Goal: Task Accomplishment & Management: Complete application form

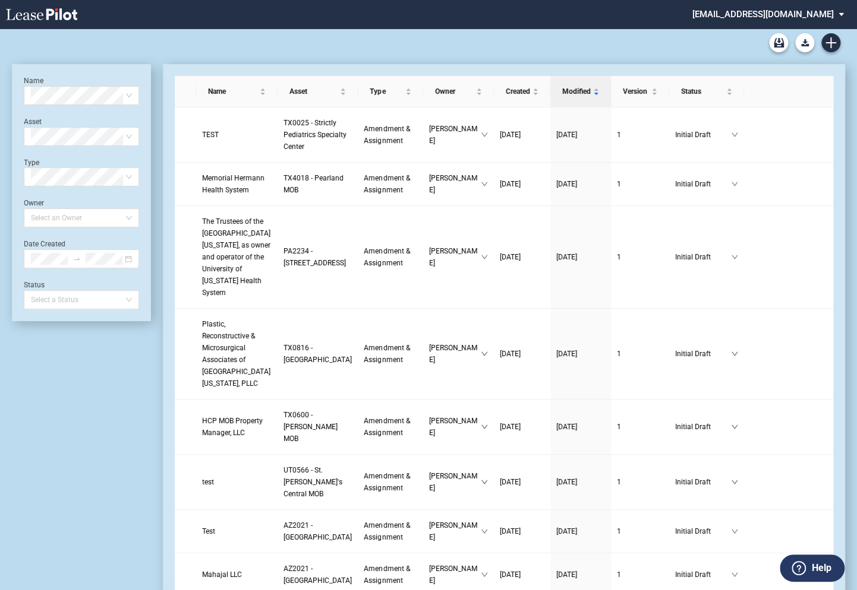
click at [772, 11] on md-select "healthpeak@leasepilot.co Super Admin Area Admin Area Settings Sign Out" at bounding box center [772, 13] width 163 height 27
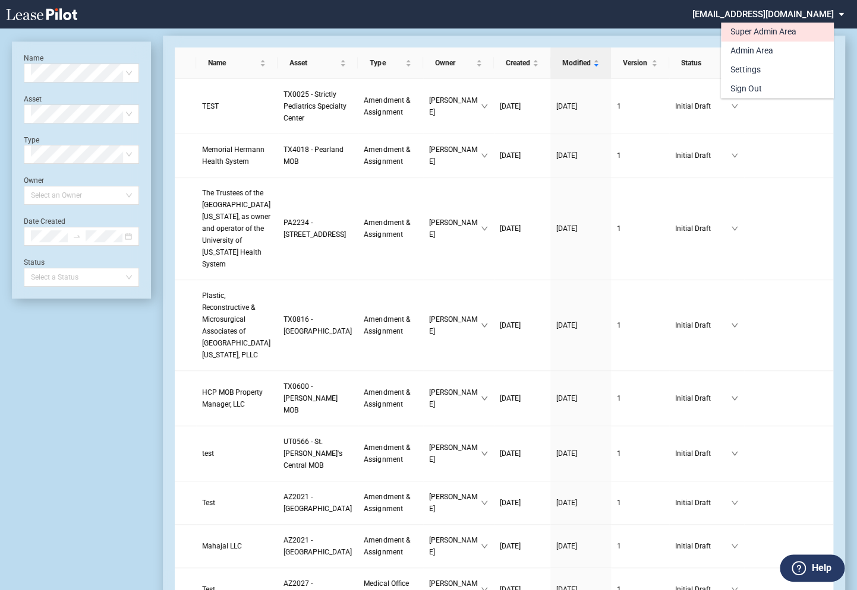
click at [755, 32] on div "Super Admin Area" at bounding box center [763, 32] width 66 height 12
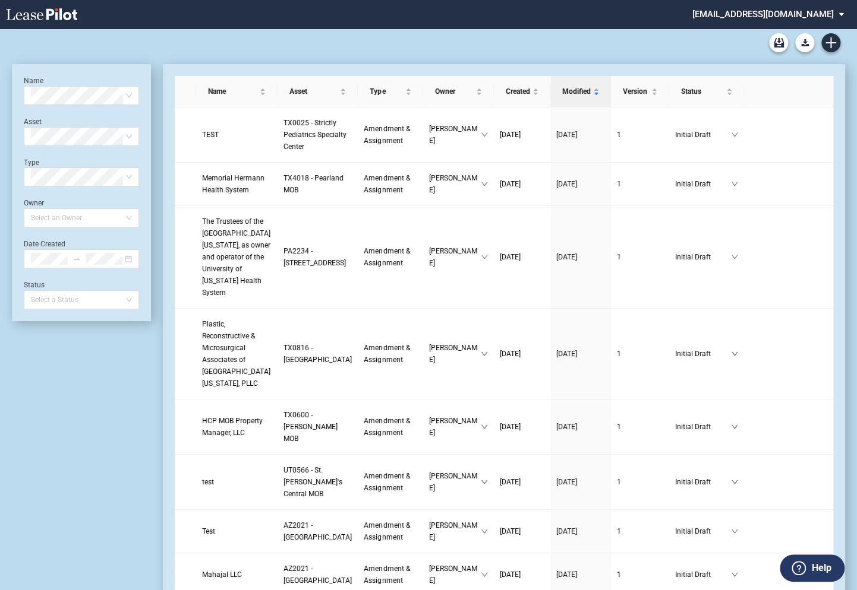
scroll to position [29, 0]
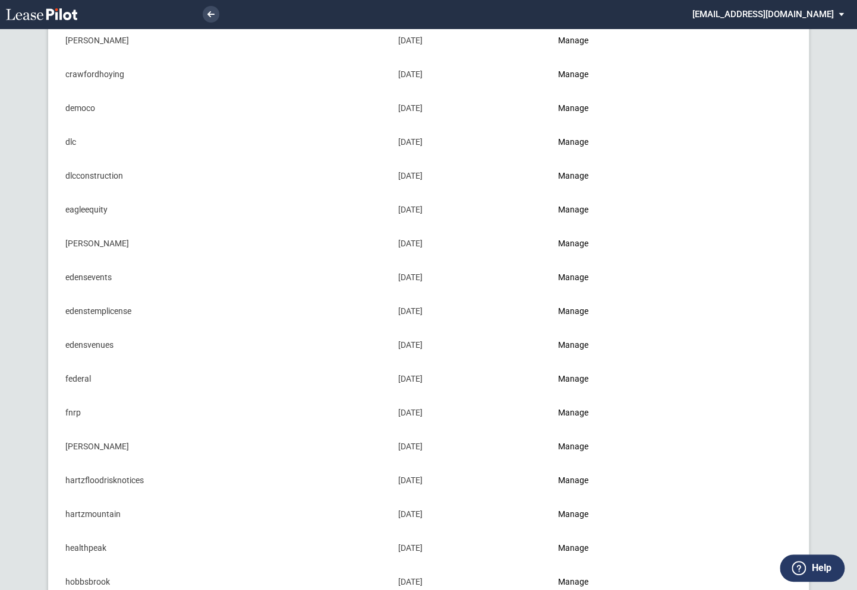
scroll to position [304, 0]
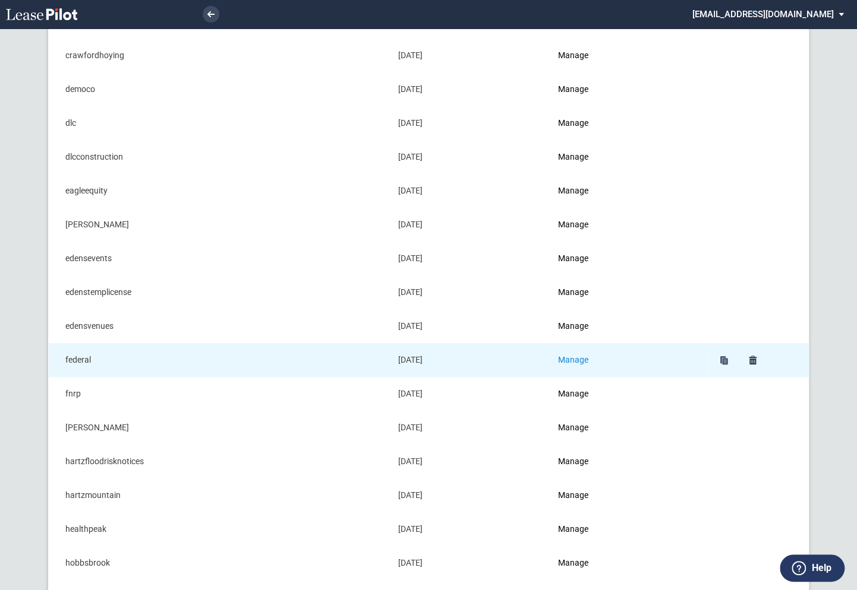
click at [579, 358] on link "Manage" at bounding box center [573, 360] width 30 height 10
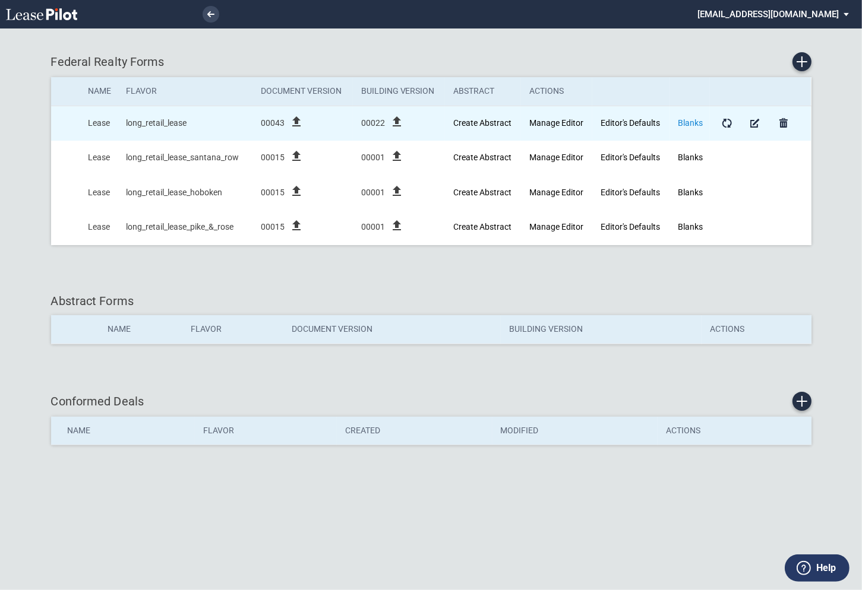
click at [687, 124] on link "Blanks" at bounding box center [690, 123] width 25 height 10
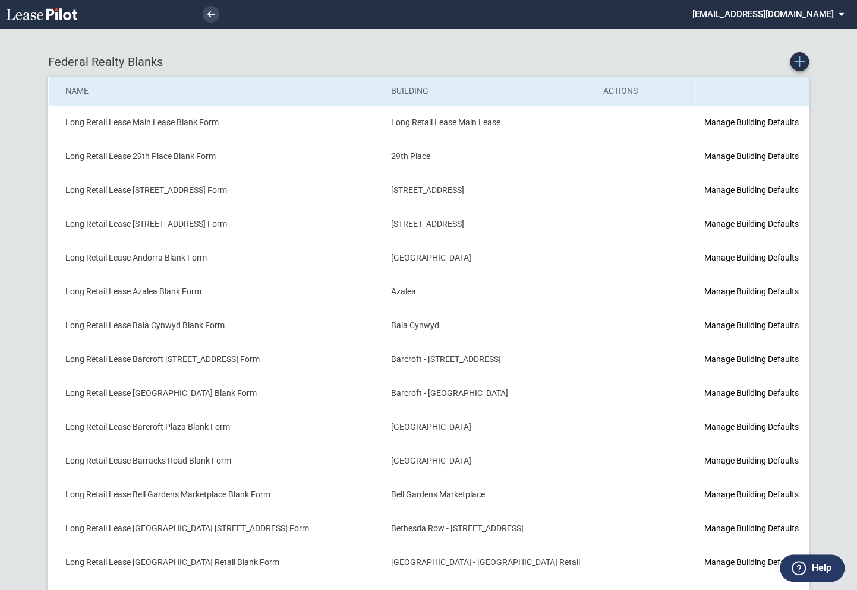
click at [799, 64] on use "Create new Blank Form" at bounding box center [799, 61] width 11 height 11
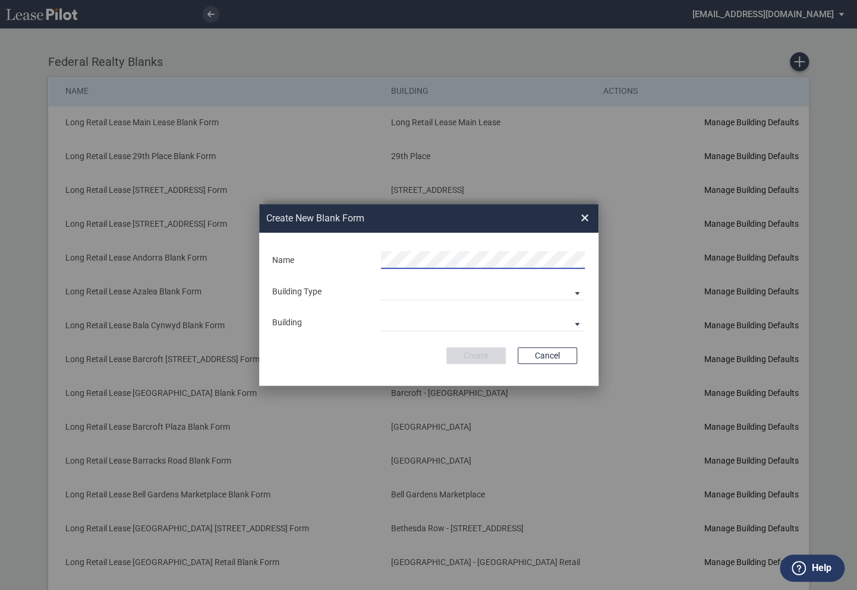
click at [362, 274] on form "Name Building Type Building Predefined Empty Building New Empty Building Buildi…" at bounding box center [428, 309] width 339 height 153
click at [390, 289] on md-select "Building Predefined Empty Building New Empty Building" at bounding box center [483, 292] width 204 height 18
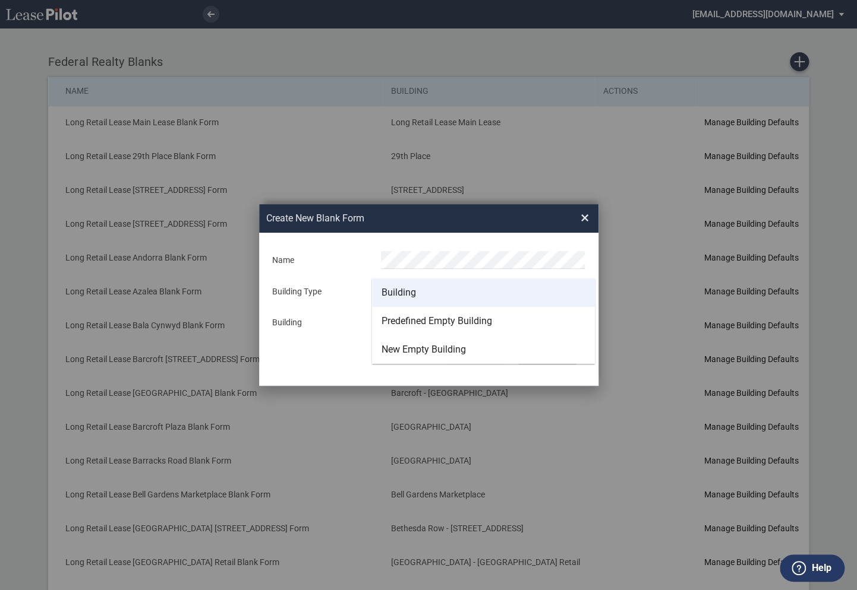
click at [396, 300] on md-option "Building" at bounding box center [483, 293] width 223 height 29
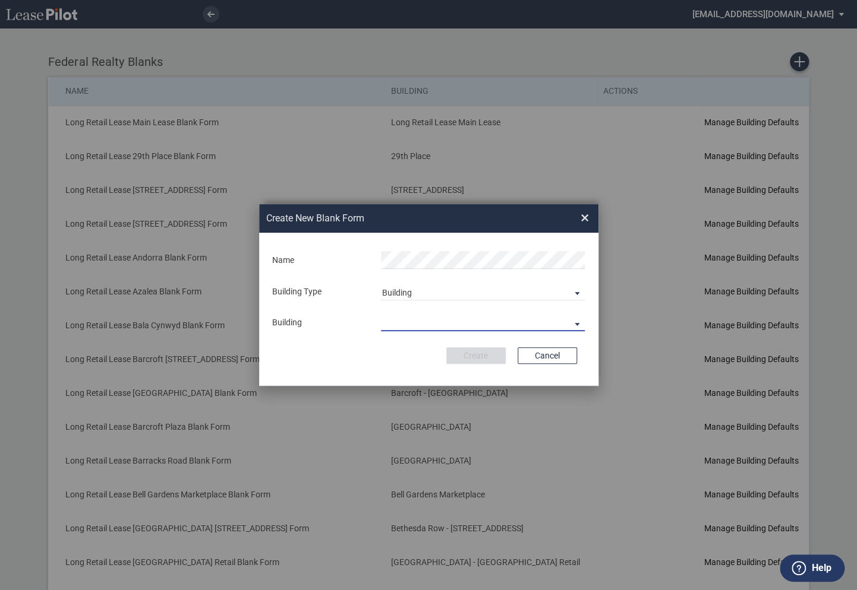
click at [400, 318] on md-select "29th Place [STREET_ADDRESS] [STREET_ADDRESS] [GEOGRAPHIC_DATA] Azalea Bala Cynw…" at bounding box center [483, 323] width 204 height 18
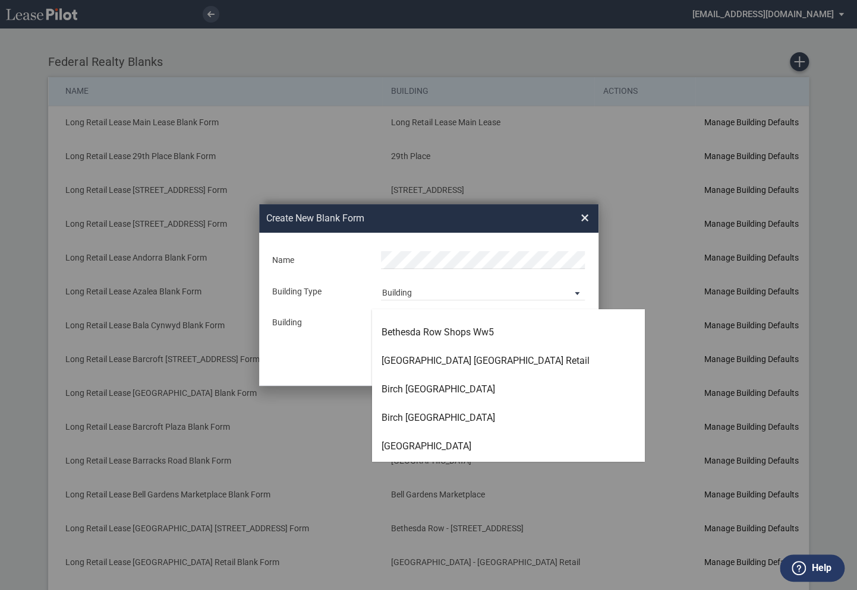
scroll to position [535, 0]
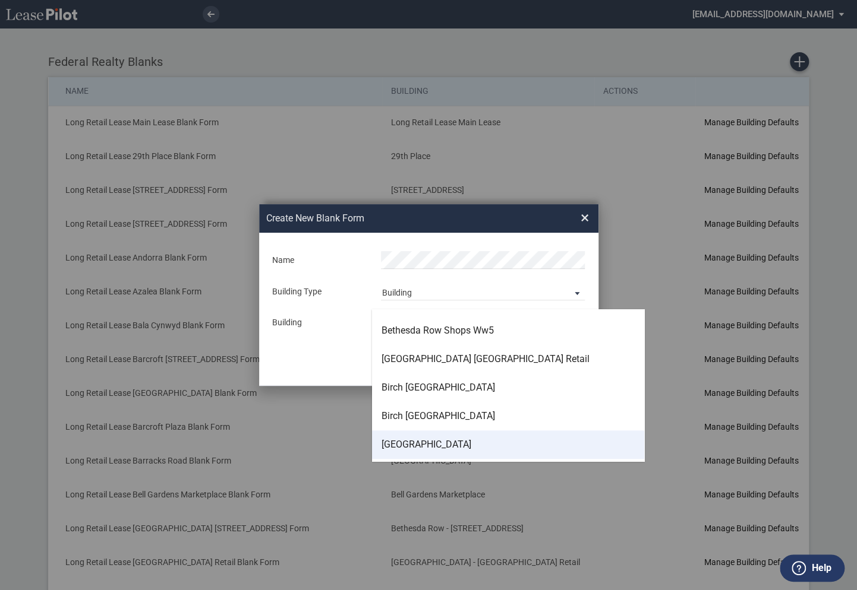
click at [403, 440] on div "[GEOGRAPHIC_DATA]" at bounding box center [426, 444] width 90 height 13
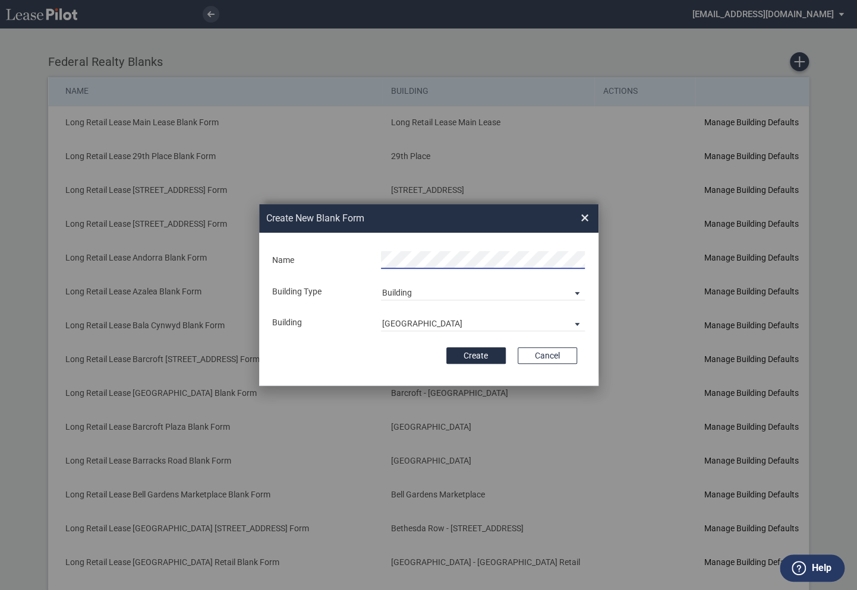
click at [360, 363] on div "Create Cancel" at bounding box center [428, 356] width 296 height 17
click at [485, 358] on button "Create" at bounding box center [475, 356] width 59 height 17
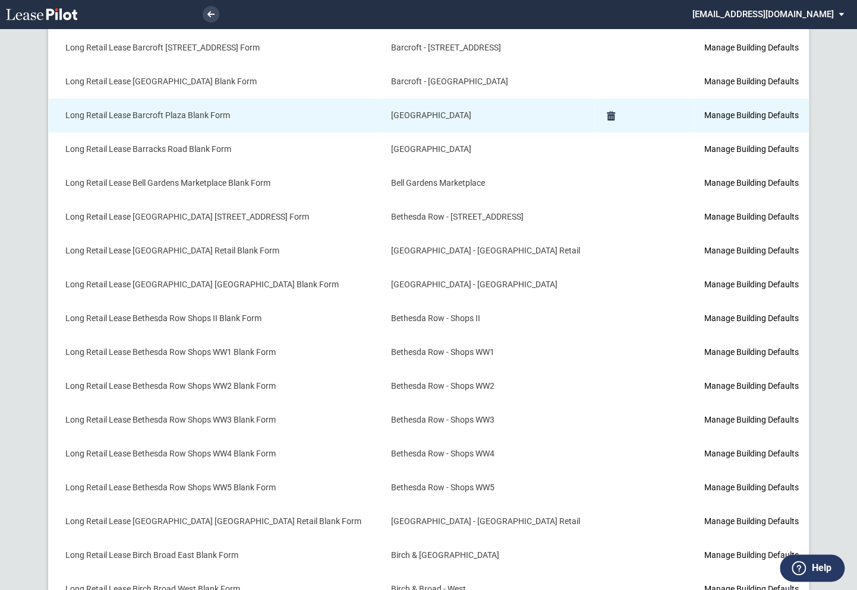
scroll to position [383, 0]
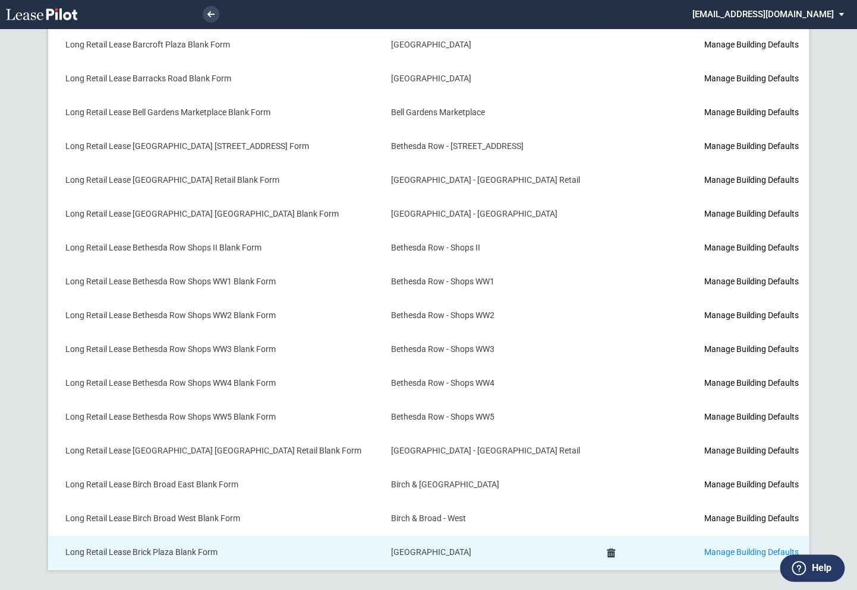
click at [703, 549] on link "Manage Building Defaults" at bounding box center [750, 553] width 94 height 10
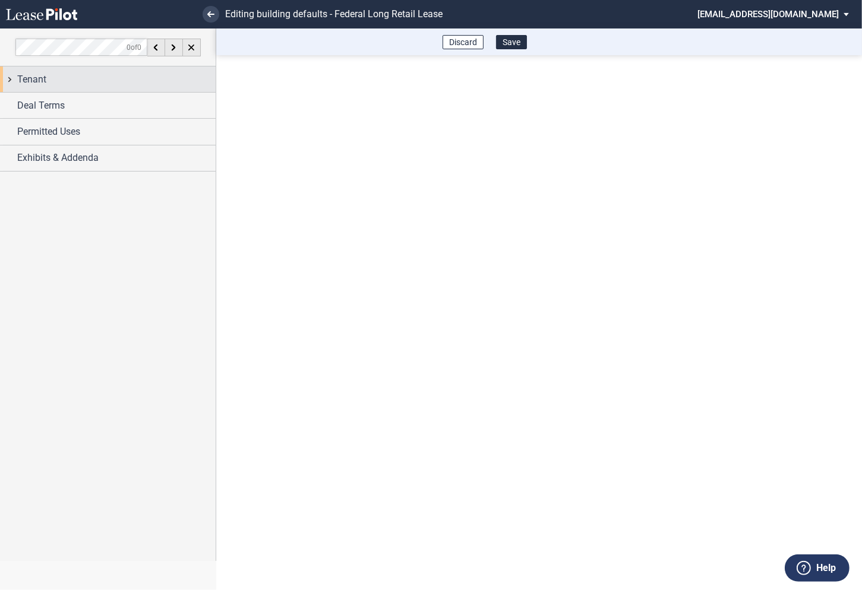
click at [10, 85] on div "Tenant" at bounding box center [108, 80] width 216 height 26
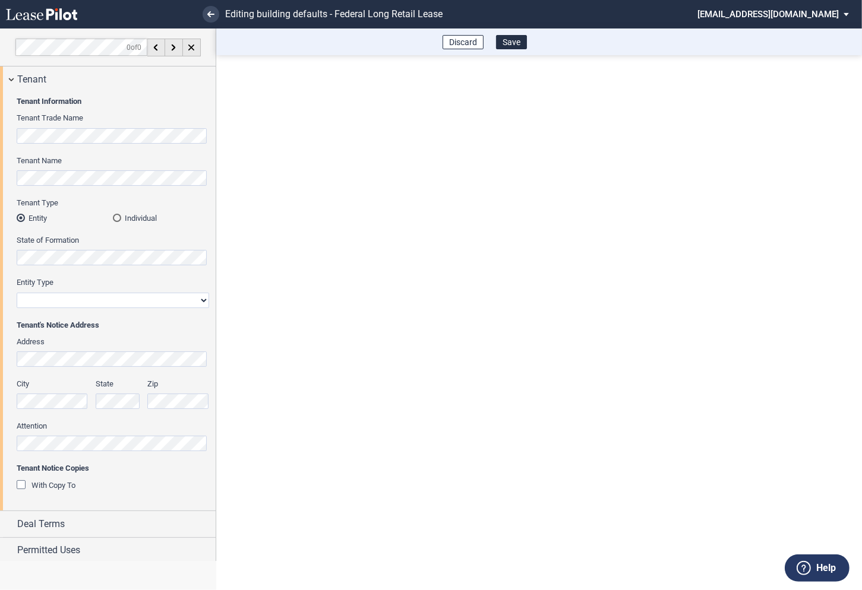
scroll to position [29, 0]
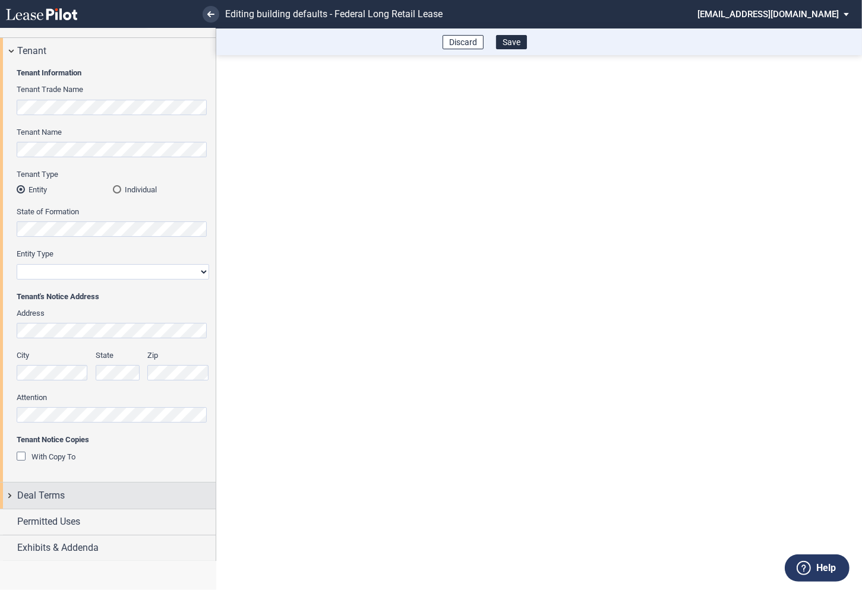
click at [8, 495] on div "Deal Terms" at bounding box center [108, 496] width 216 height 26
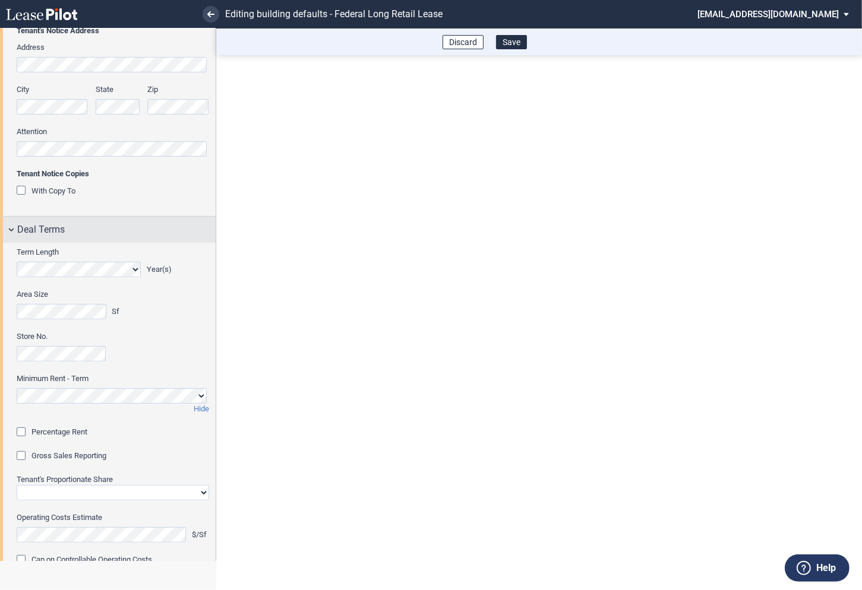
scroll to position [333, 0]
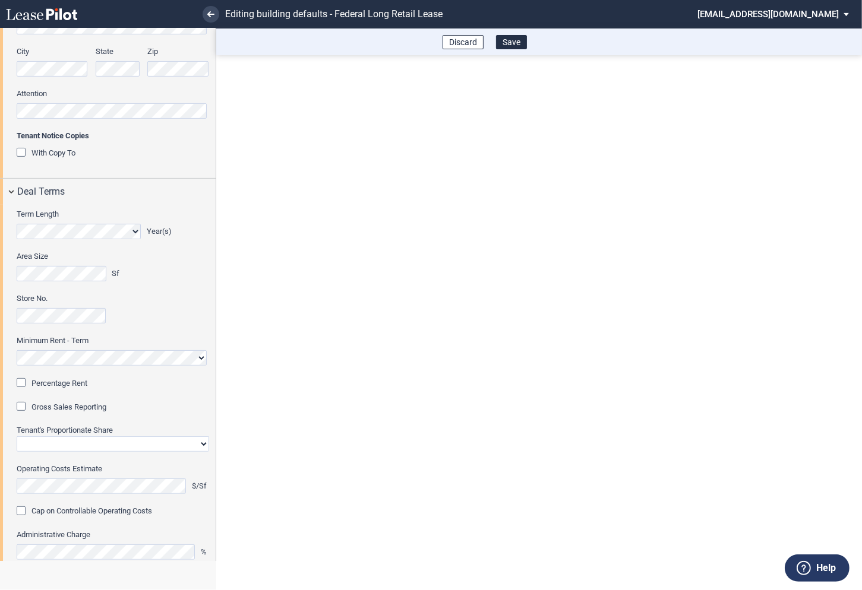
click at [24, 385] on div "Percentage Rent" at bounding box center [23, 384] width 12 height 12
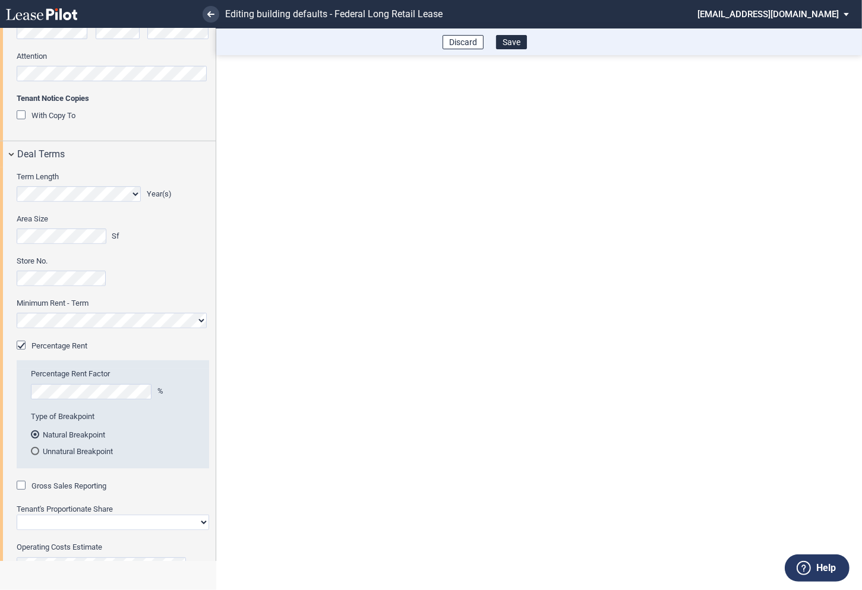
scroll to position [406, 0]
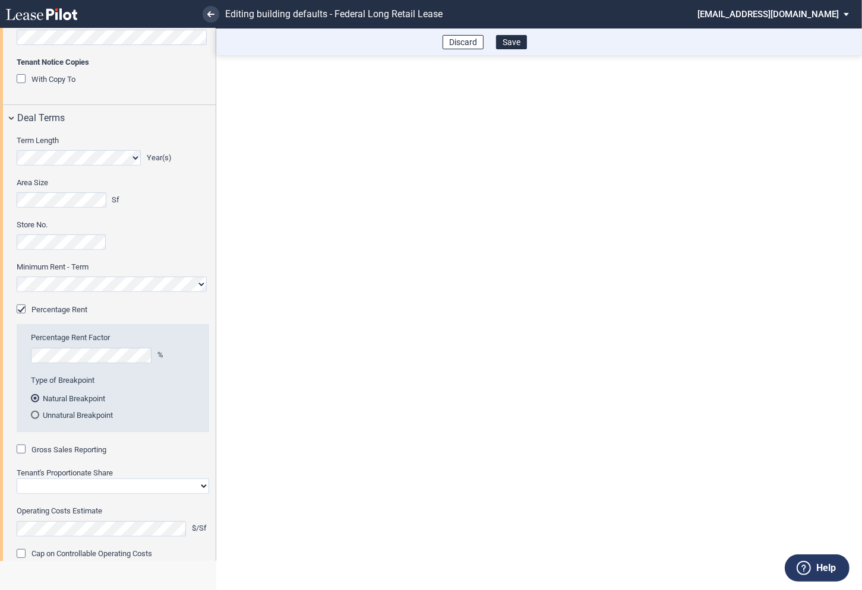
click at [24, 450] on div "Gross Sales Reporting" at bounding box center [23, 451] width 12 height 12
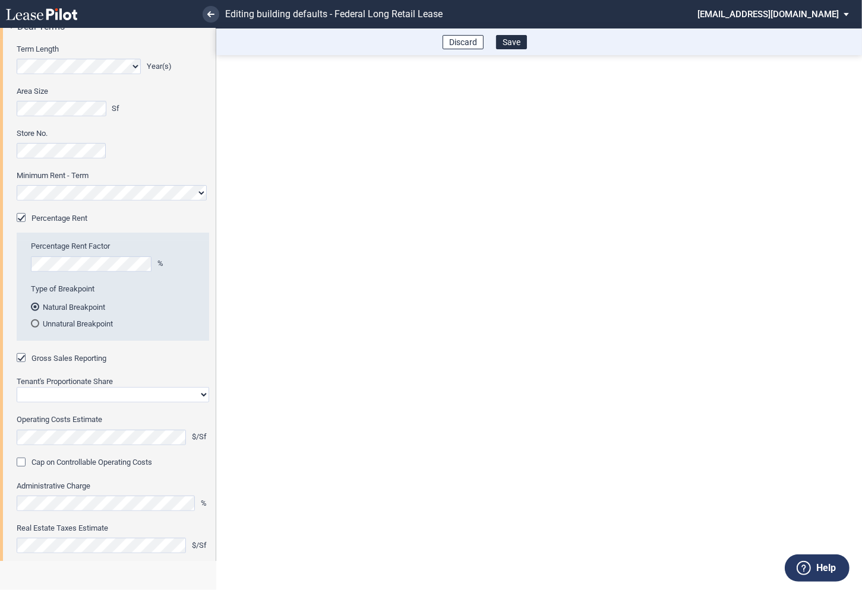
click at [70, 395] on select "Straight GLA Net Major" at bounding box center [113, 394] width 192 height 15
select select "straight GLA"
click at [17, 387] on select "Straight GLA Net Major" at bounding box center [113, 394] width 192 height 15
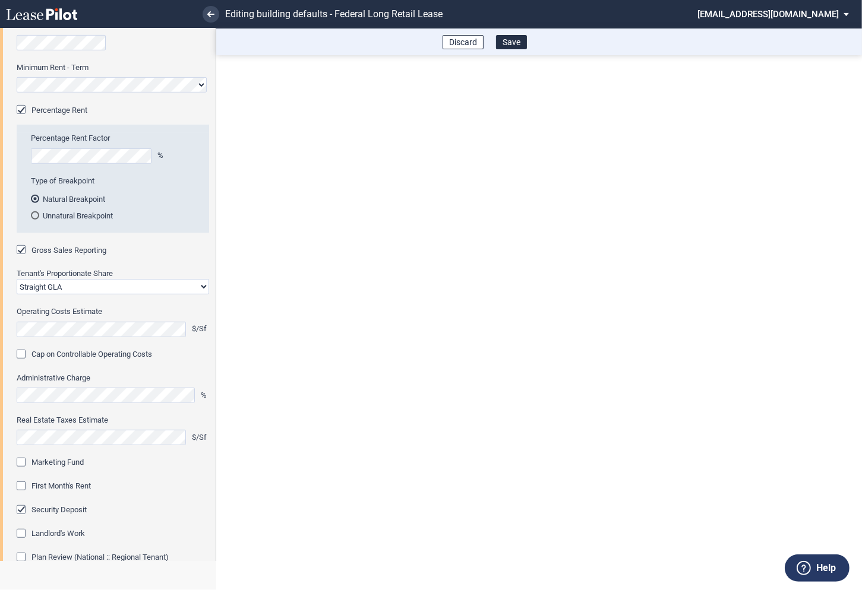
scroll to position [619, 0]
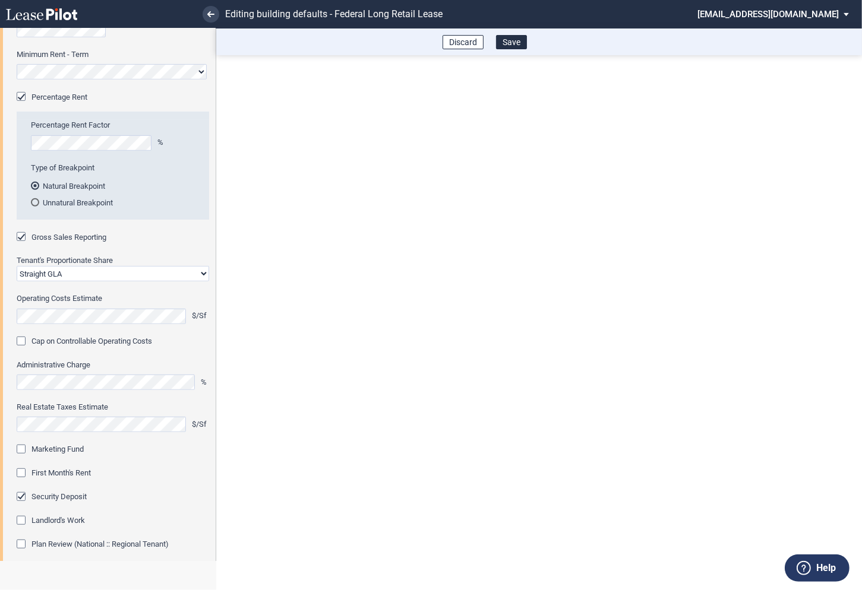
click at [23, 453] on div "Marketing Fund" at bounding box center [23, 451] width 12 height 12
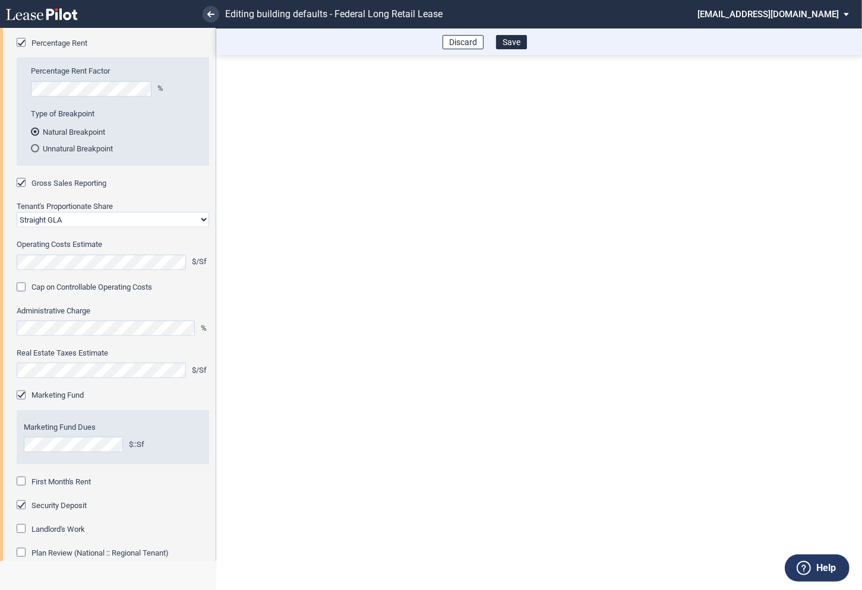
scroll to position [689, 0]
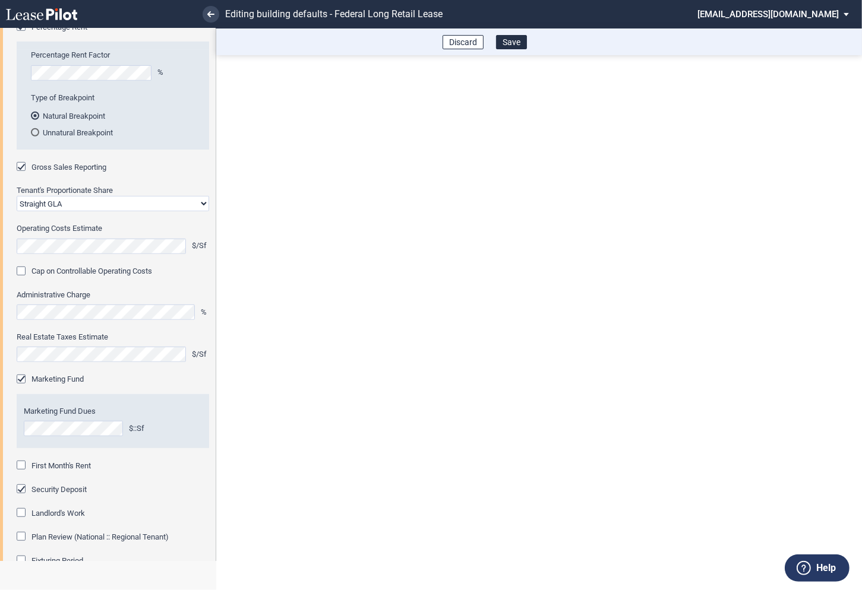
click at [22, 465] on div "First Month's Rent" at bounding box center [23, 467] width 12 height 12
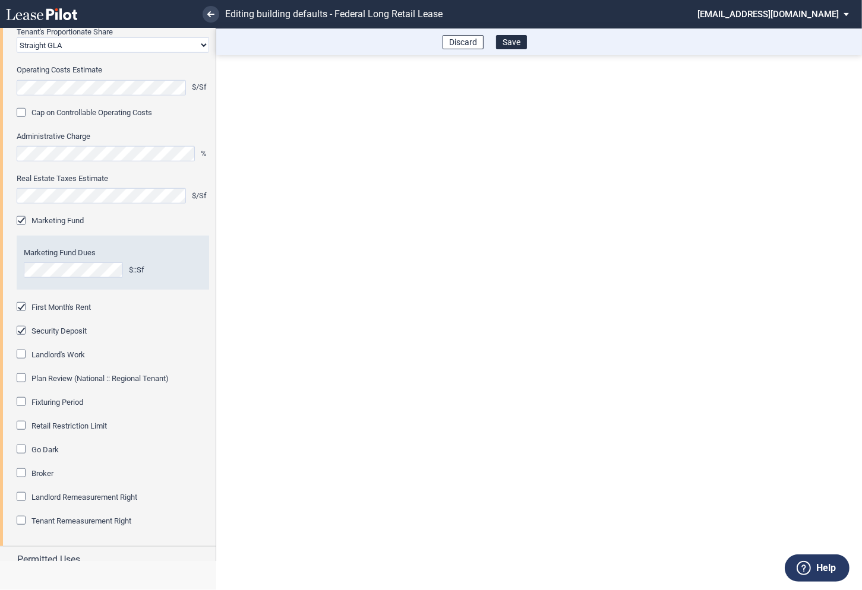
scroll to position [852, 0]
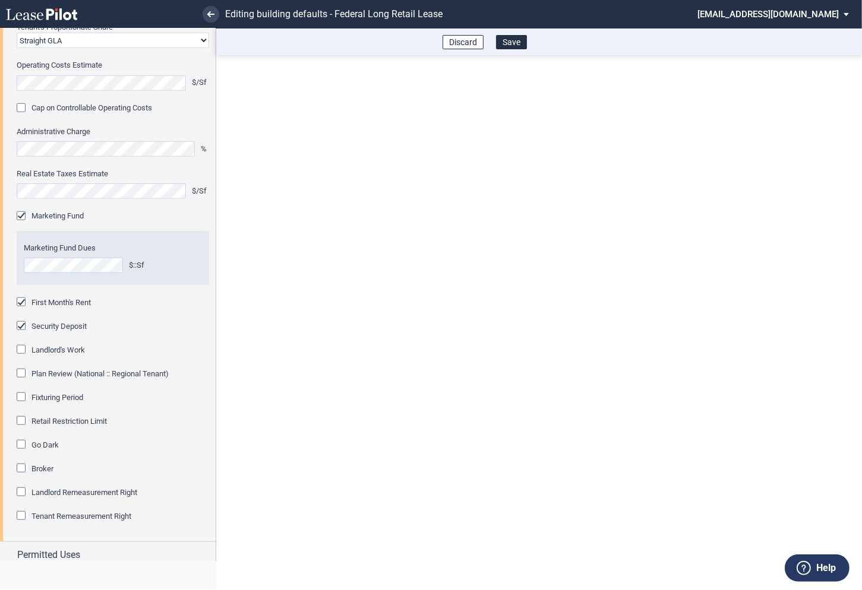
click at [20, 398] on div "Fixturing Period" at bounding box center [23, 399] width 12 height 12
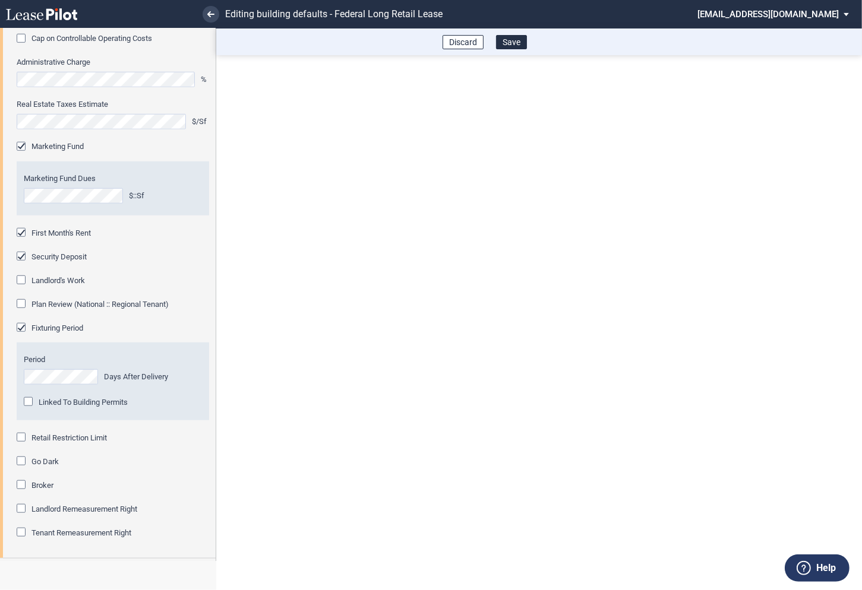
scroll to position [943, 0]
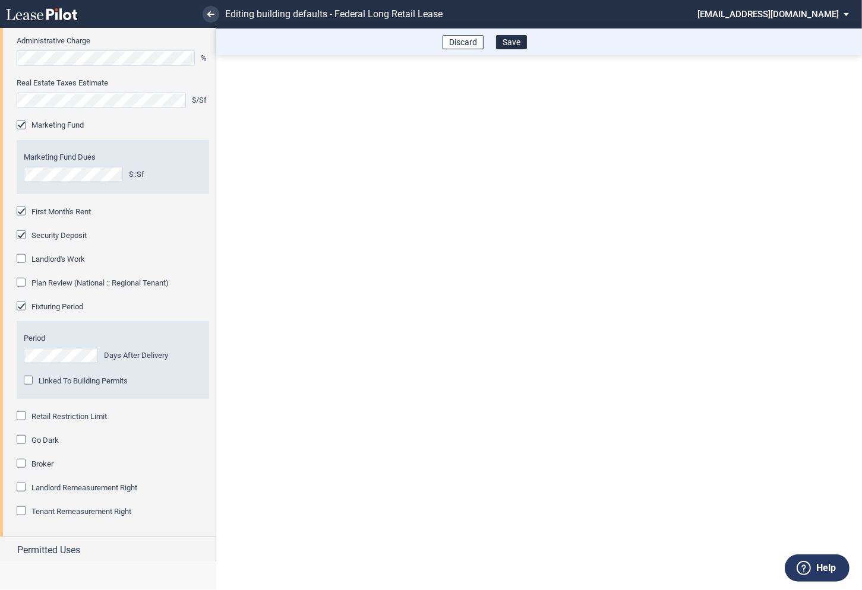
click at [24, 418] on div "Retail Restriction Limit" at bounding box center [23, 418] width 12 height 12
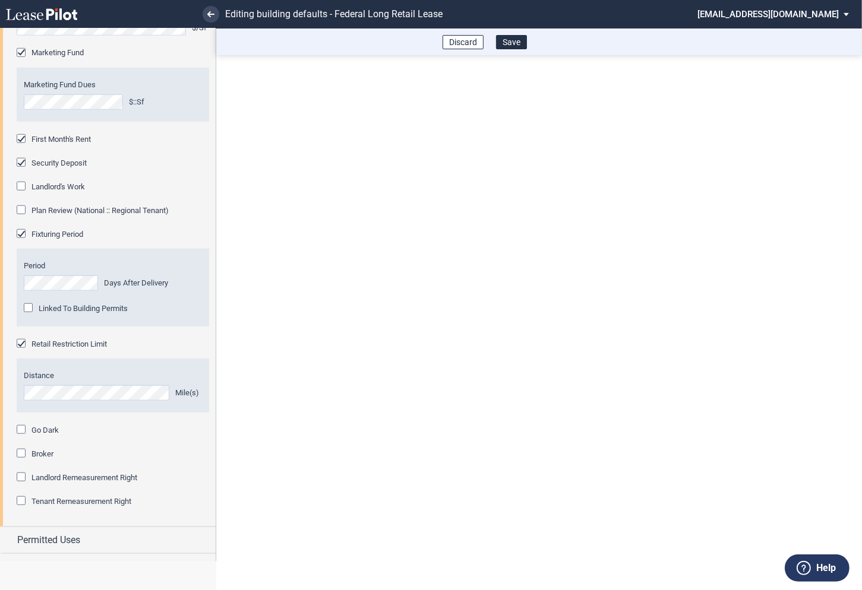
scroll to position [1034, 0]
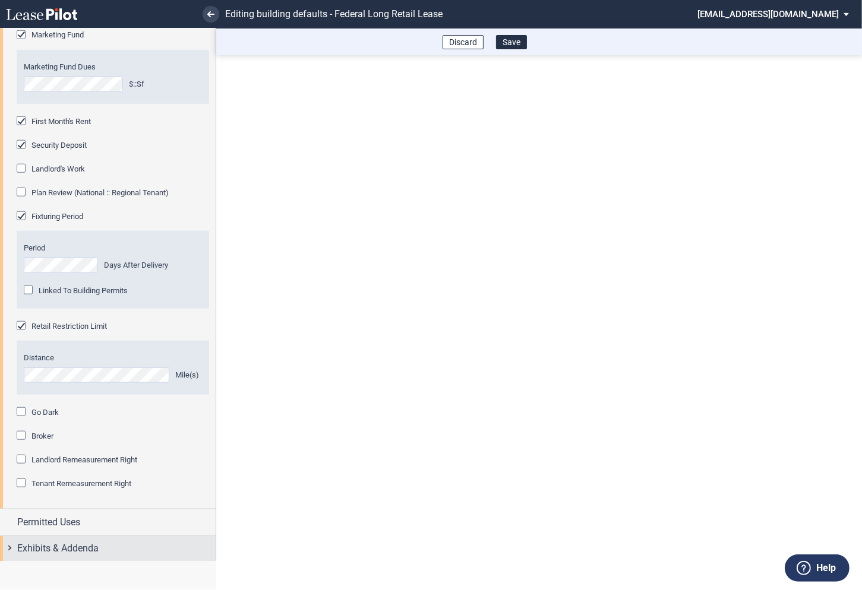
click at [12, 548] on div "Exhibits & Addenda" at bounding box center [108, 549] width 216 height 26
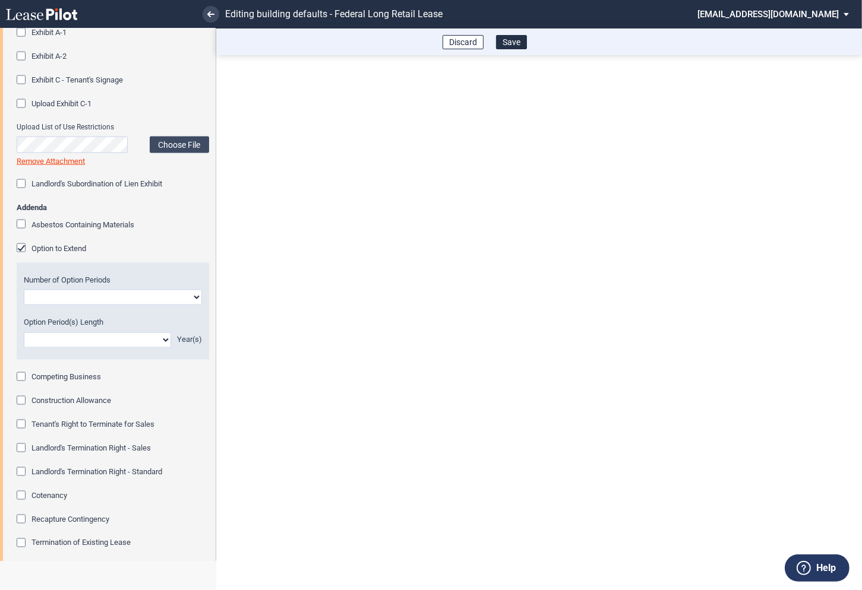
click at [24, 247] on div "Option to Extend" at bounding box center [23, 250] width 12 height 12
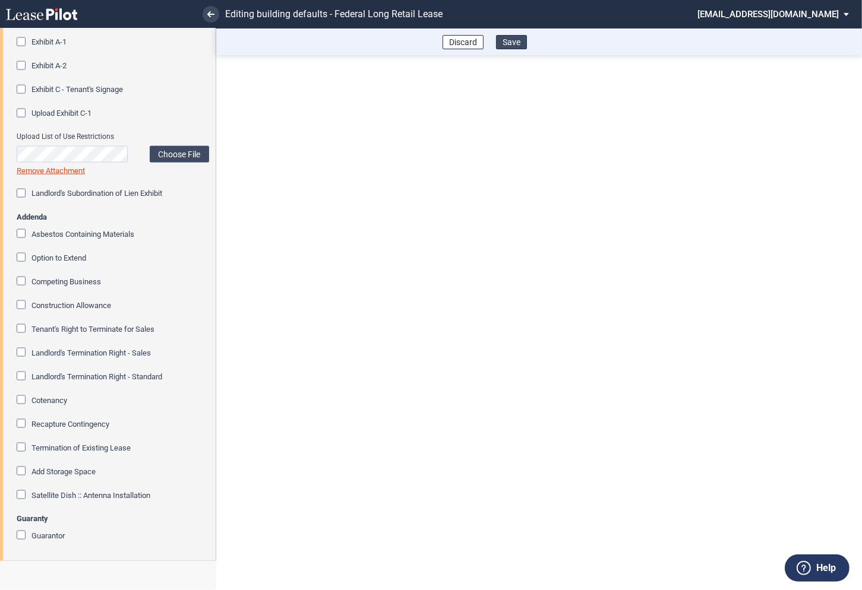
click at [513, 44] on button "Save" at bounding box center [511, 42] width 31 height 14
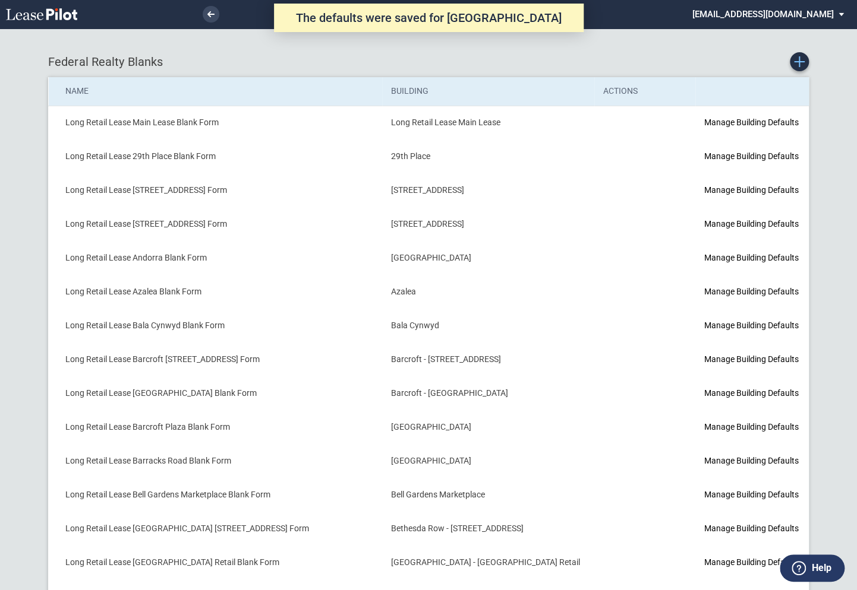
click at [796, 70] on link "Create new Blank Form" at bounding box center [798, 61] width 19 height 19
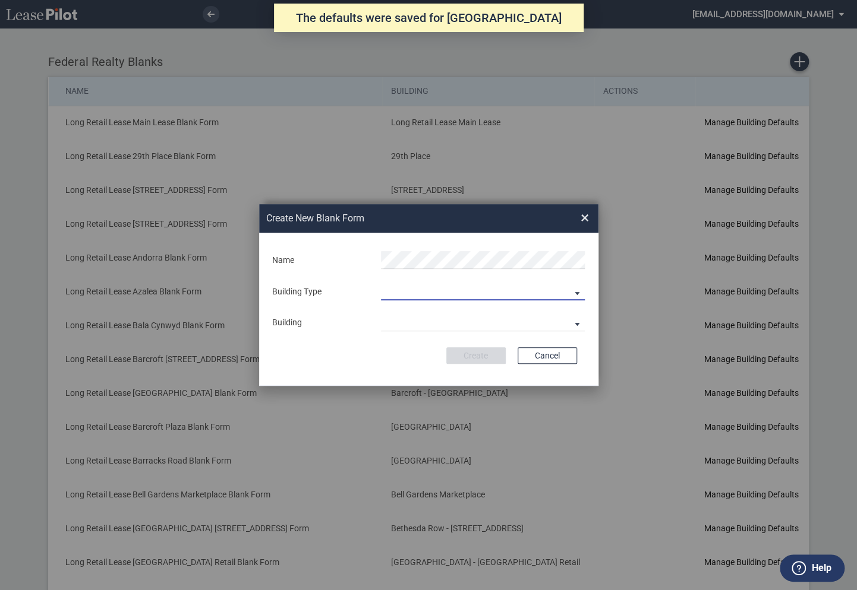
click at [432, 289] on md-select "Building Predefined Empty Building New Empty Building" at bounding box center [483, 292] width 204 height 18
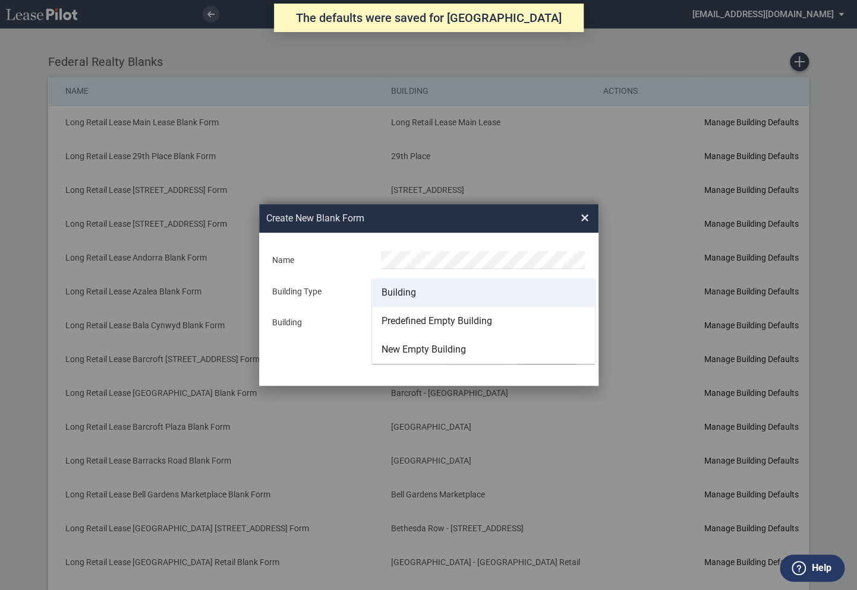
click at [413, 291] on div "Building" at bounding box center [398, 292] width 34 height 13
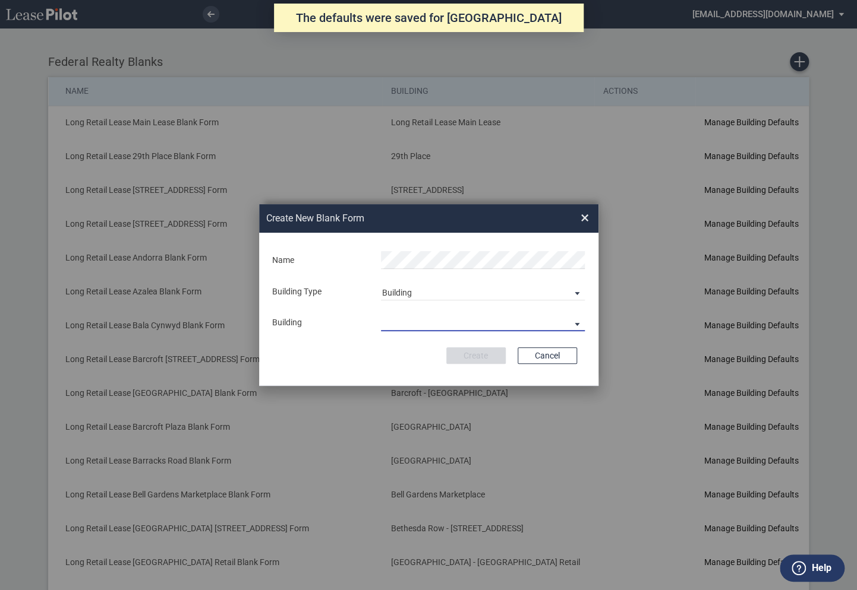
click at [409, 317] on md-select "29th Place [STREET_ADDRESS] [STREET_ADDRESS] [GEOGRAPHIC_DATA] Azalea Bala Cynw…" at bounding box center [483, 323] width 204 height 18
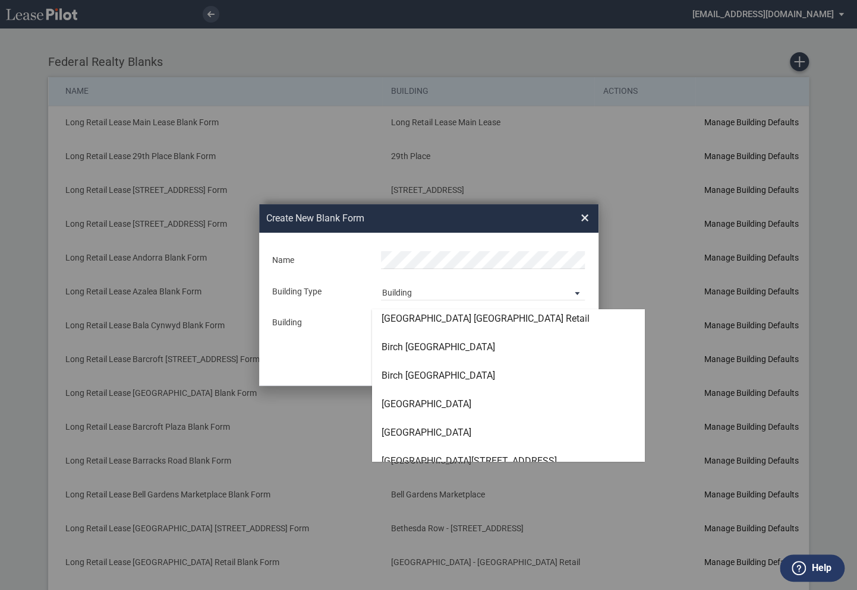
scroll to position [563, 0]
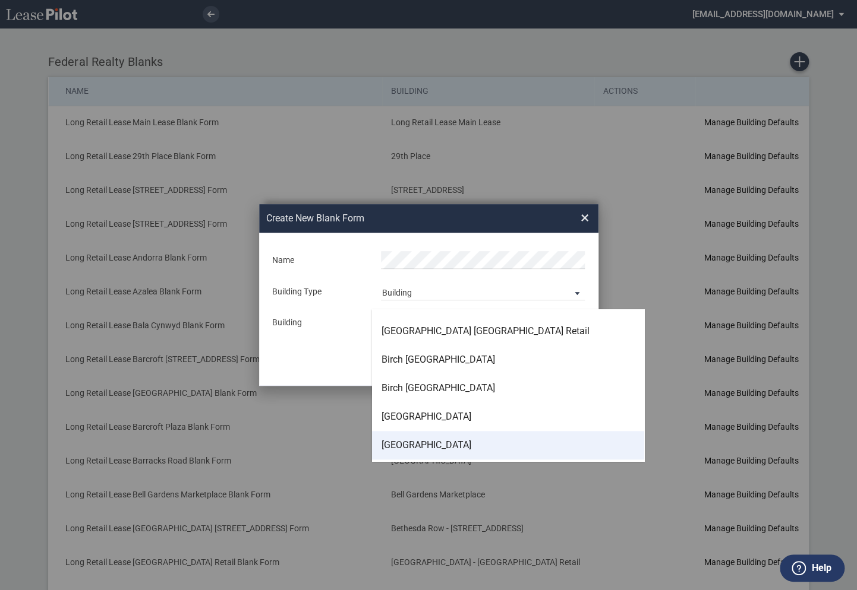
click at [410, 446] on div "[GEOGRAPHIC_DATA]" at bounding box center [426, 445] width 90 height 13
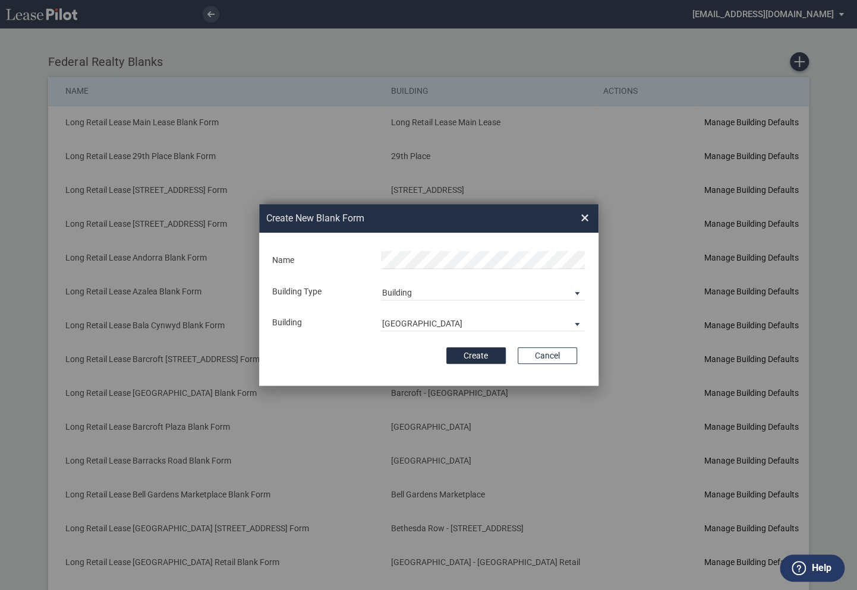
click at [387, 349] on div "Create Cancel" at bounding box center [428, 356] width 296 height 17
click at [474, 353] on button "Create" at bounding box center [475, 356] width 59 height 17
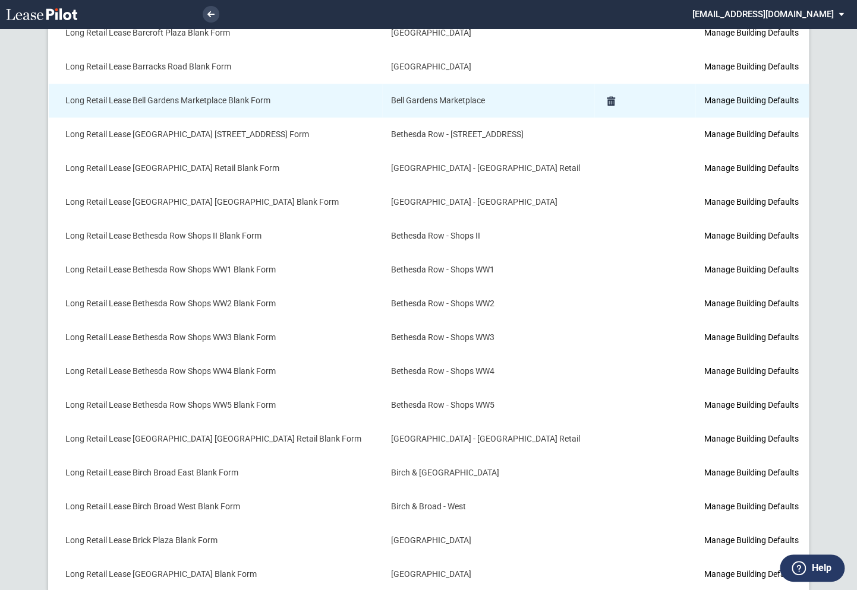
scroll to position [416, 0]
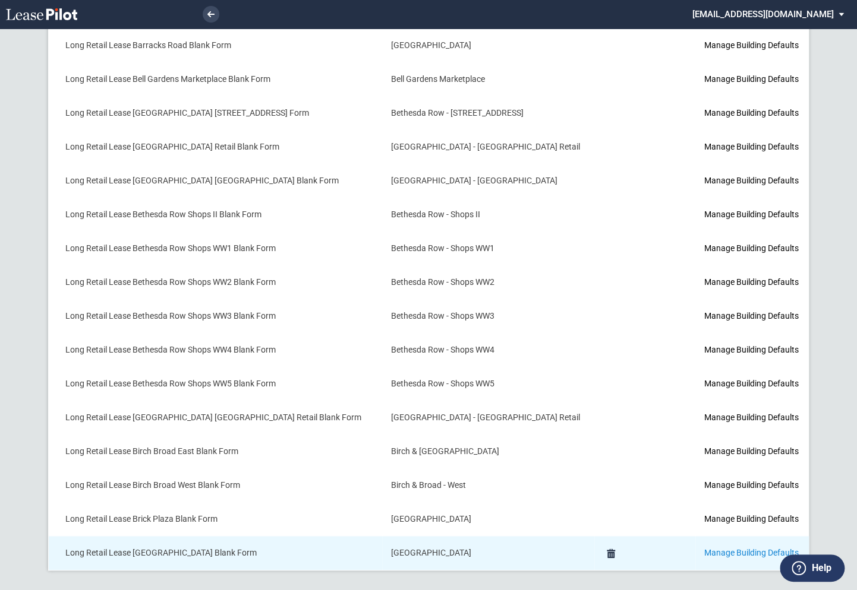
click at [703, 548] on link "Manage Building Defaults" at bounding box center [750, 553] width 94 height 10
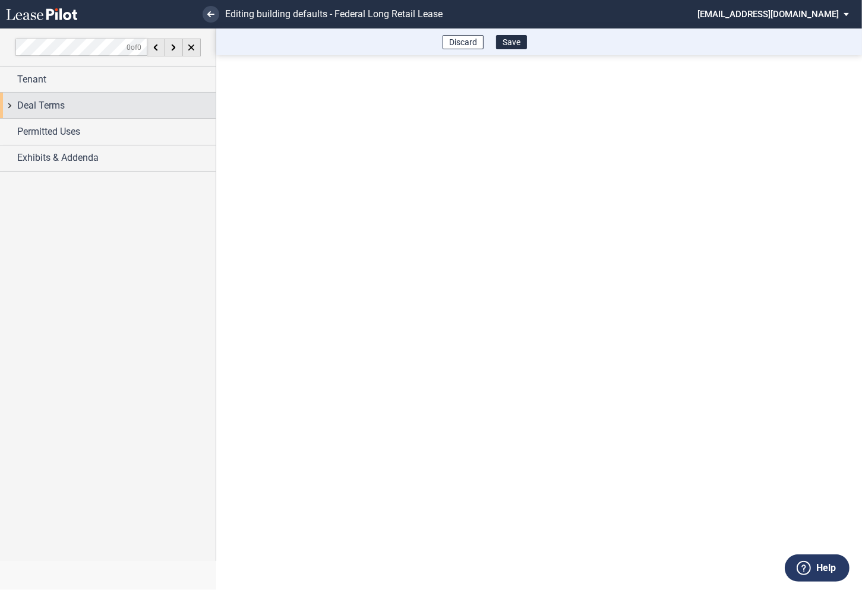
click at [16, 106] on div "Deal Terms" at bounding box center [108, 106] width 216 height 26
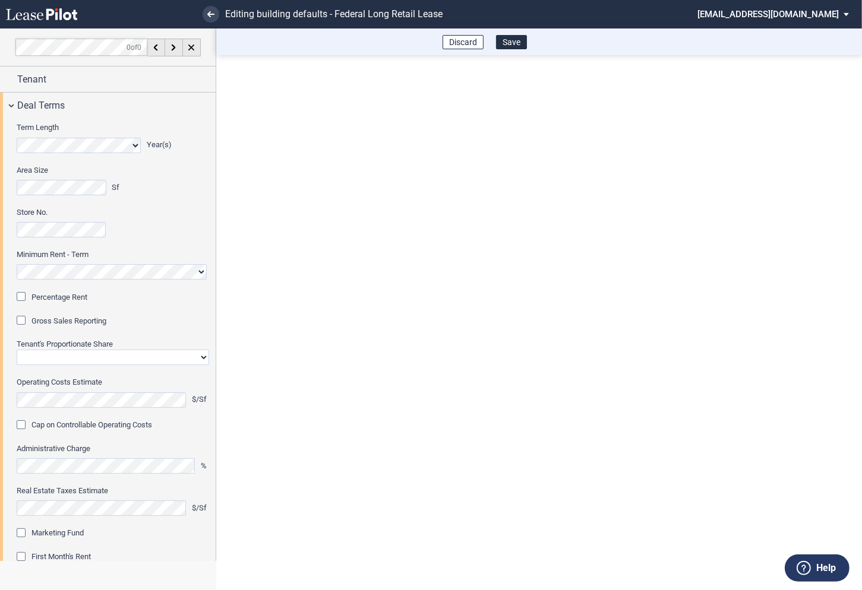
click at [26, 297] on div "Percentage Rent" at bounding box center [23, 298] width 12 height 12
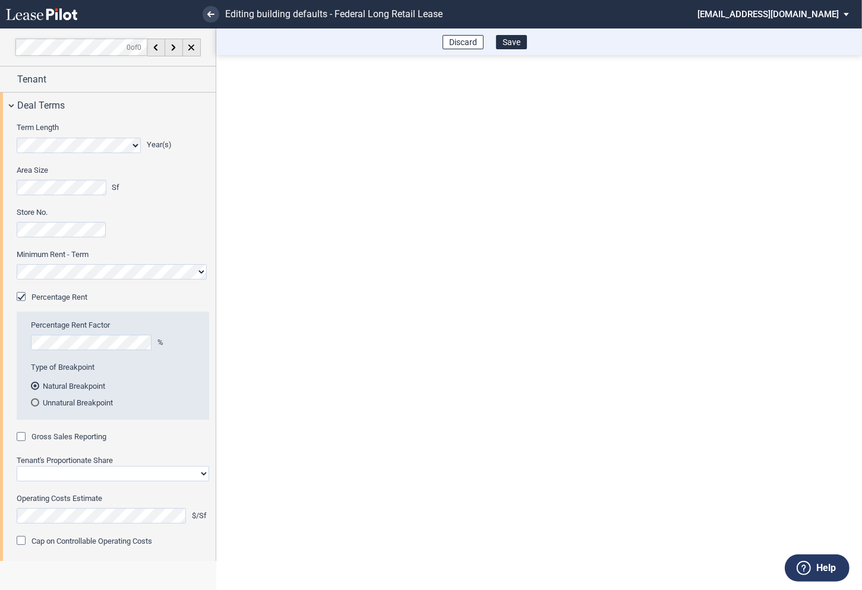
click at [21, 437] on div "Gross Sales Reporting" at bounding box center [23, 438] width 12 height 12
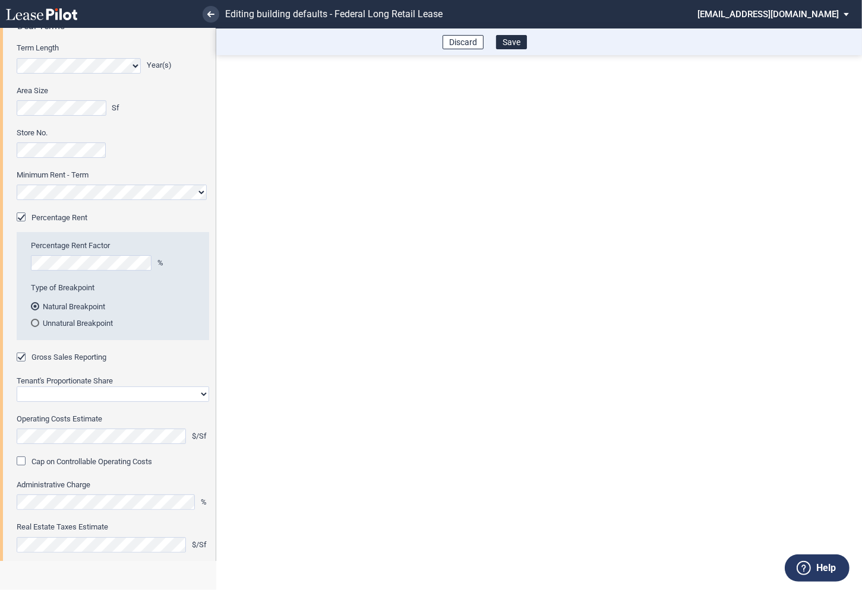
scroll to position [90, 0]
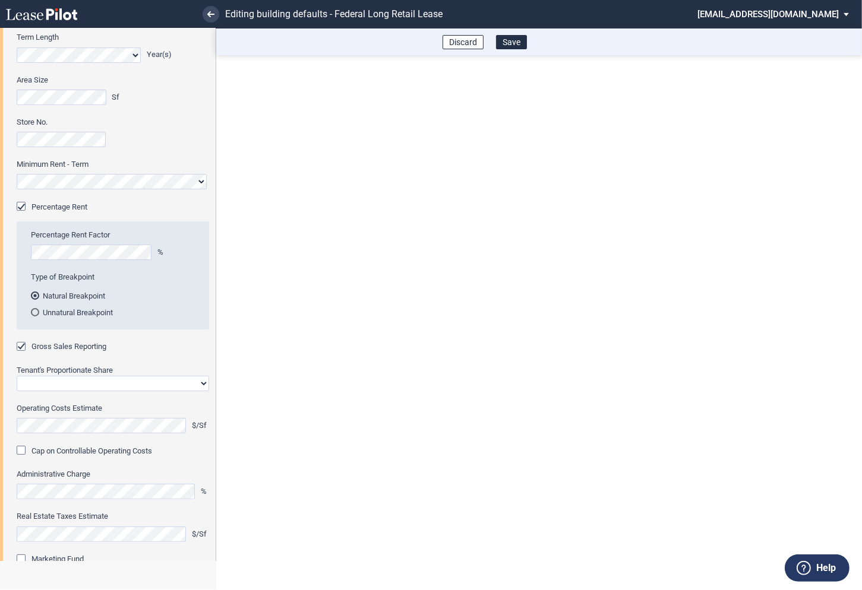
click at [64, 385] on select "Straight GLA Net Major" at bounding box center [113, 383] width 192 height 15
select select "straight GLA"
click at [17, 376] on select "Straight GLA Net Major" at bounding box center [113, 383] width 192 height 15
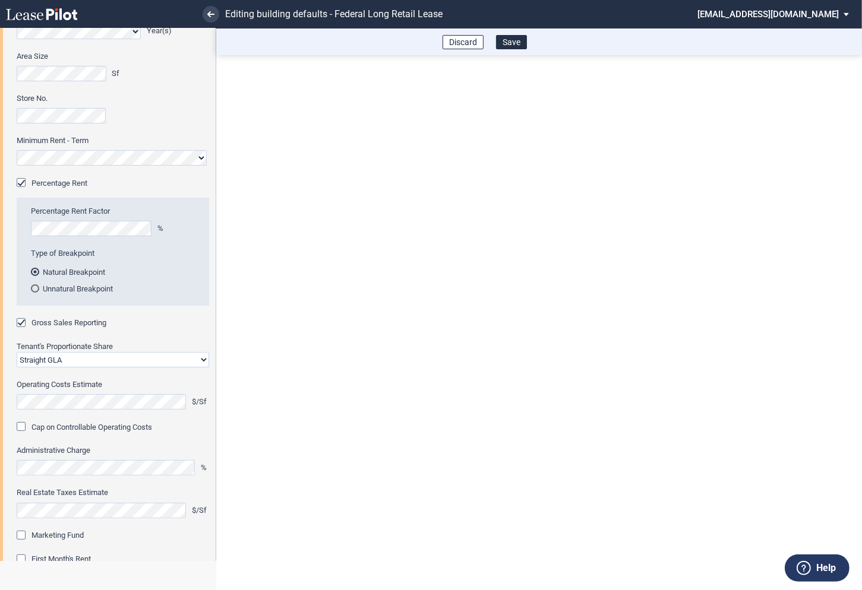
scroll to position [138, 0]
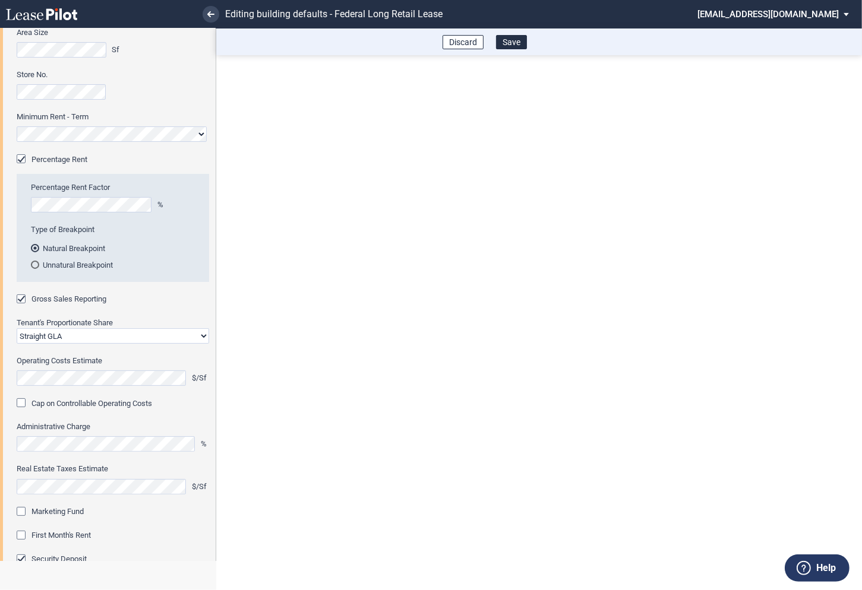
click at [22, 513] on div "Marketing Fund" at bounding box center [23, 513] width 12 height 12
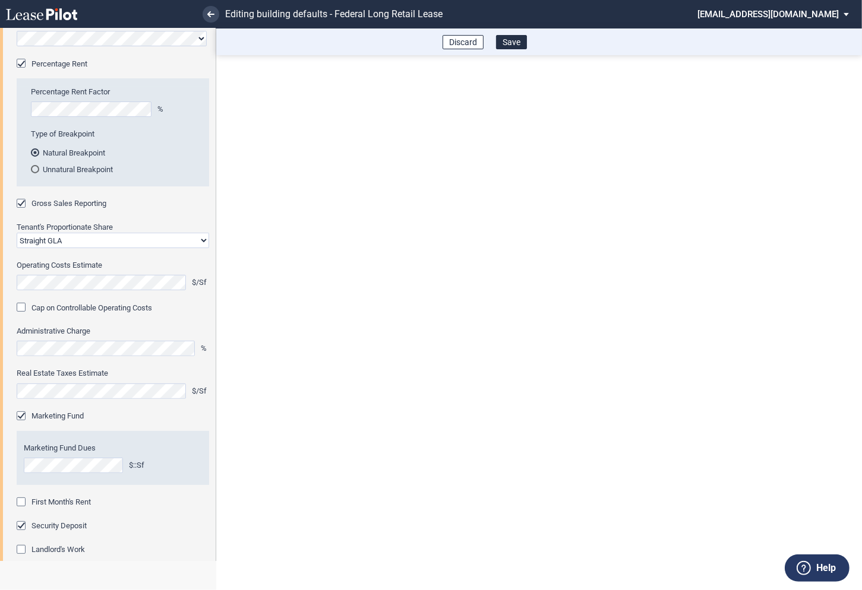
scroll to position [299, 0]
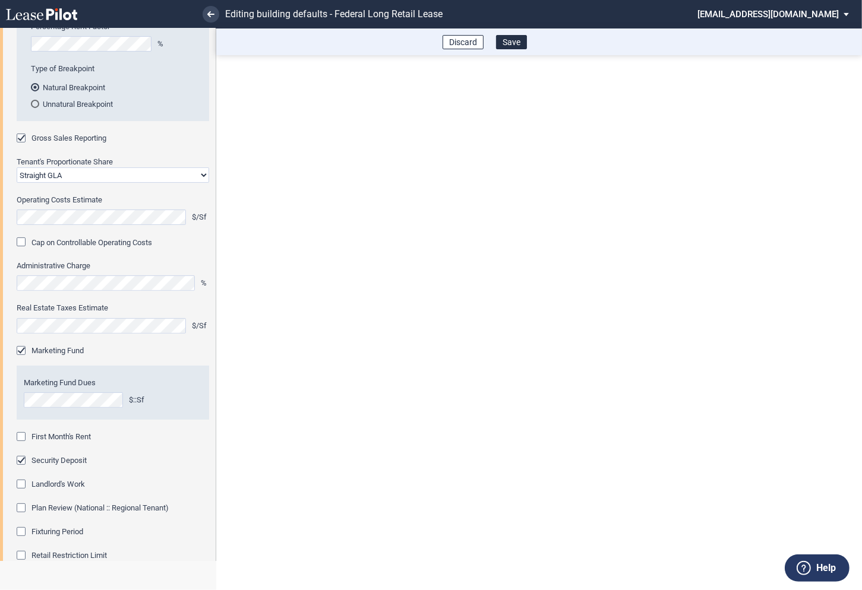
click at [26, 439] on div "First Month's Rent" at bounding box center [23, 438] width 12 height 12
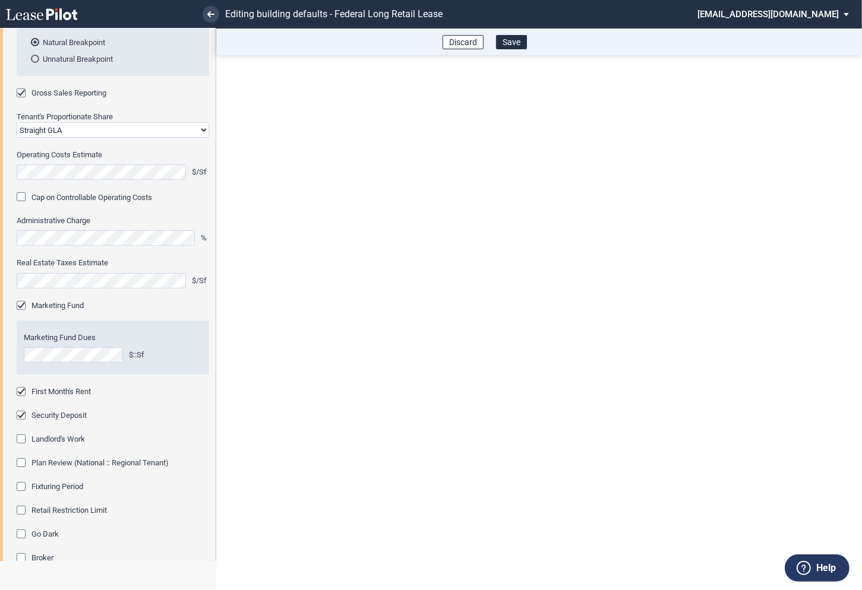
scroll to position [399, 0]
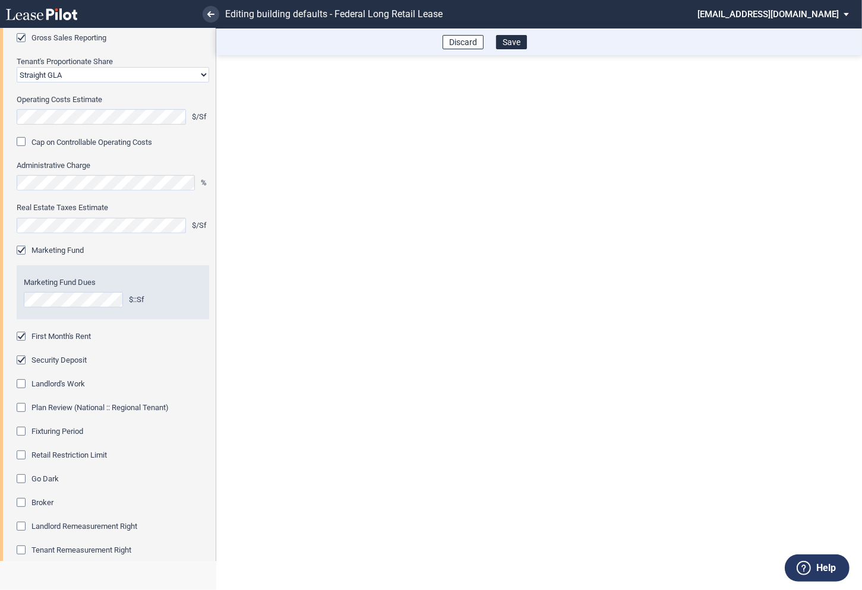
click at [23, 432] on div "Fixturing Period" at bounding box center [23, 433] width 12 height 12
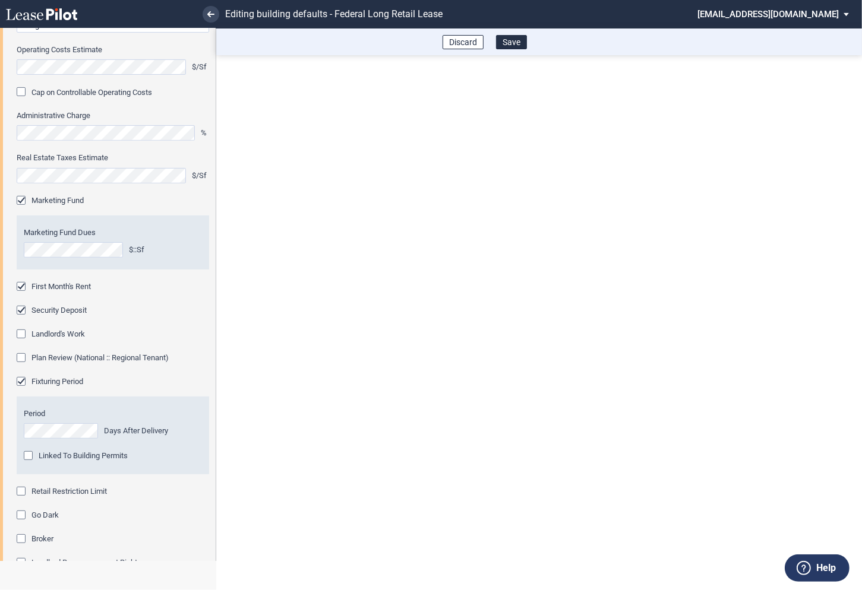
scroll to position [465, 0]
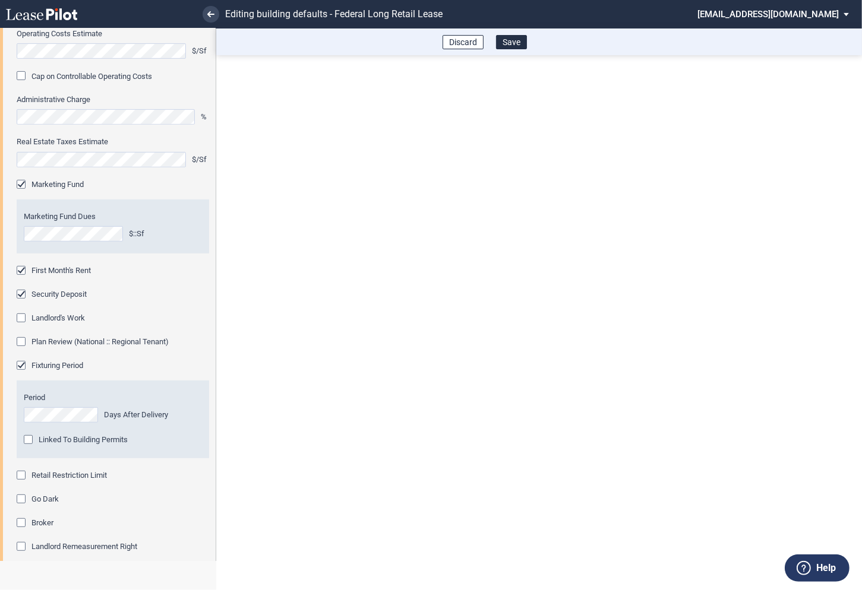
click at [23, 476] on div "Retail Restriction Limit" at bounding box center [23, 477] width 12 height 12
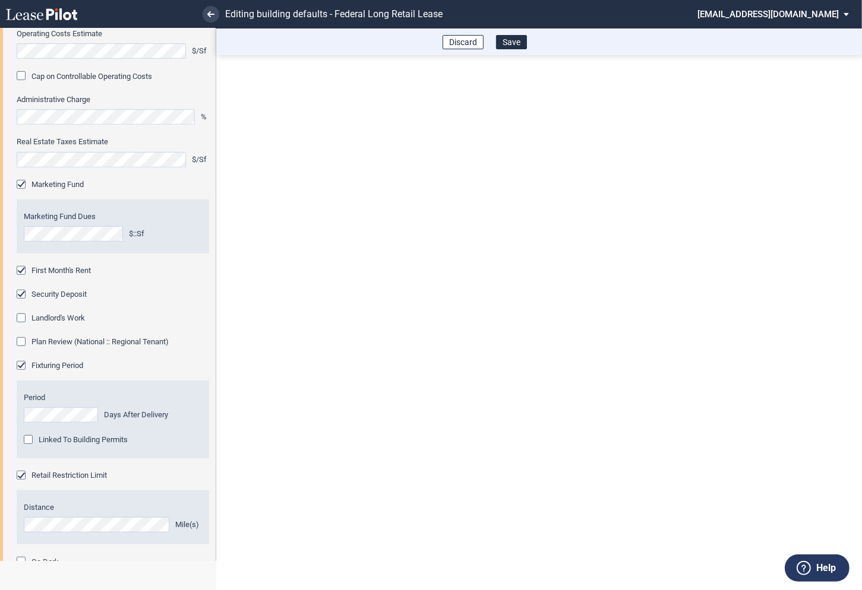
scroll to position [541, 0]
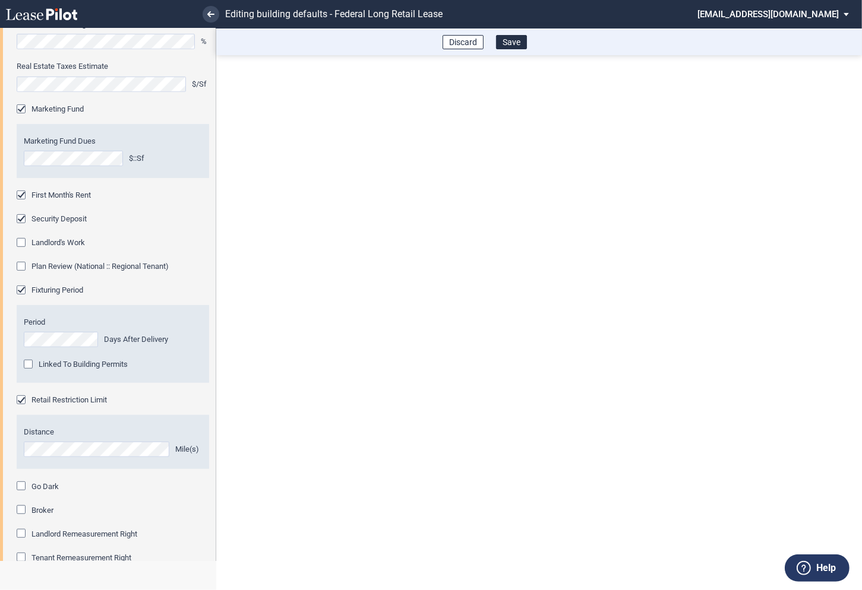
click at [43, 457] on div "Distance Mile(s)" at bounding box center [113, 442] width 192 height 54
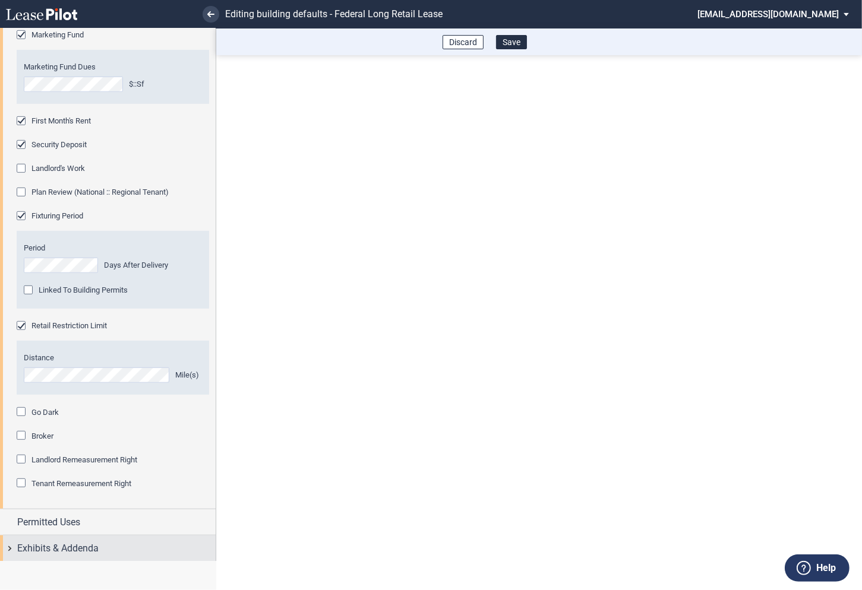
click at [12, 547] on div "Exhibits & Addenda" at bounding box center [108, 549] width 216 height 26
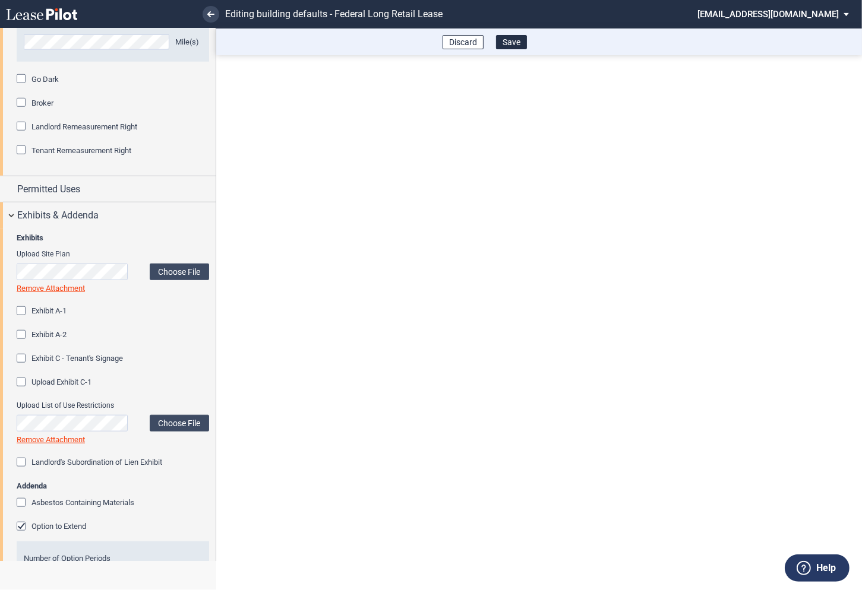
scroll to position [991, 0]
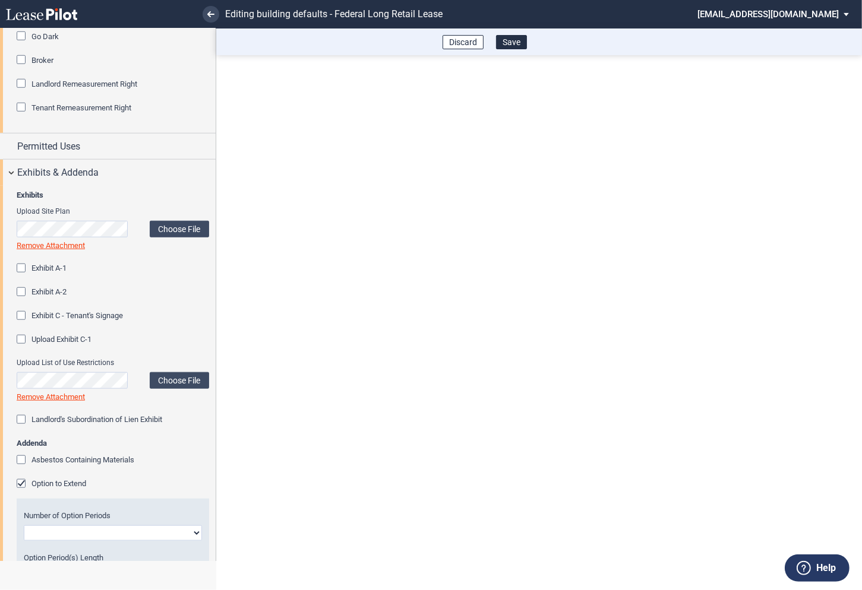
click at [24, 485] on div "Option to Extend" at bounding box center [23, 485] width 12 height 12
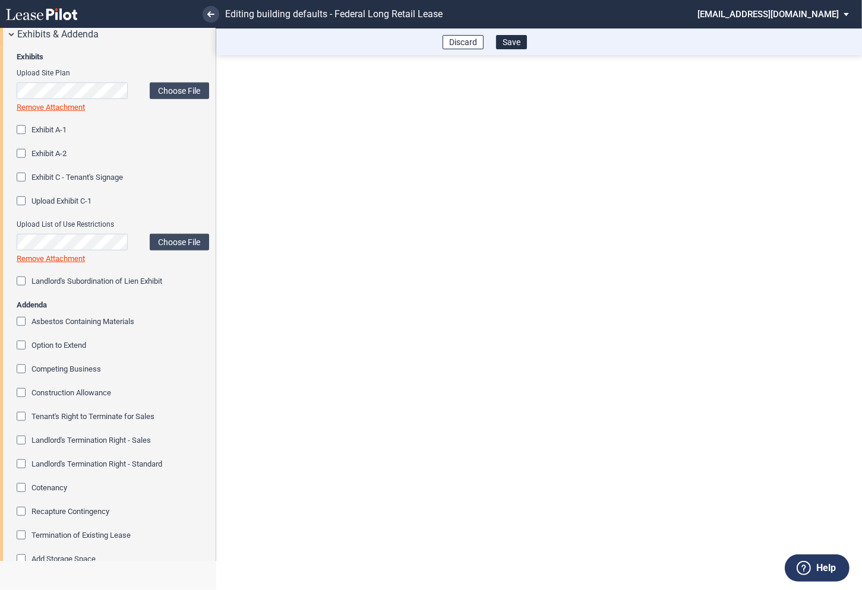
scroll to position [1217, 0]
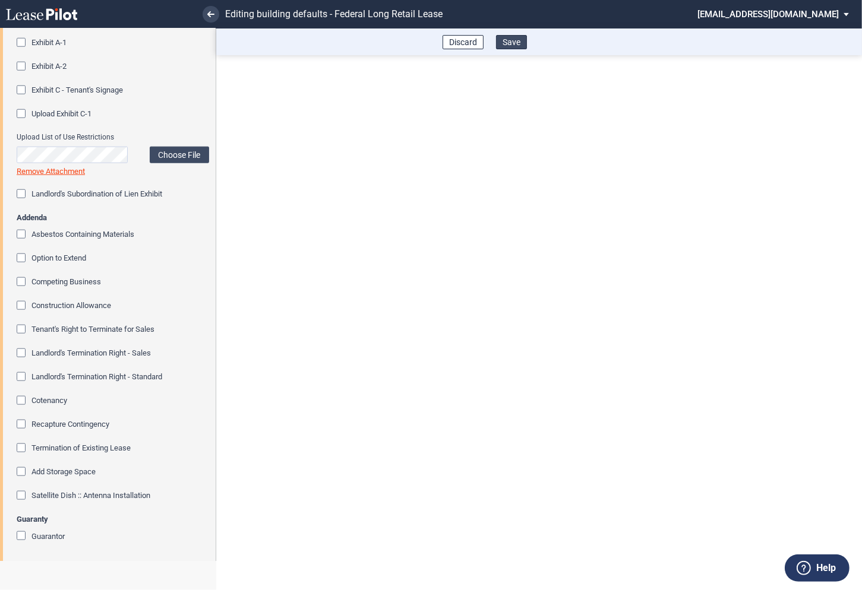
click at [519, 42] on button "Save" at bounding box center [511, 42] width 31 height 14
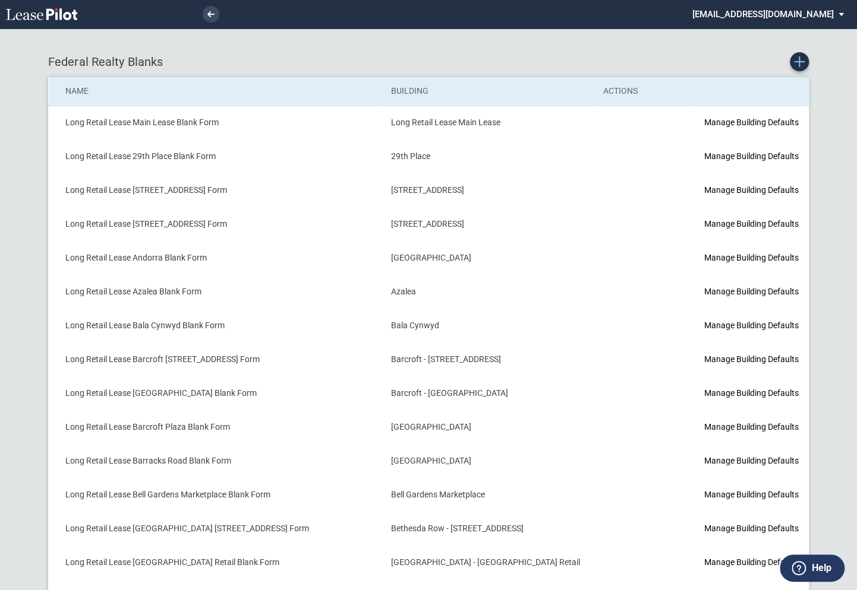
click at [799, 67] on use "Create new Blank Form" at bounding box center [799, 61] width 11 height 11
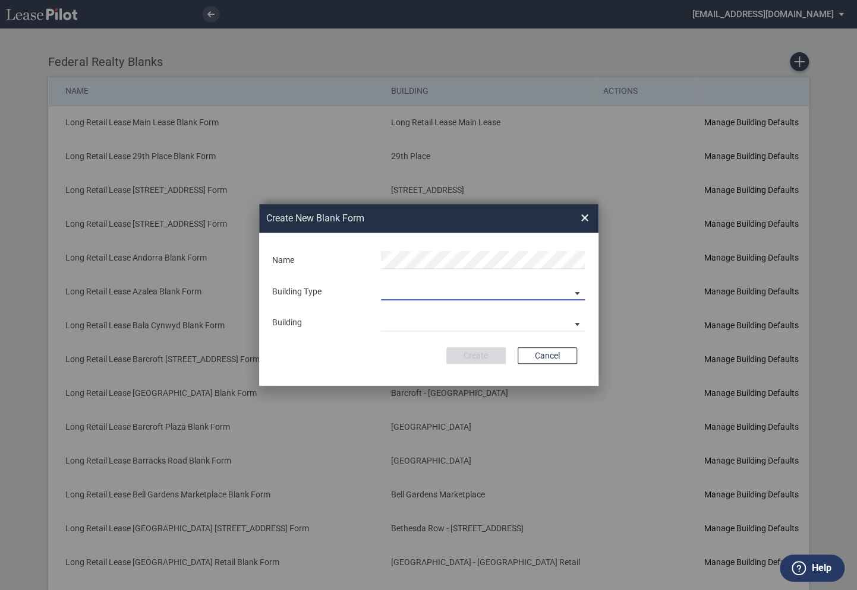
click at [393, 292] on md-select "Building Predefined Empty Building New Empty Building" at bounding box center [483, 292] width 204 height 18
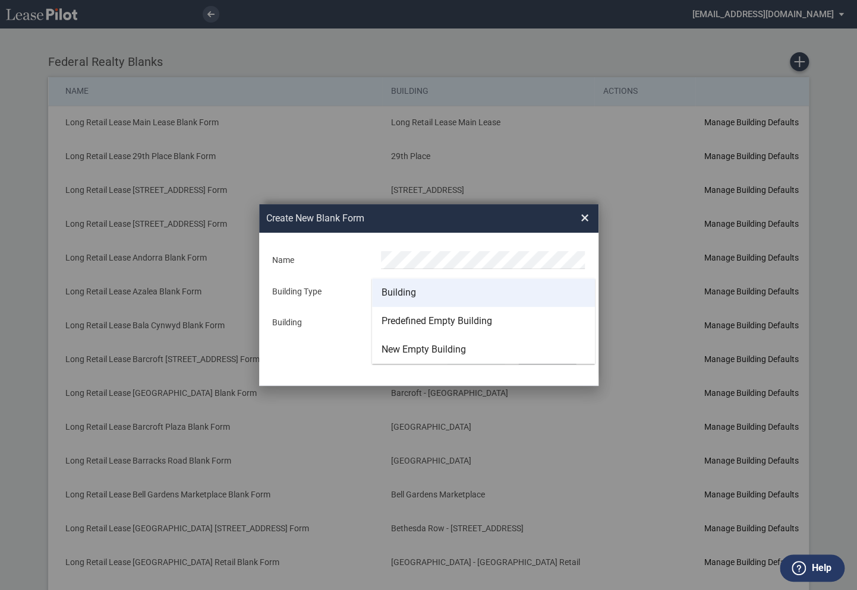
click at [393, 293] on div "Building" at bounding box center [398, 292] width 34 height 13
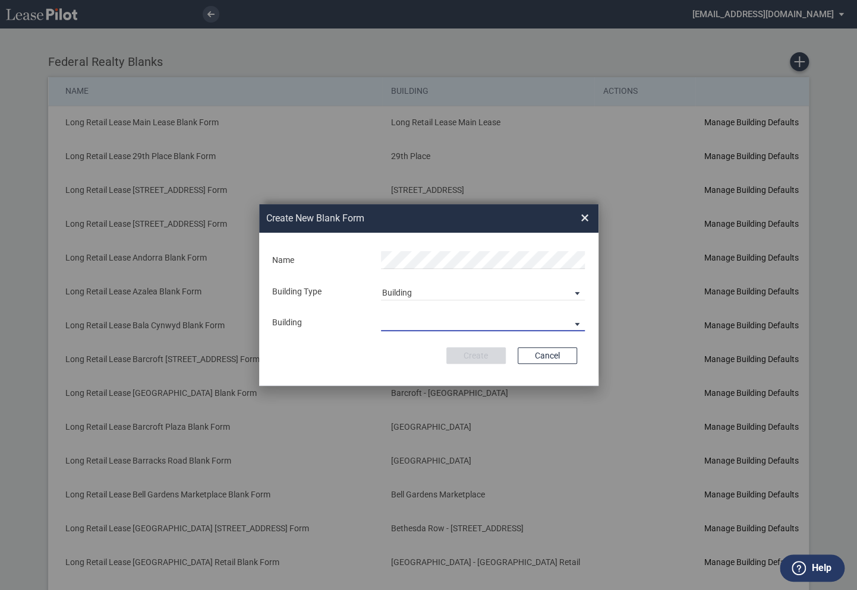
click at [396, 323] on md-select "29th Place [STREET_ADDRESS] [STREET_ADDRESS] [GEOGRAPHIC_DATA] Azalea Bala Cynw…" at bounding box center [483, 323] width 204 height 18
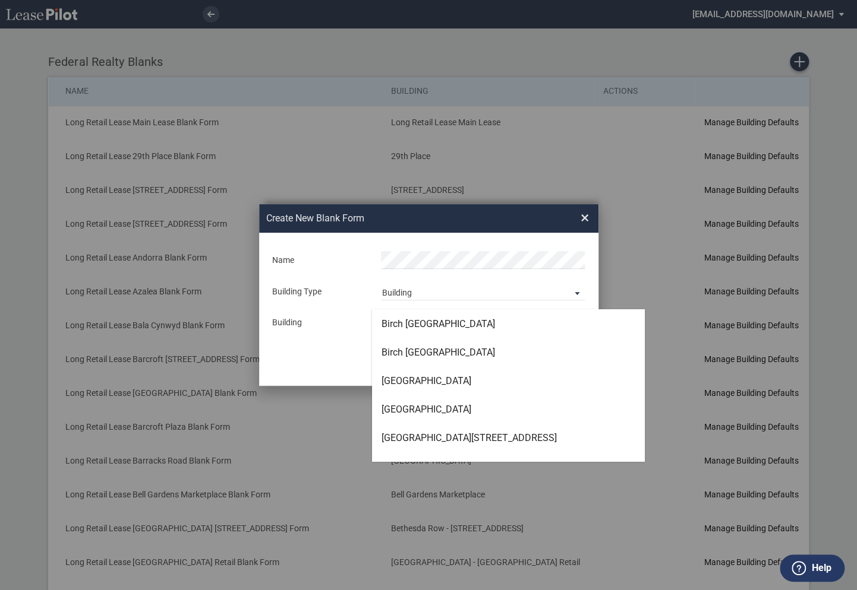
scroll to position [596, 0]
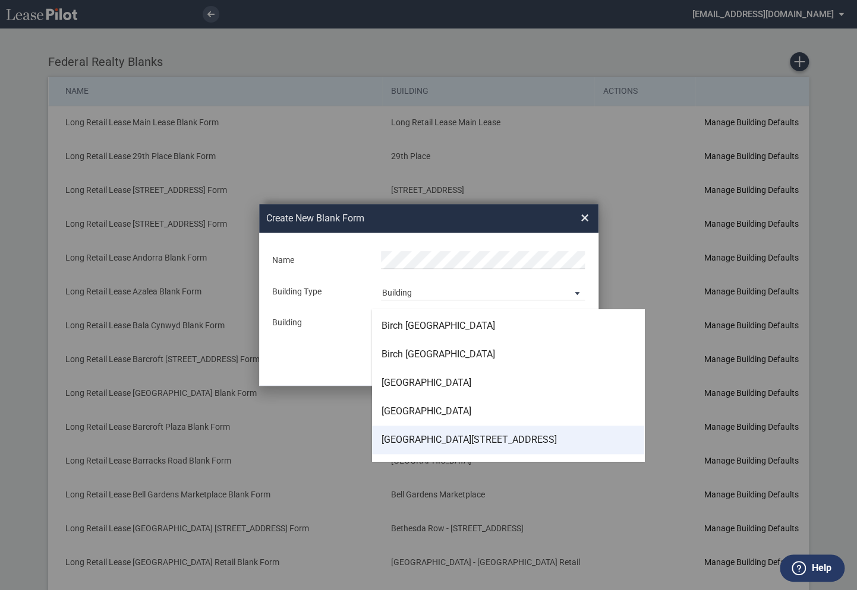
click at [405, 435] on div "[GEOGRAPHIC_DATA][STREET_ADDRESS]" at bounding box center [468, 440] width 175 height 13
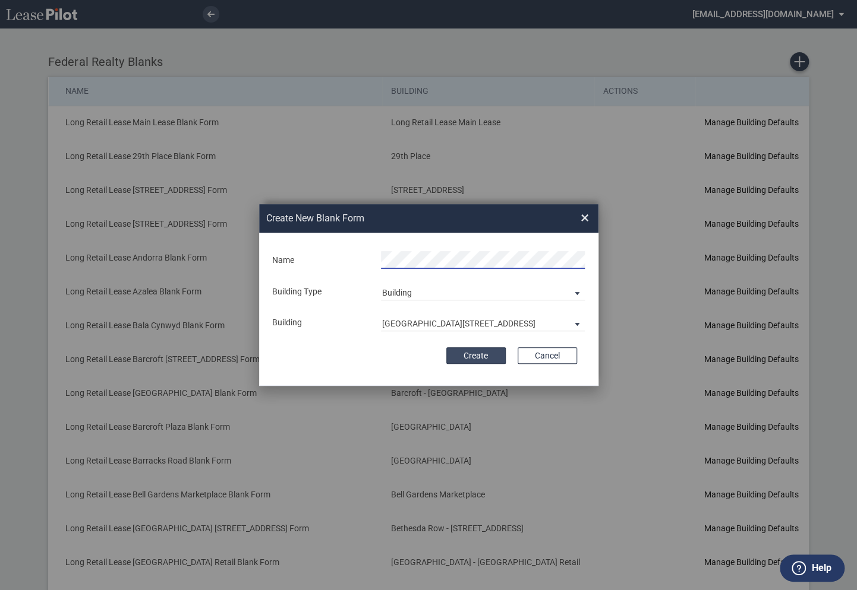
click at [489, 356] on button "Create" at bounding box center [475, 356] width 59 height 17
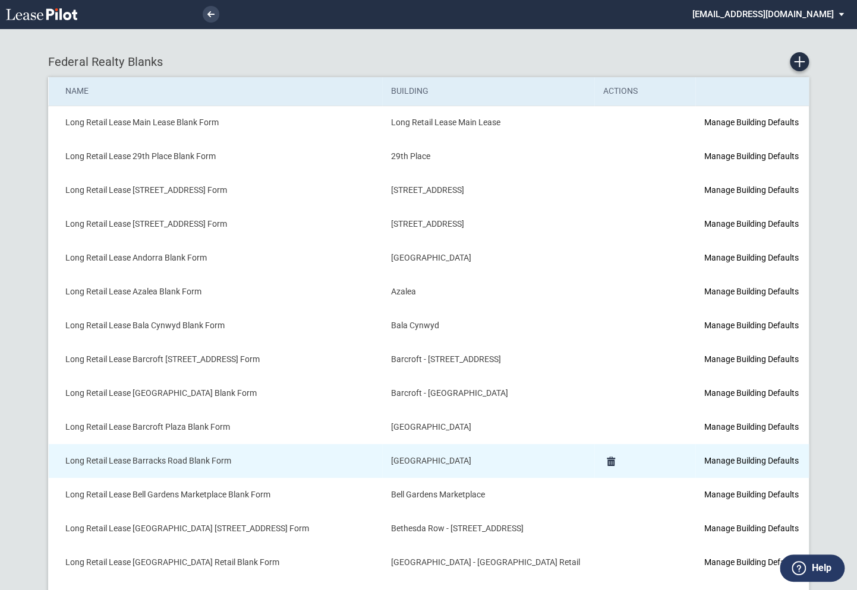
scroll to position [450, 0]
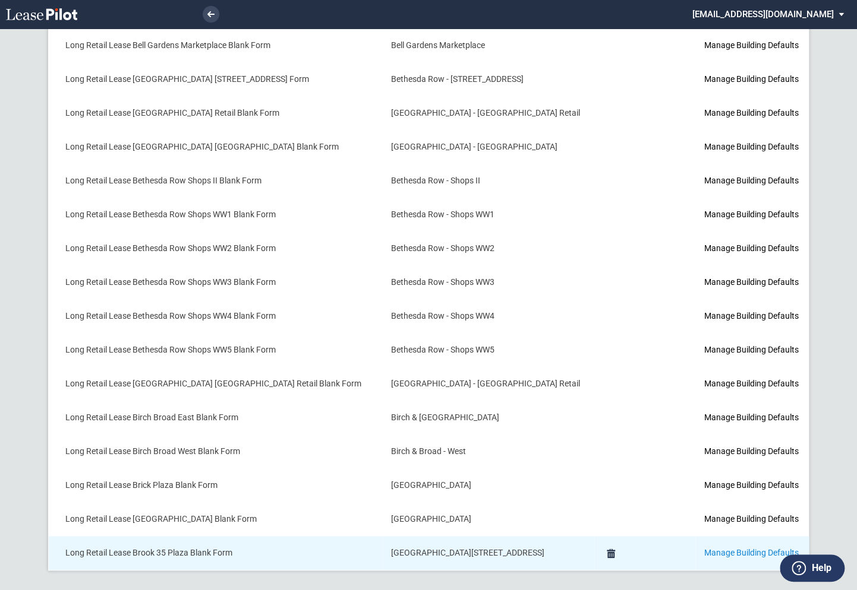
click at [703, 548] on link "Manage Building Defaults" at bounding box center [750, 553] width 94 height 10
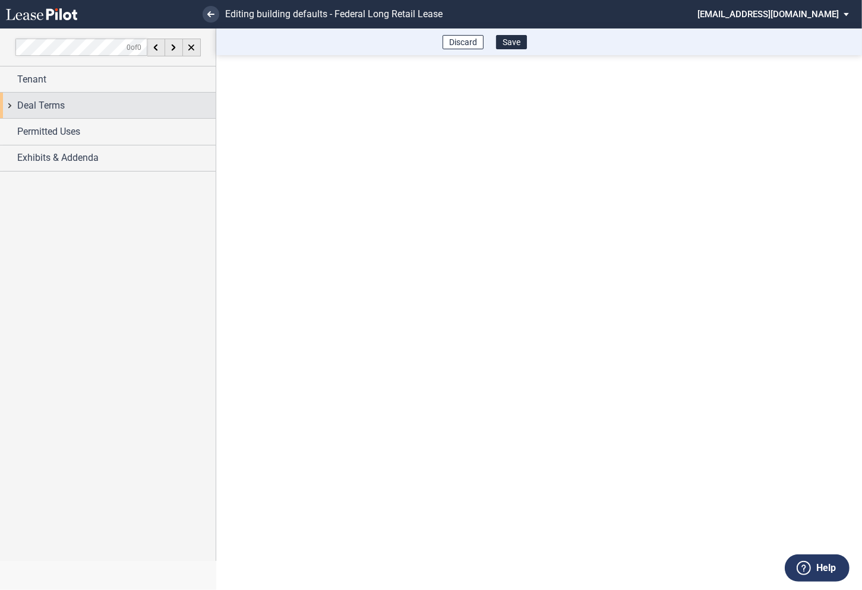
click at [14, 110] on div "Deal Terms" at bounding box center [108, 106] width 216 height 26
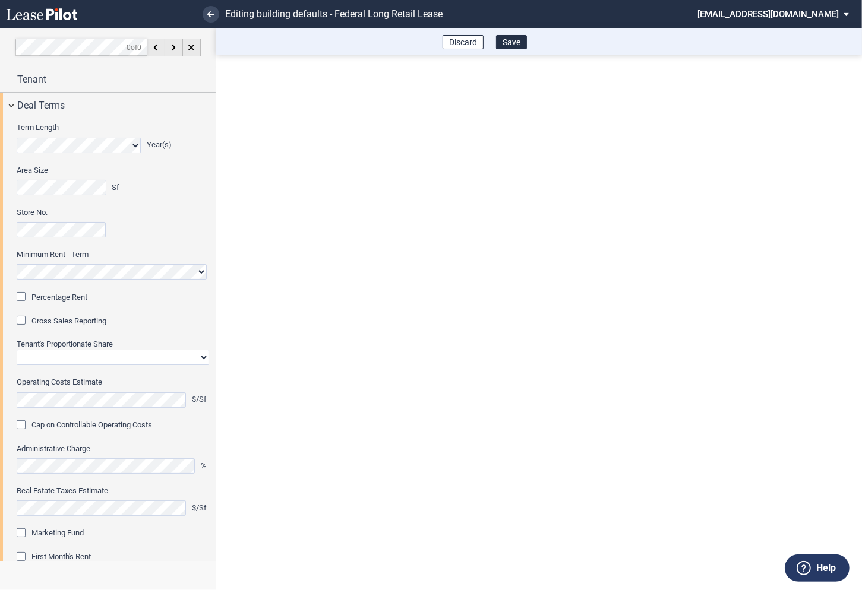
click at [22, 301] on div "Percentage Rent" at bounding box center [23, 298] width 12 height 12
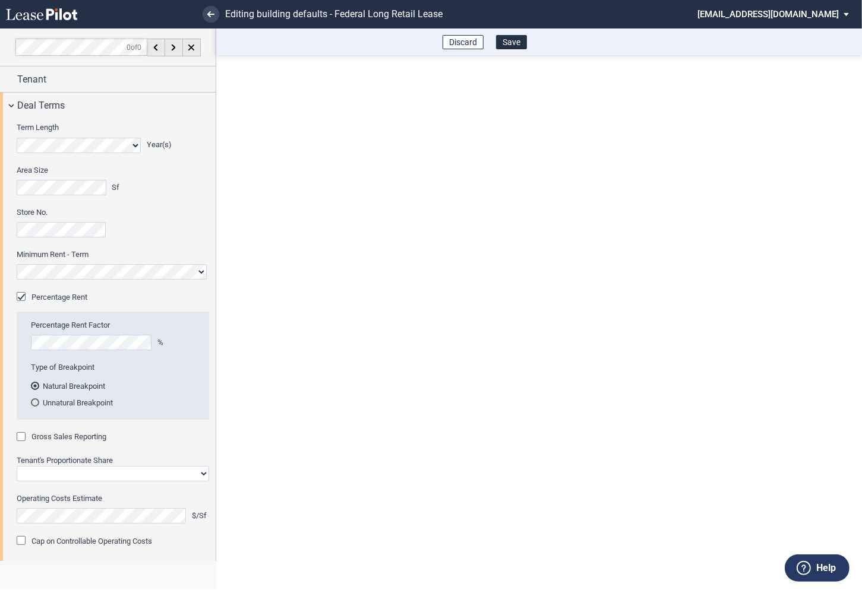
click at [24, 440] on div "Gross Sales Reporting" at bounding box center [23, 438] width 12 height 12
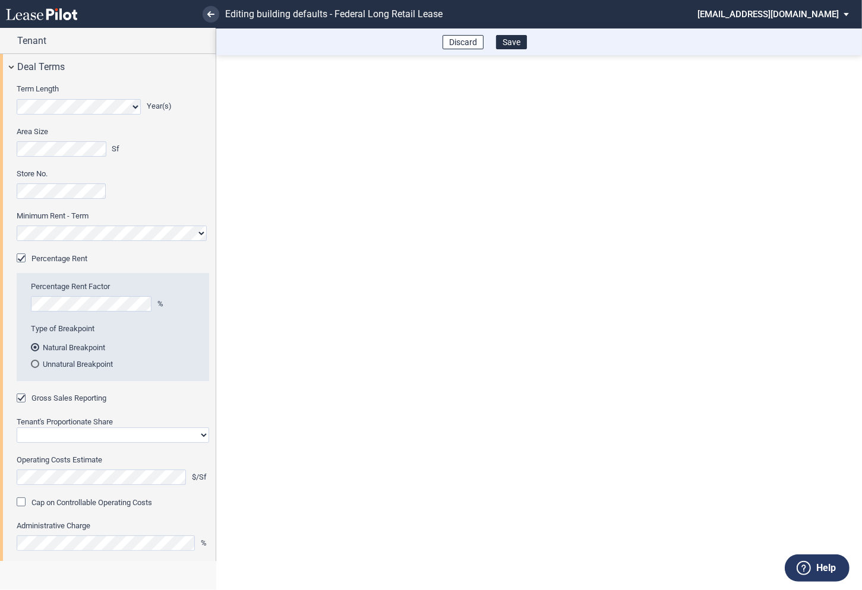
scroll to position [44, 0]
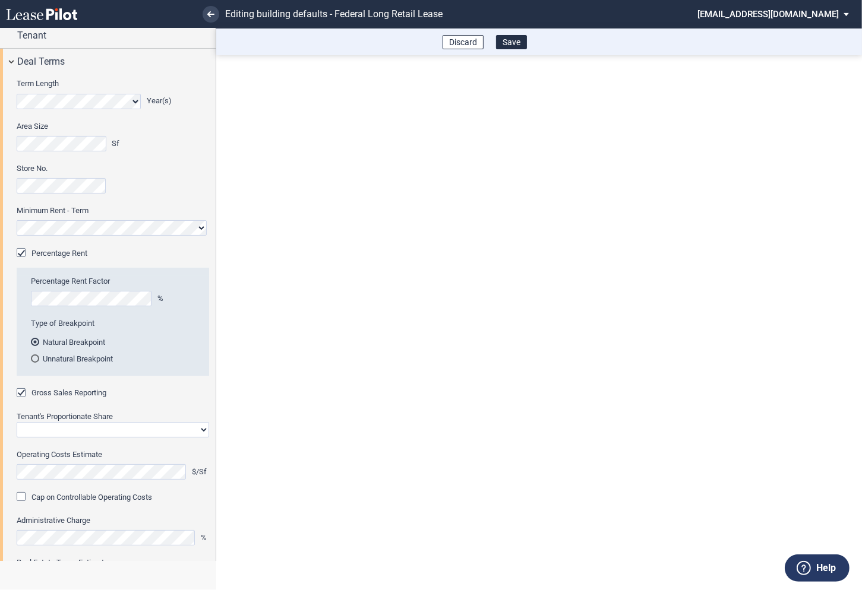
click at [40, 431] on select "Straight GLA Net Major" at bounding box center [113, 429] width 192 height 15
select select "straight GLA"
click at [17, 422] on select "Straight GLA Net Major" at bounding box center [113, 429] width 192 height 15
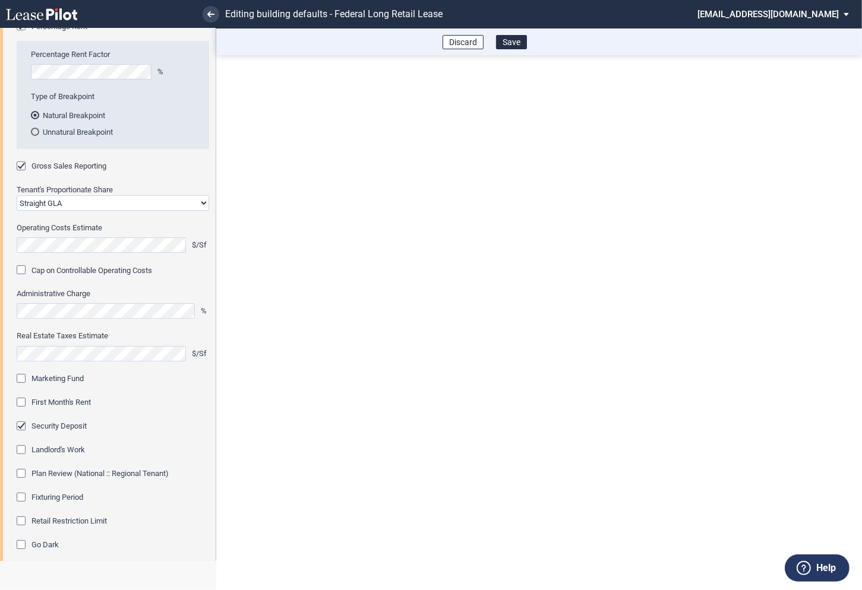
scroll to position [271, 0]
click at [24, 378] on div "Marketing Fund" at bounding box center [23, 380] width 12 height 12
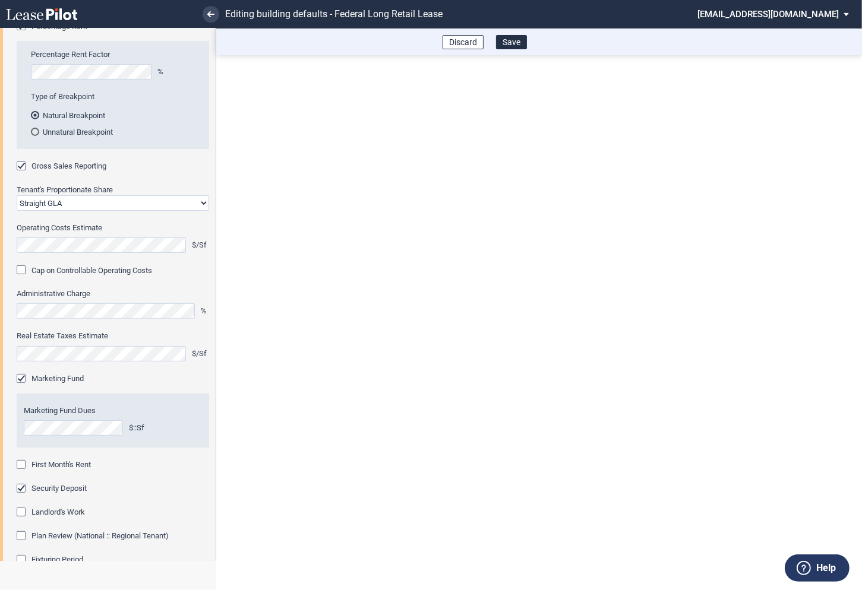
click at [25, 465] on div "First Month's Rent" at bounding box center [23, 466] width 12 height 12
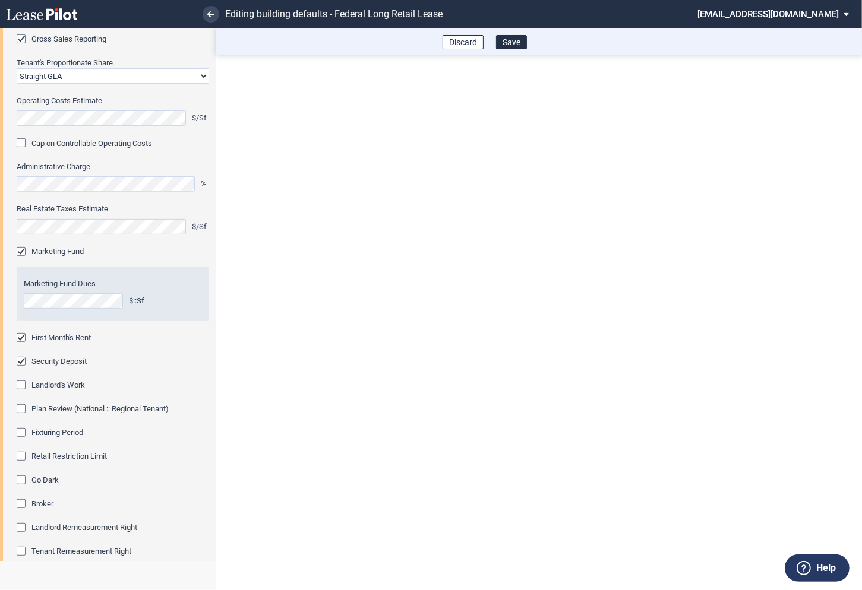
scroll to position [444, 0]
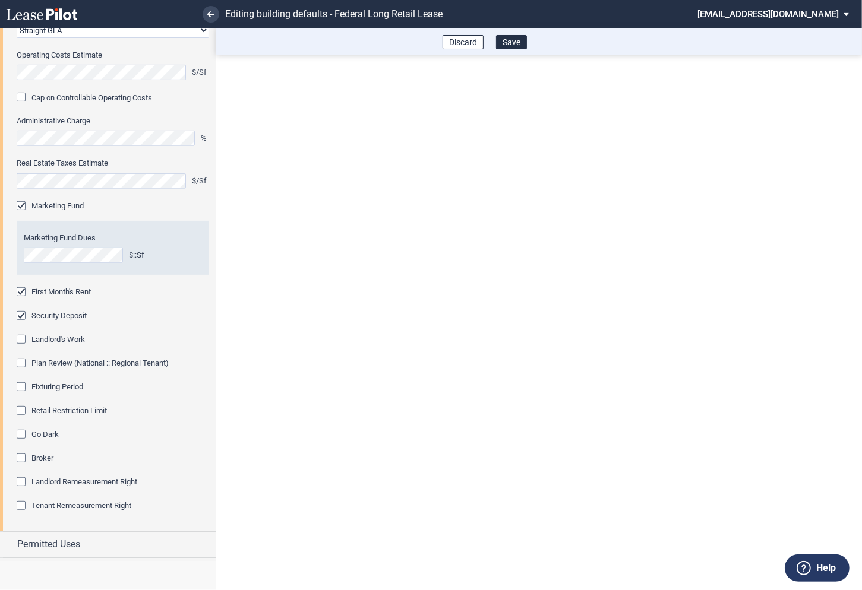
click at [22, 387] on div "Fixturing Period" at bounding box center [23, 389] width 12 height 12
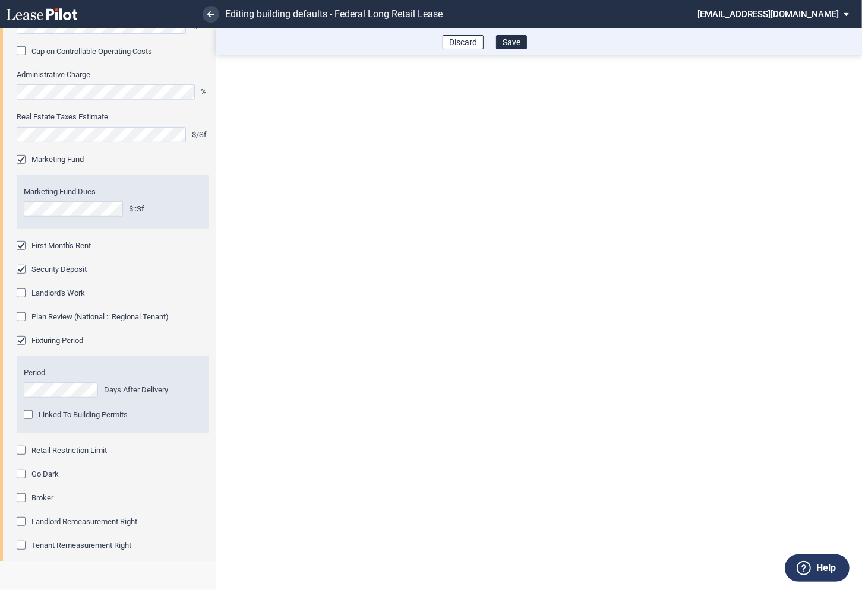
scroll to position [494, 0]
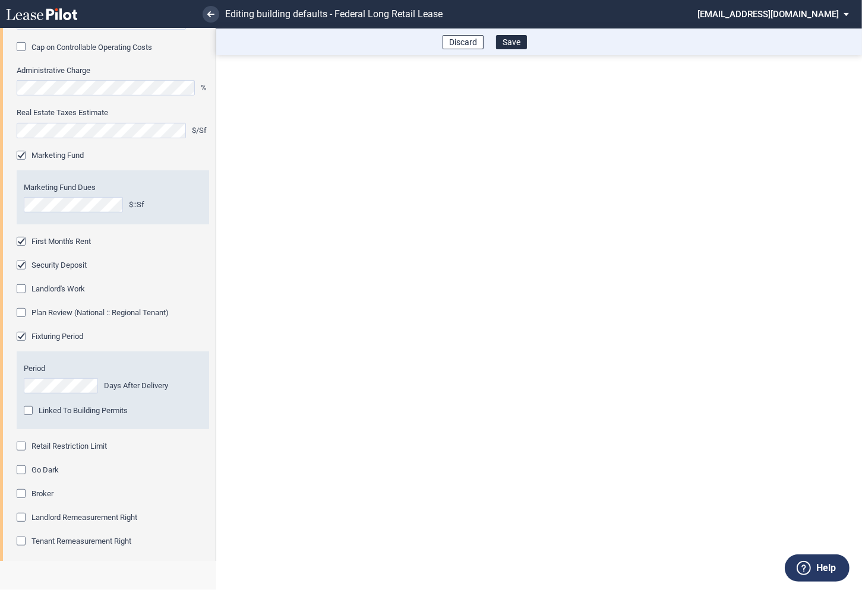
click at [20, 446] on div "Retail Restriction Limit" at bounding box center [23, 448] width 12 height 12
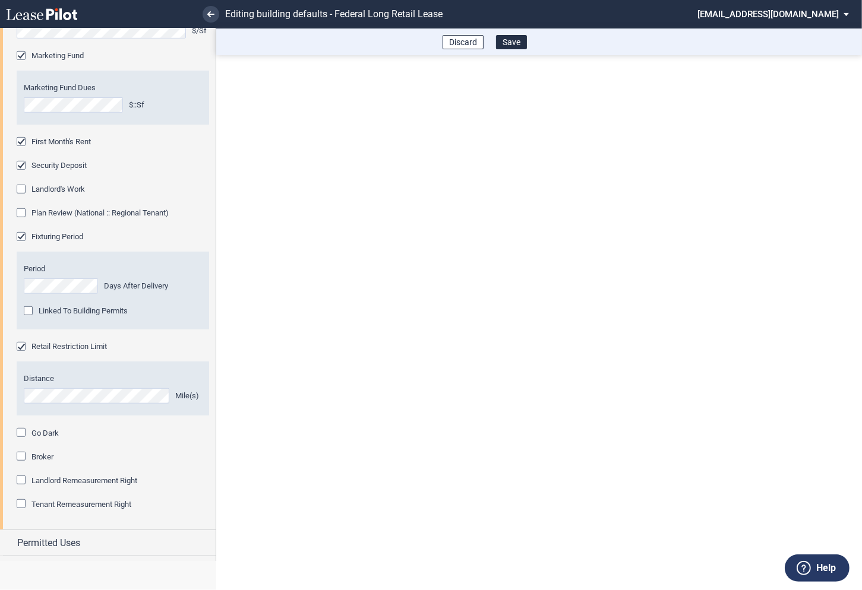
scroll to position [615, 0]
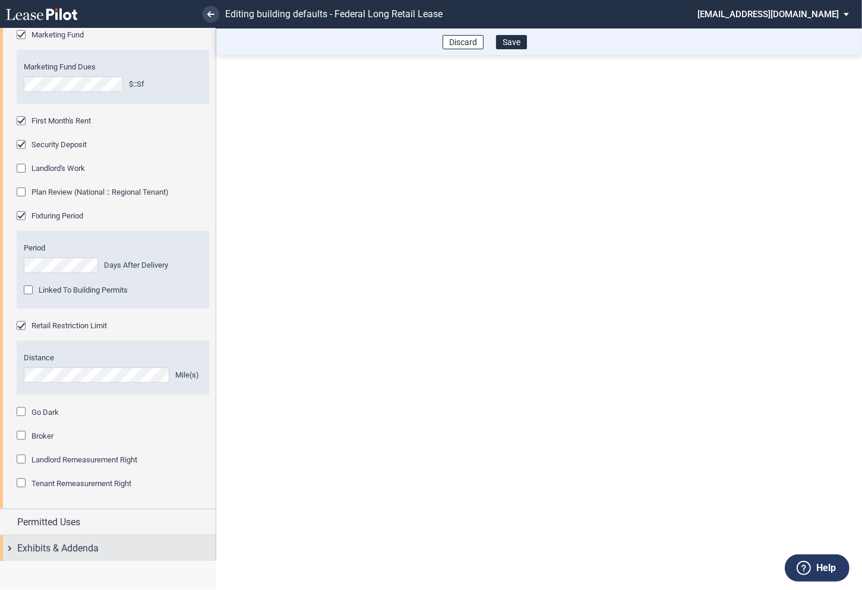
click at [11, 545] on div "Exhibits & Addenda" at bounding box center [108, 549] width 216 height 26
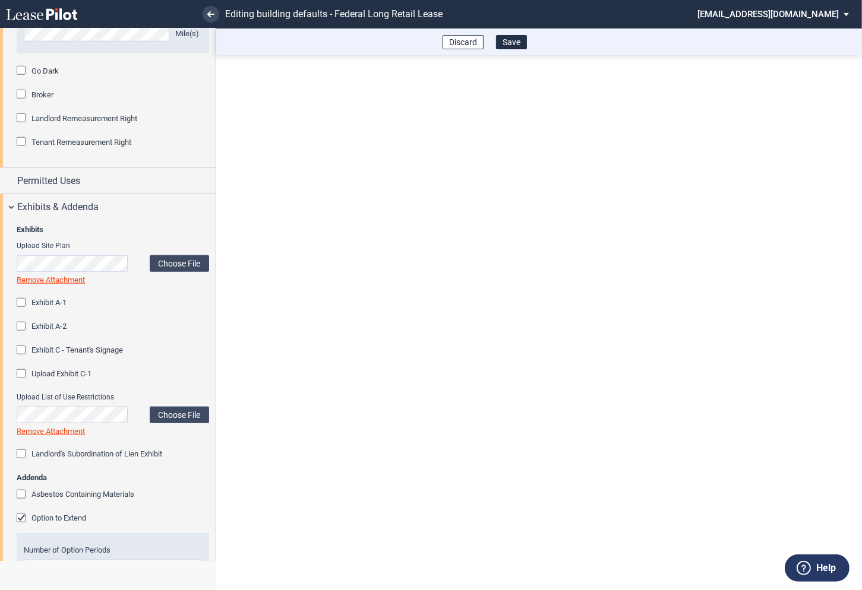
scroll to position [1021, 0]
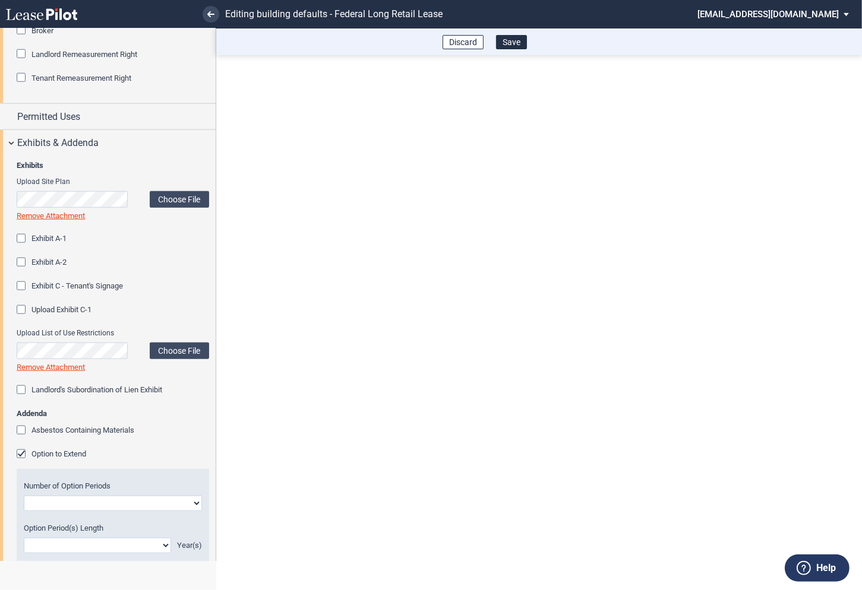
click at [21, 458] on div "Option to Extend" at bounding box center [23, 456] width 12 height 12
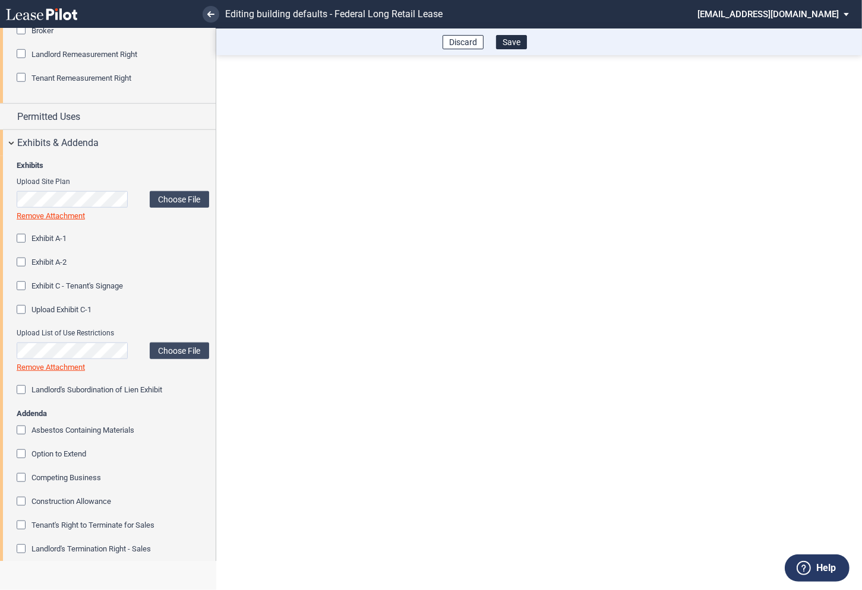
scroll to position [1217, 0]
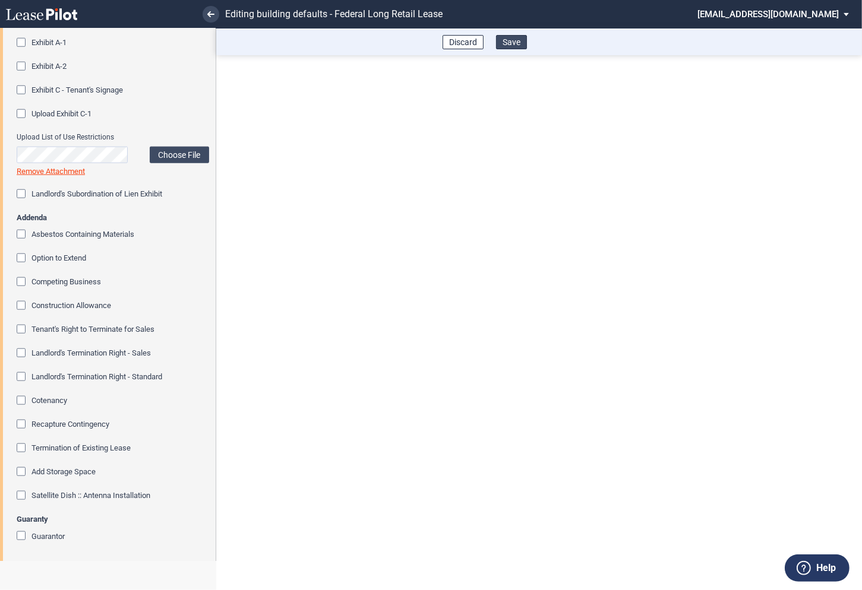
click at [514, 41] on button "Save" at bounding box center [511, 42] width 31 height 14
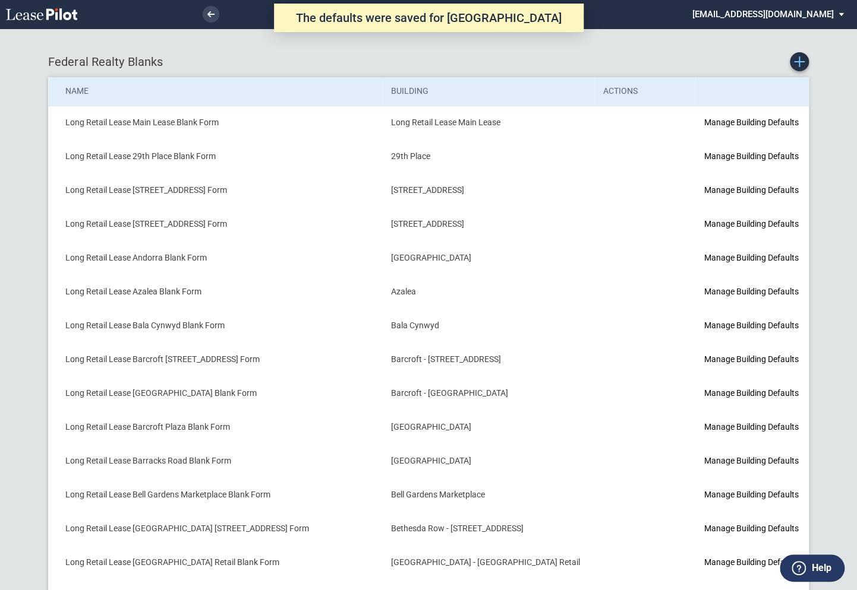
click at [804, 62] on use "Create new Blank Form" at bounding box center [799, 61] width 11 height 11
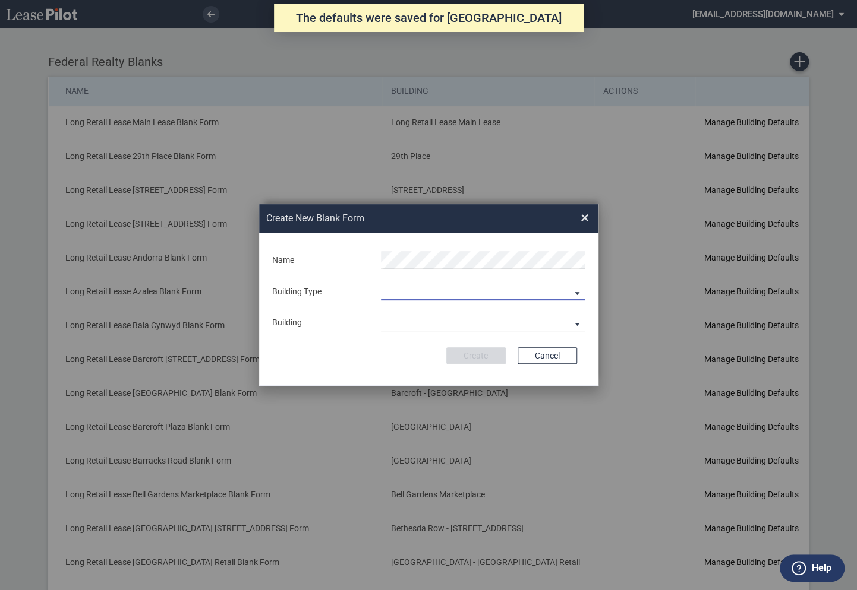
click at [405, 290] on md-select "Building Predefined Empty Building New Empty Building" at bounding box center [483, 292] width 204 height 18
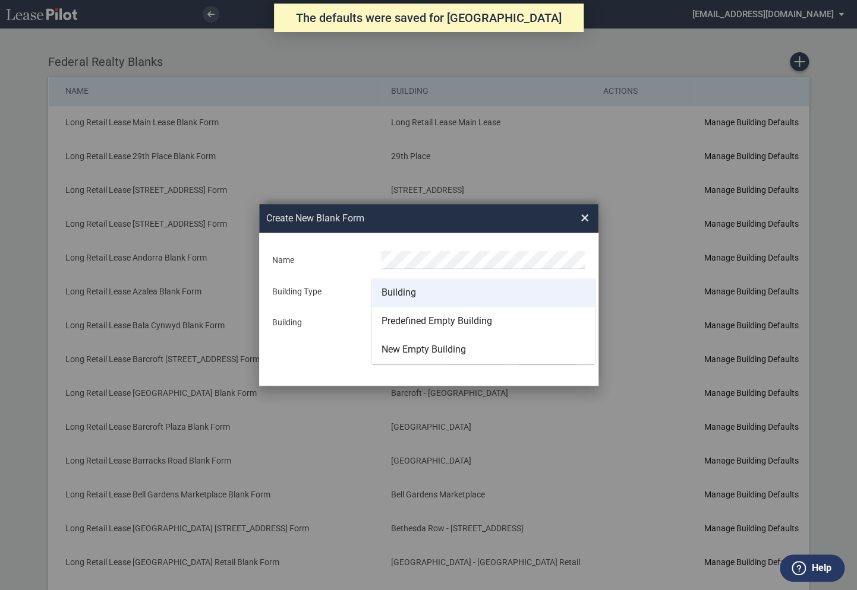
click at [402, 290] on div "Building" at bounding box center [398, 292] width 34 height 13
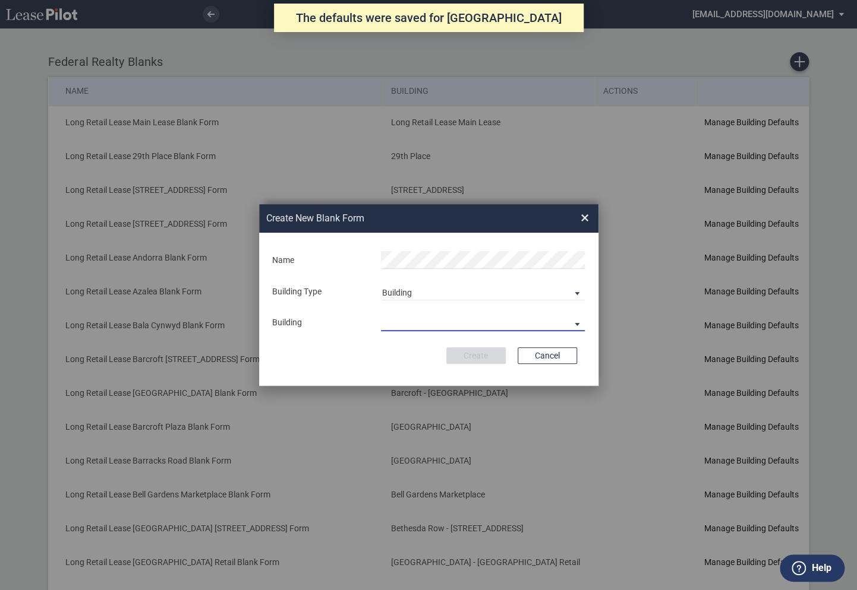
click at [402, 322] on md-select "29th Place [STREET_ADDRESS] [STREET_ADDRESS] [GEOGRAPHIC_DATA] Azalea Bala Cynw…" at bounding box center [483, 323] width 204 height 18
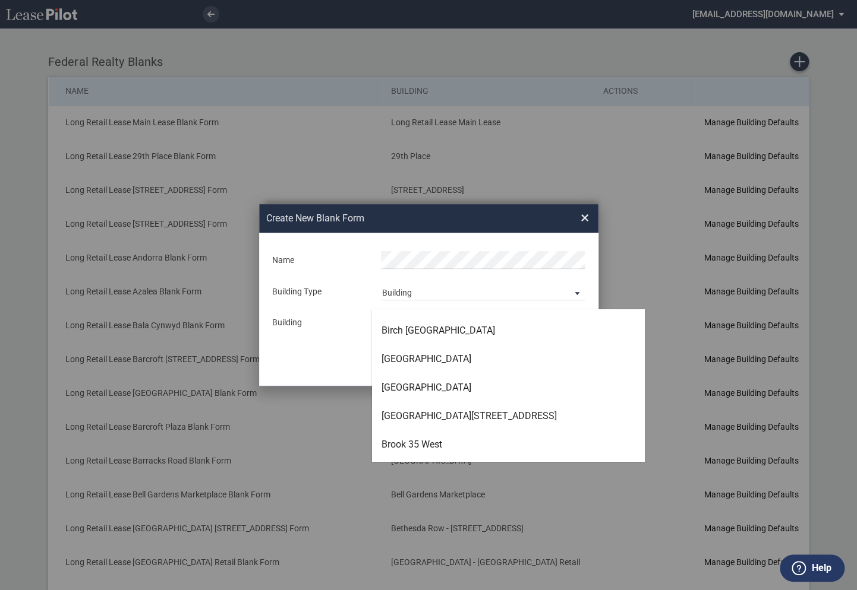
scroll to position [621, 0]
click at [400, 443] on div "Brook 35 West" at bounding box center [411, 444] width 61 height 13
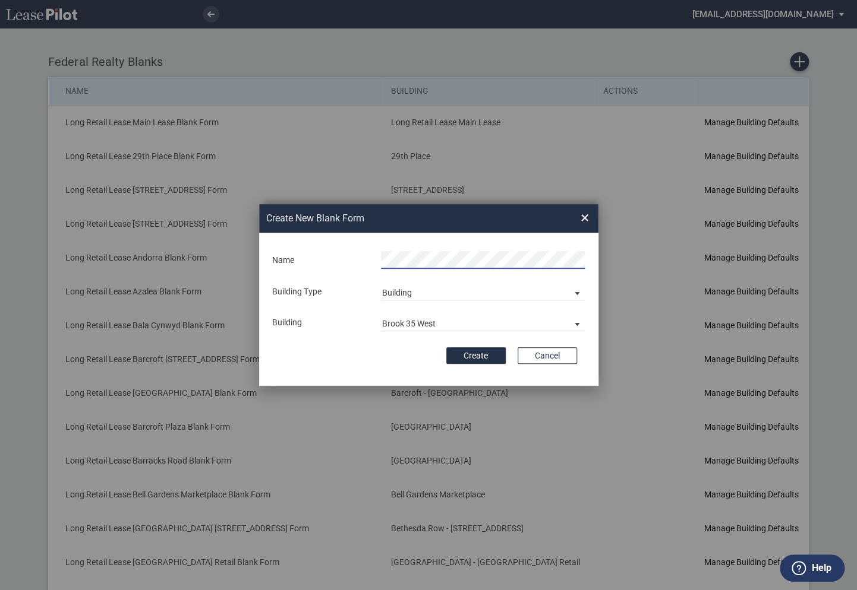
click at [377, 350] on div "Create Cancel" at bounding box center [428, 356] width 296 height 17
click at [475, 353] on button "Create" at bounding box center [475, 356] width 59 height 17
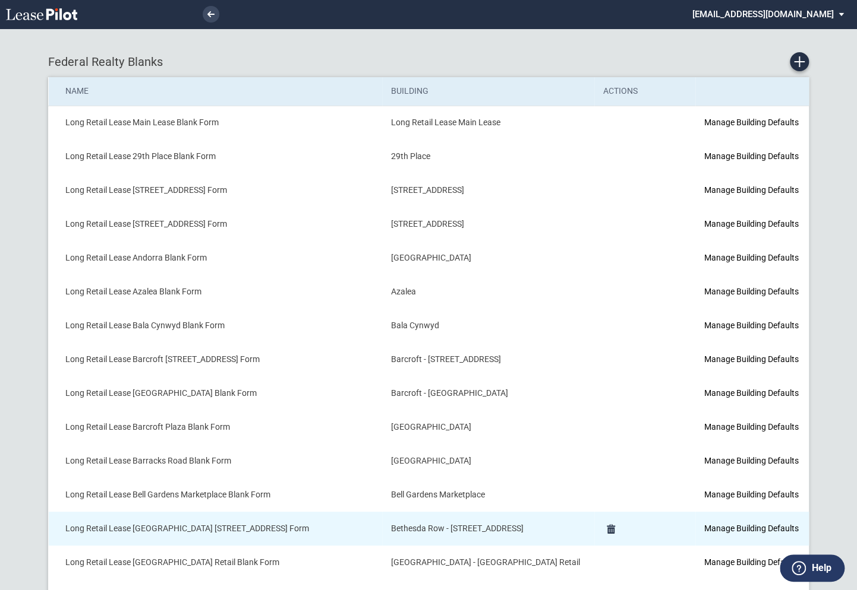
scroll to position [484, 0]
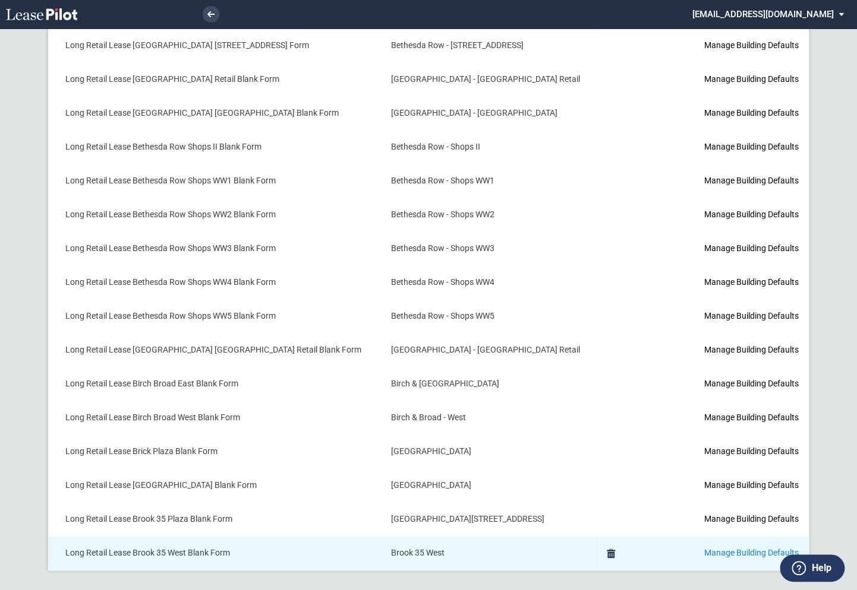
click at [706, 548] on link "Manage Building Defaults" at bounding box center [750, 553] width 94 height 10
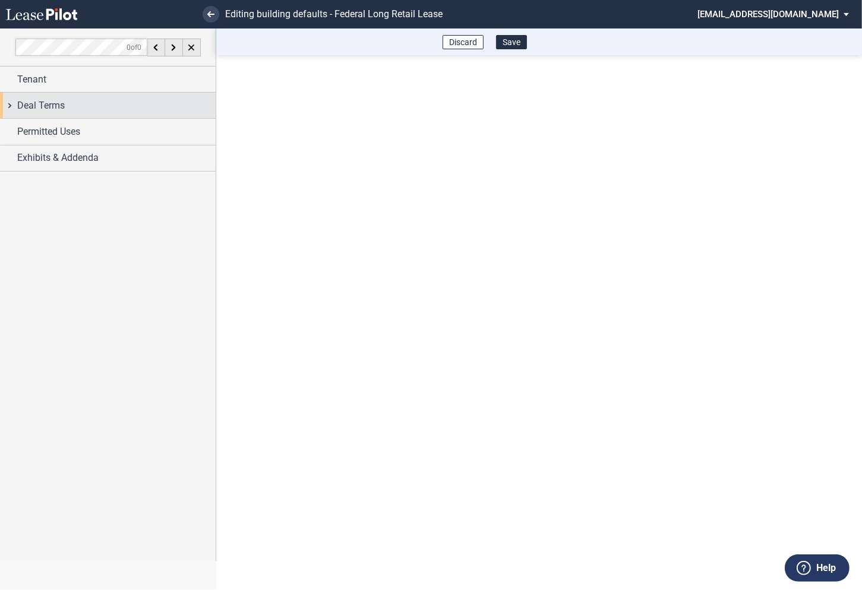
click at [8, 105] on div "Deal Terms" at bounding box center [108, 106] width 216 height 26
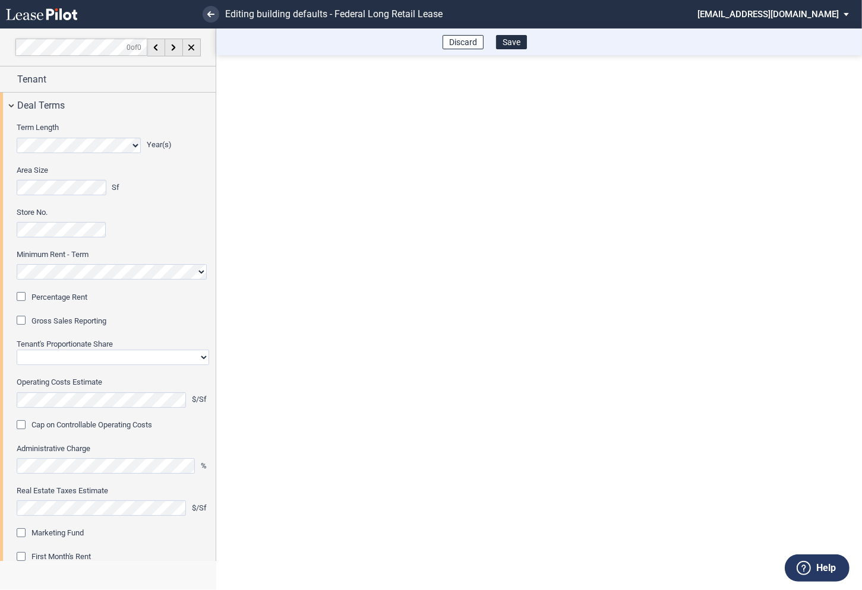
click at [24, 295] on div "Percentage Rent" at bounding box center [23, 298] width 12 height 12
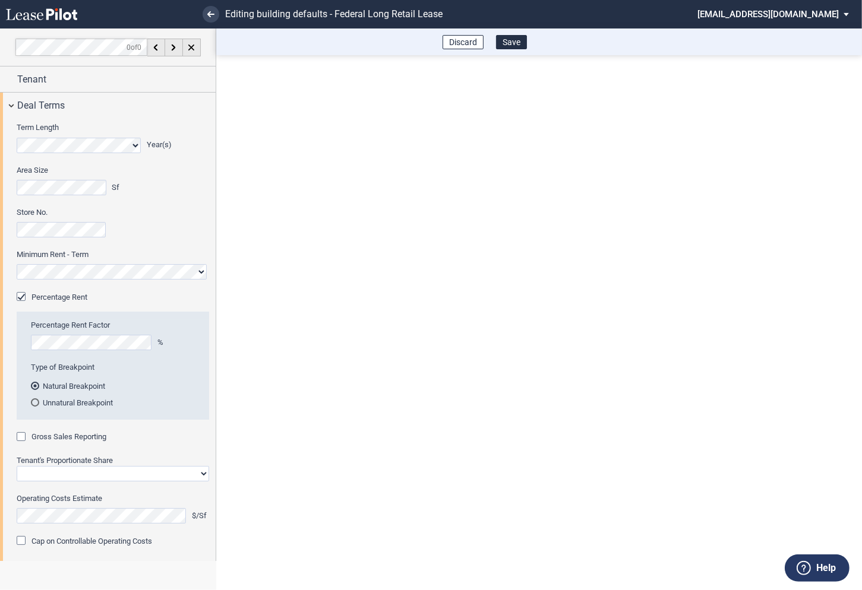
click at [23, 435] on div "Gross Sales Reporting" at bounding box center [23, 438] width 12 height 12
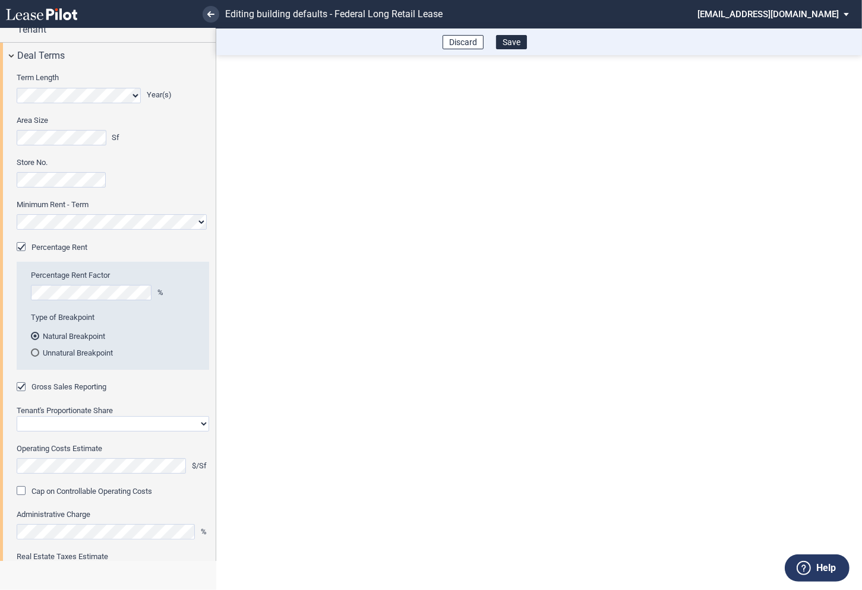
scroll to position [59, 0]
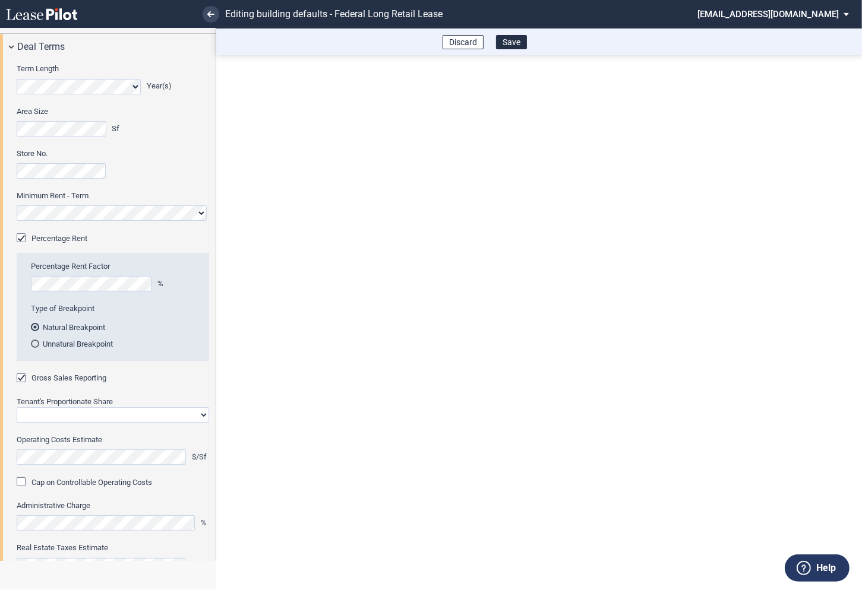
click at [40, 417] on select "Straight GLA Net Major" at bounding box center [113, 415] width 192 height 15
select select "straight GLA"
click at [17, 408] on select "Straight GLA Net Major" at bounding box center [113, 415] width 192 height 15
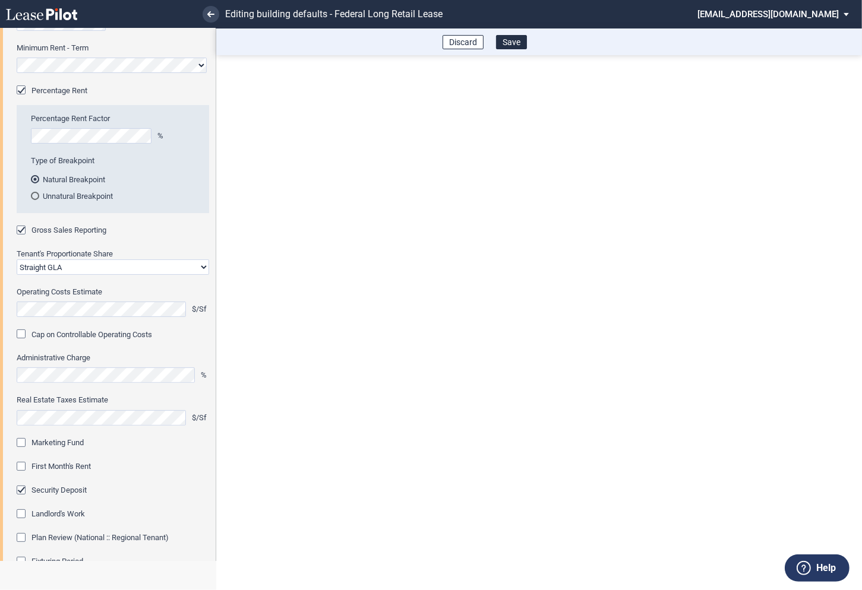
scroll to position [213, 0]
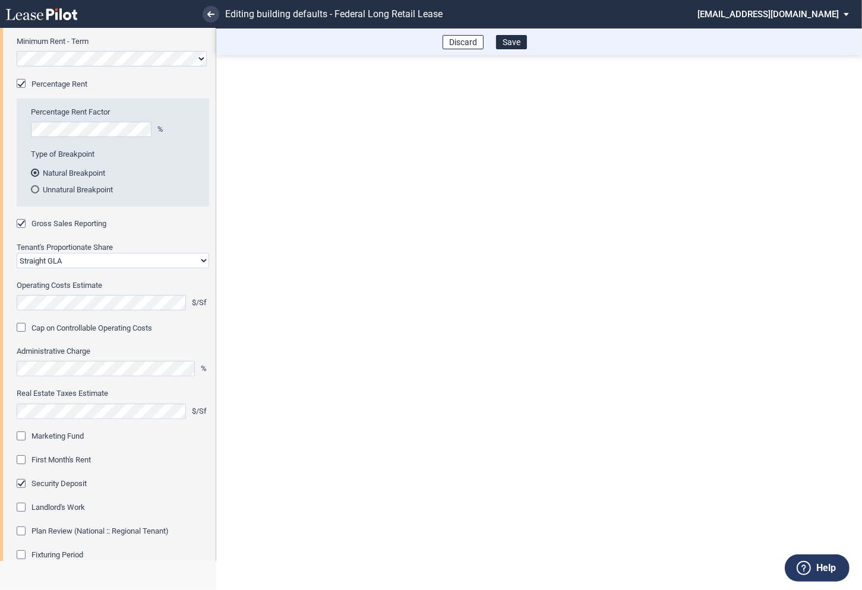
click at [29, 437] on div "Marketing Fund" at bounding box center [23, 438] width 12 height 12
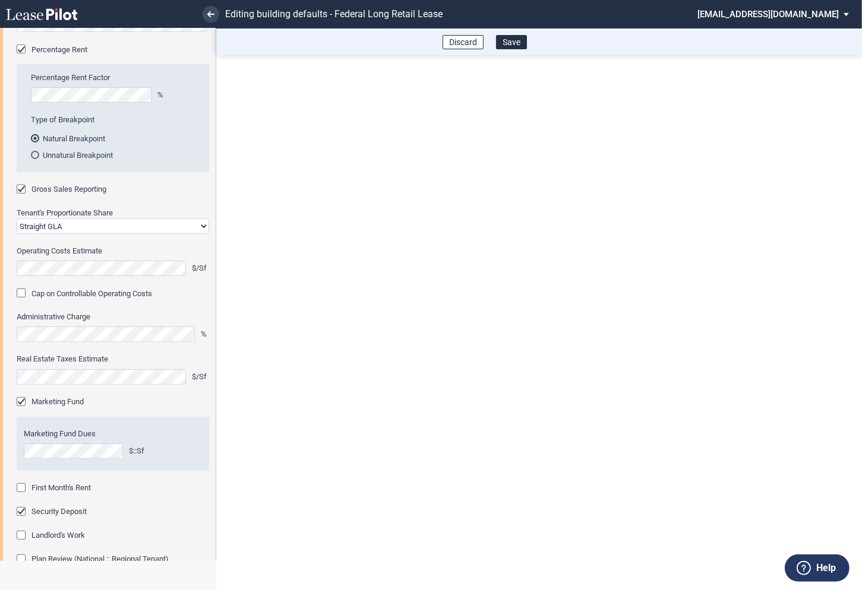
click at [21, 484] on div "First Month's Rent" at bounding box center [23, 490] width 12 height 12
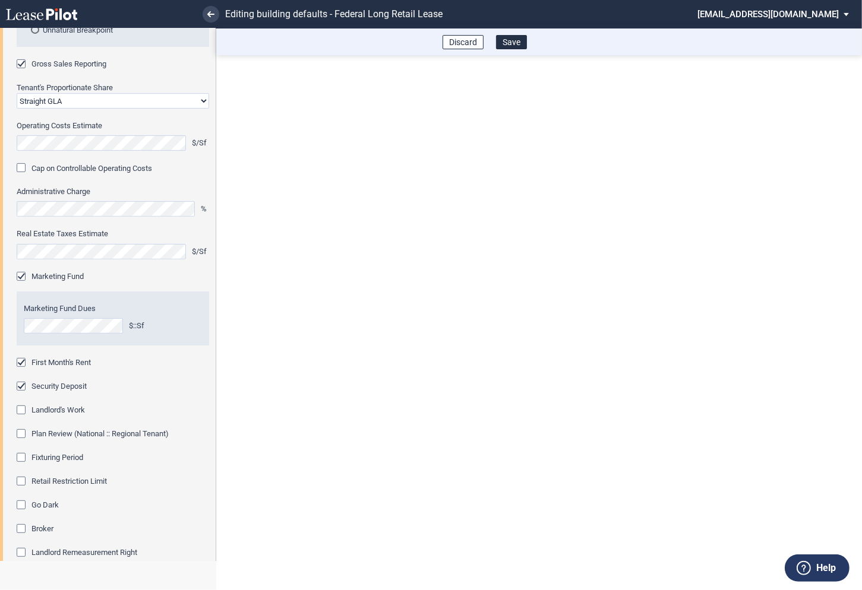
scroll to position [382, 0]
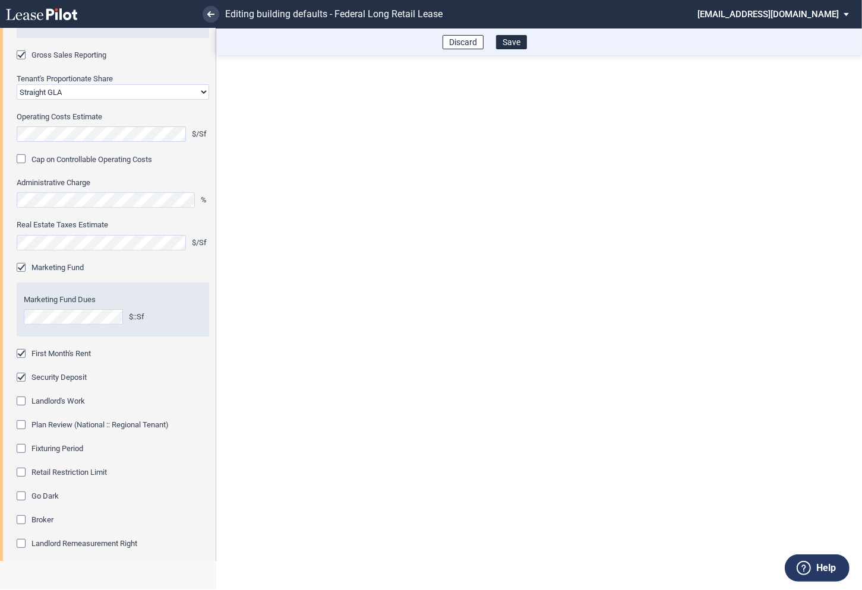
click at [22, 447] on div "Fixturing Period" at bounding box center [23, 450] width 12 height 12
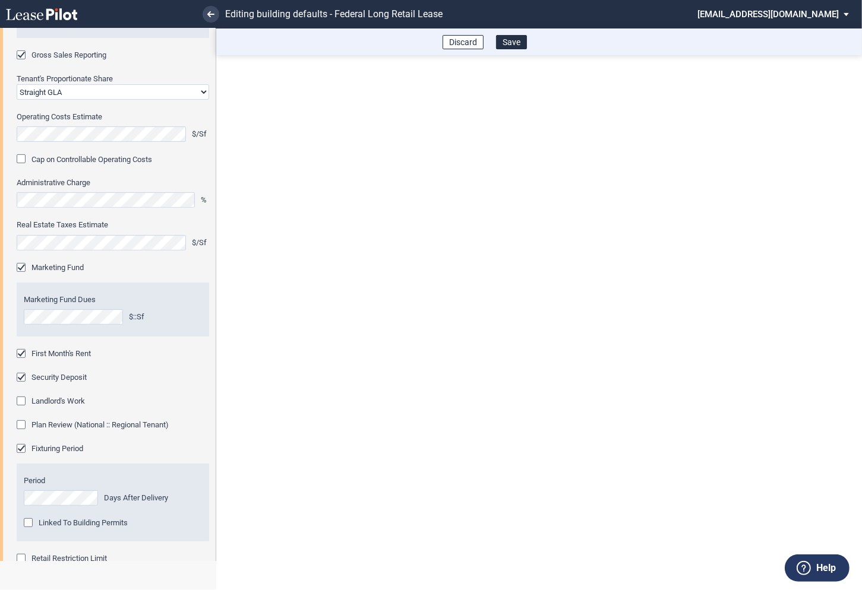
scroll to position [451, 0]
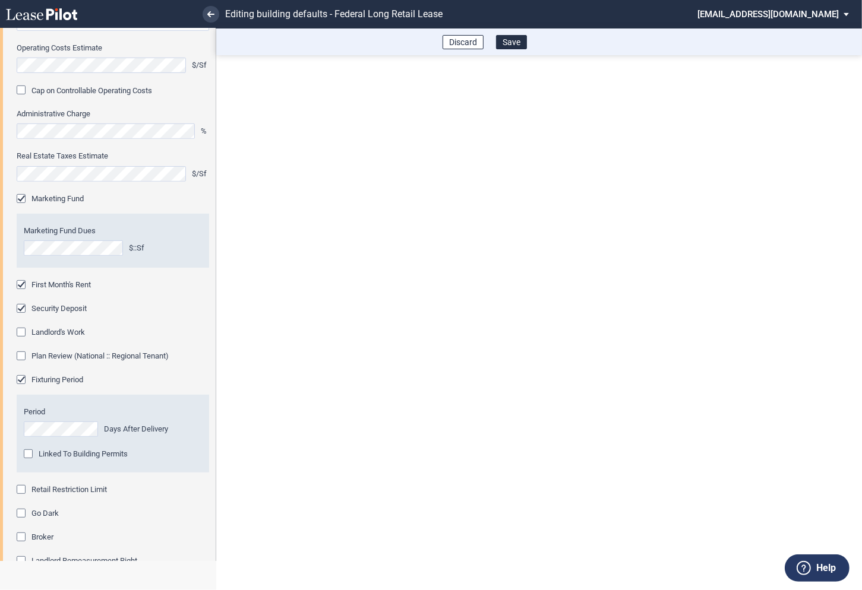
click at [20, 488] on div "Retail Restriction Limit" at bounding box center [23, 491] width 12 height 12
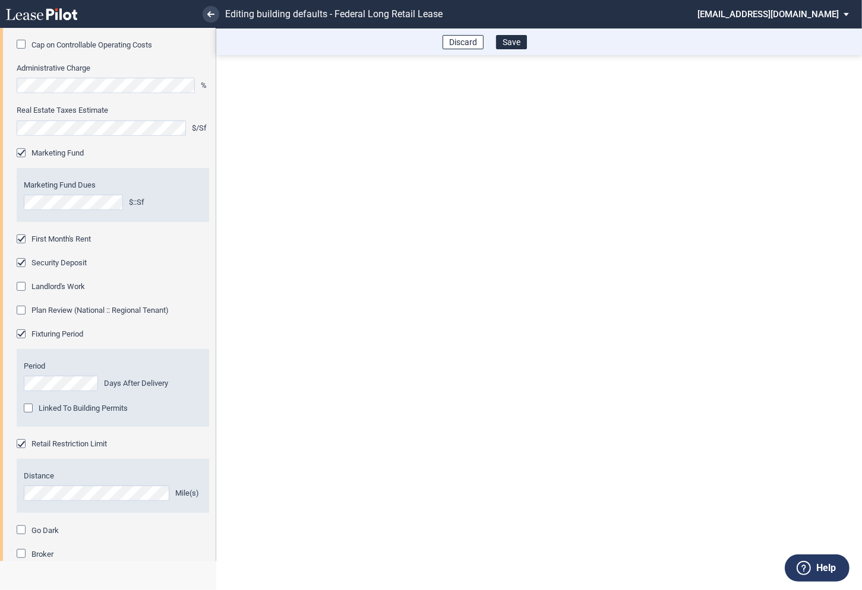
scroll to position [615, 0]
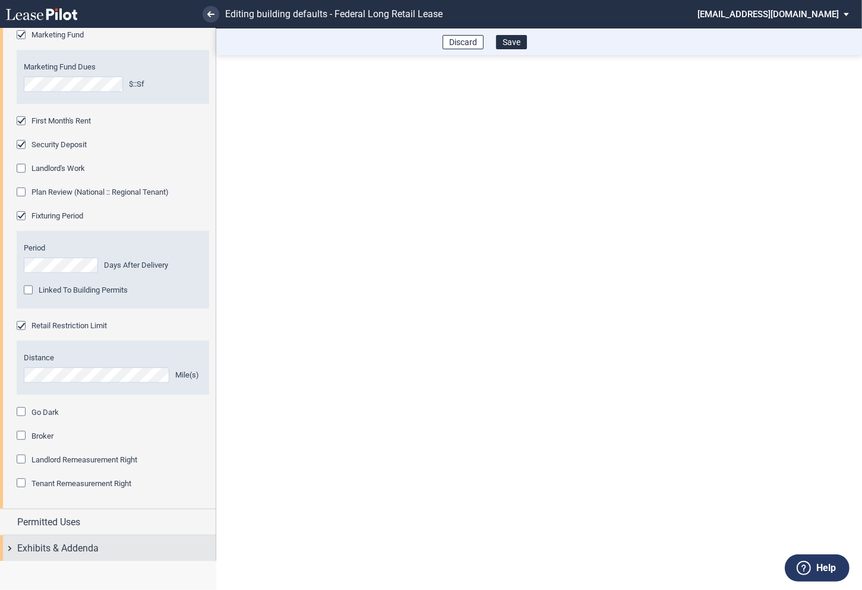
click at [9, 548] on div "Exhibits & Addenda" at bounding box center [108, 549] width 216 height 26
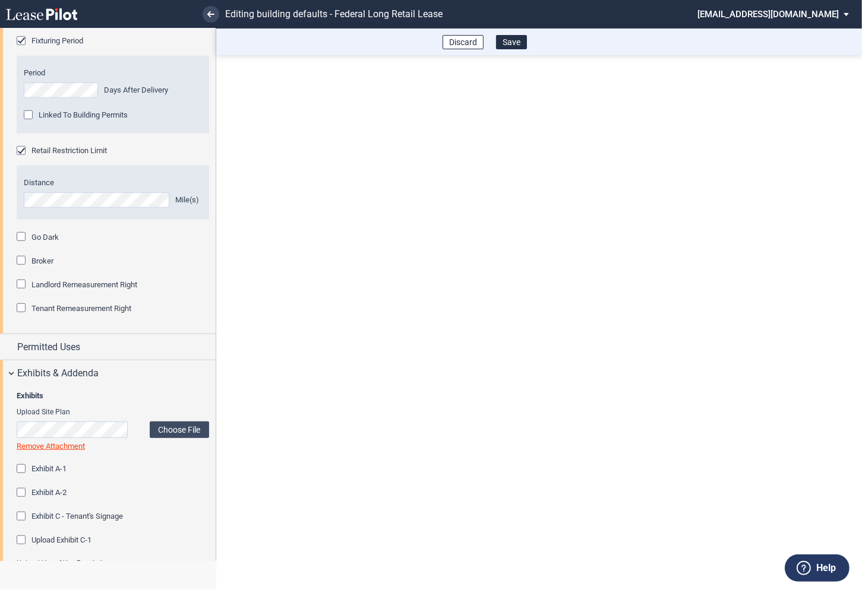
scroll to position [987, 0]
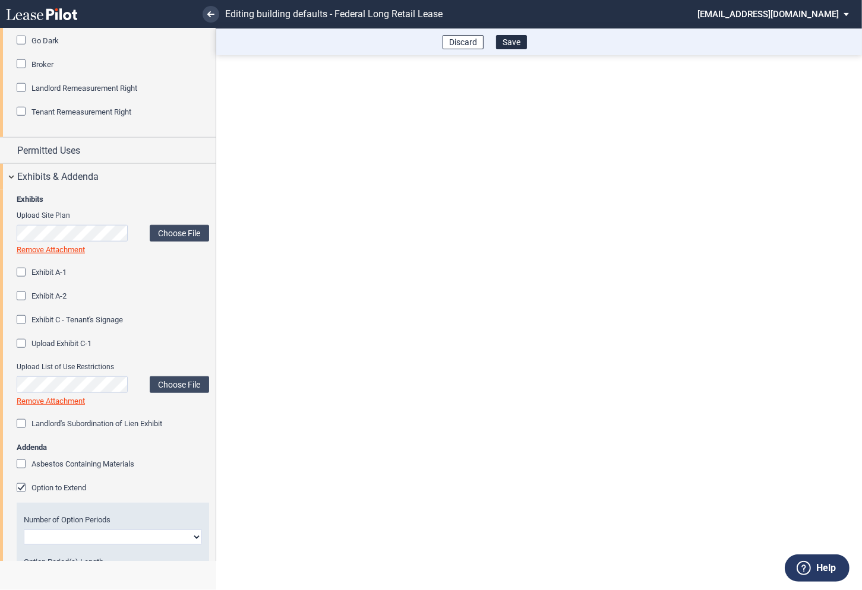
click at [20, 488] on div "Option to Extend" at bounding box center [23, 490] width 12 height 12
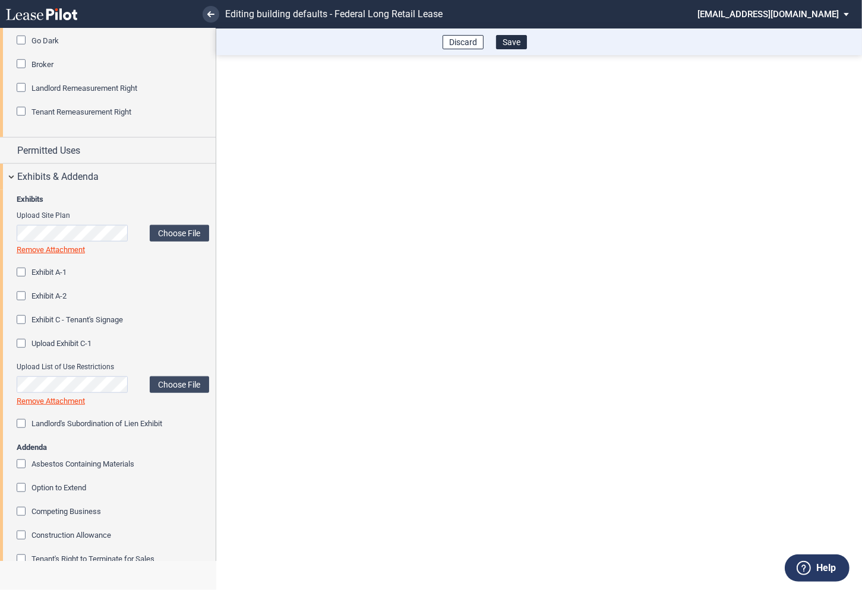
scroll to position [1217, 0]
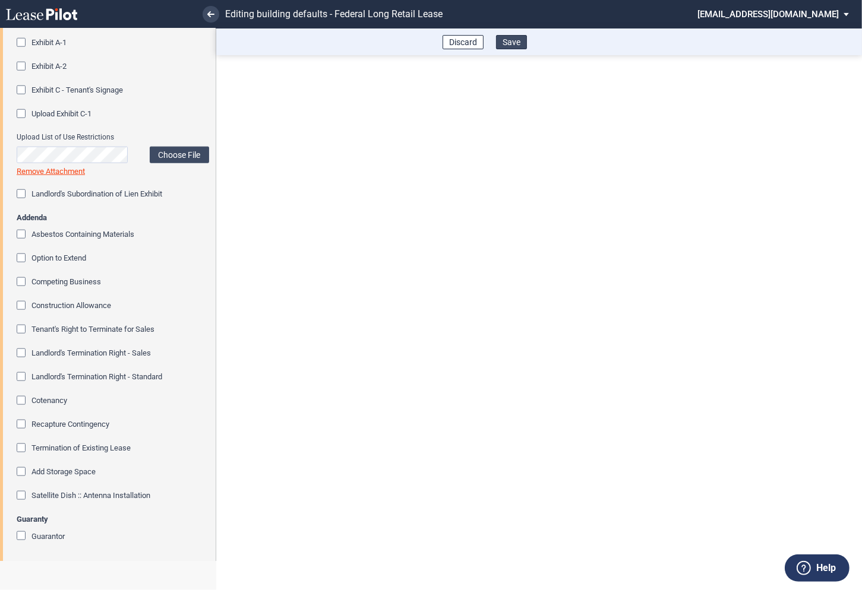
click at [514, 45] on button "Save" at bounding box center [511, 42] width 31 height 14
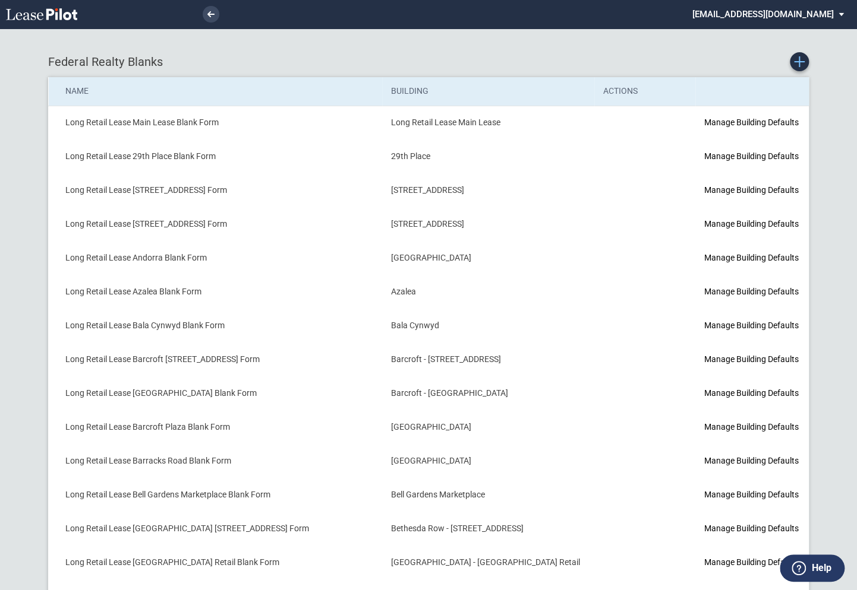
click at [799, 63] on use "Create new Blank Form" at bounding box center [799, 61] width 11 height 11
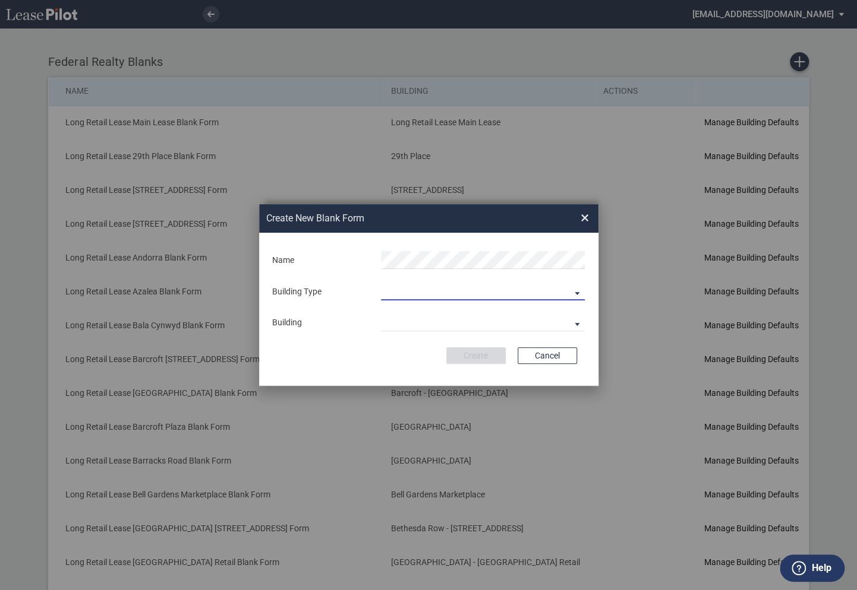
click at [391, 292] on md-select "Building Predefined Empty Building New Empty Building" at bounding box center [483, 292] width 204 height 18
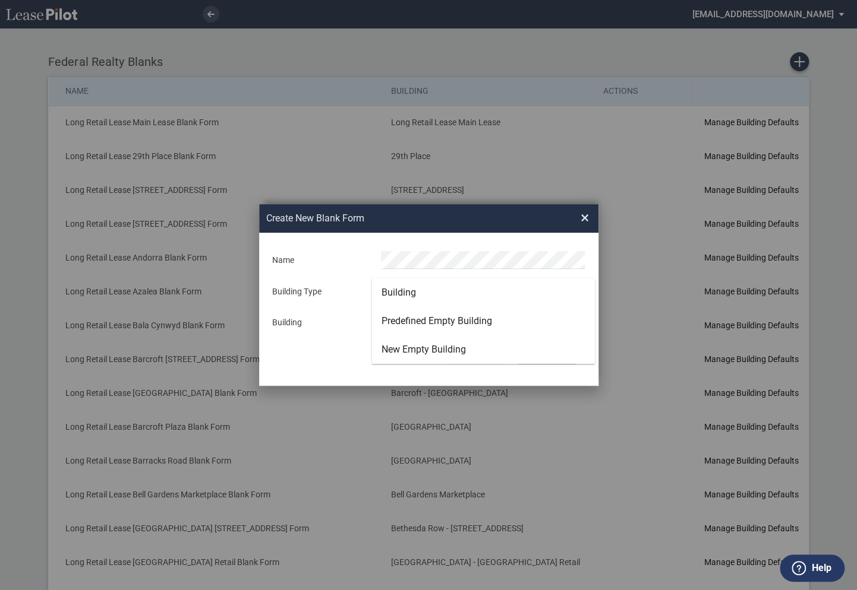
click at [391, 292] on div "Building" at bounding box center [398, 292] width 34 height 13
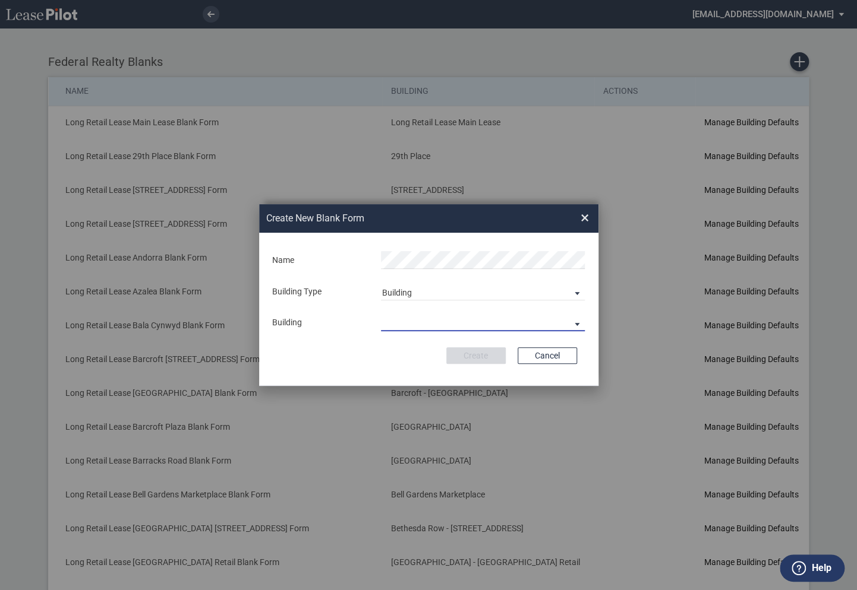
click at [399, 323] on md-select "29th Place 6464 Lincolnia Avenue 7770 Richmond Highway Andorra Azalea Bala Cynw…" at bounding box center [483, 323] width 204 height 18
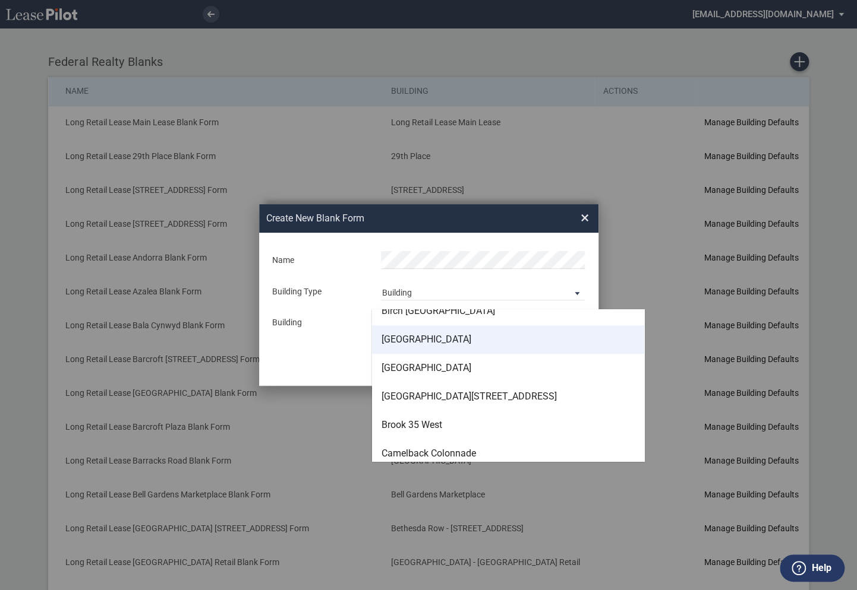
scroll to position [648, 0]
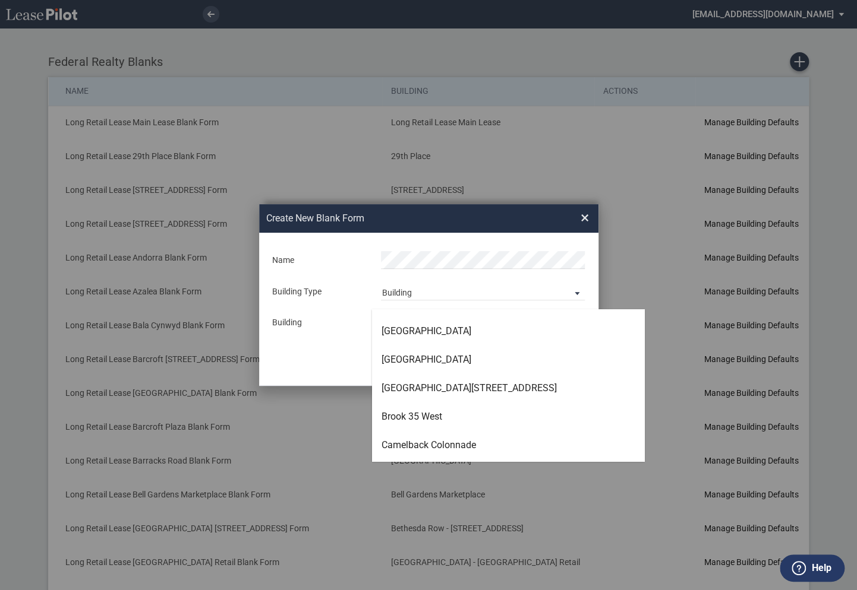
click at [621, 317] on md-backdrop at bounding box center [428, 295] width 857 height 590
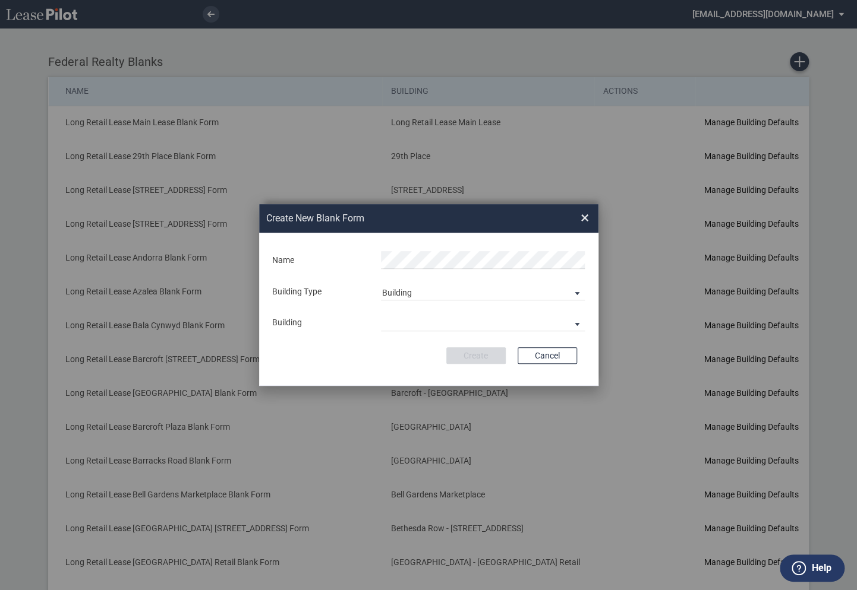
click at [585, 221] on span "×" at bounding box center [584, 218] width 8 height 19
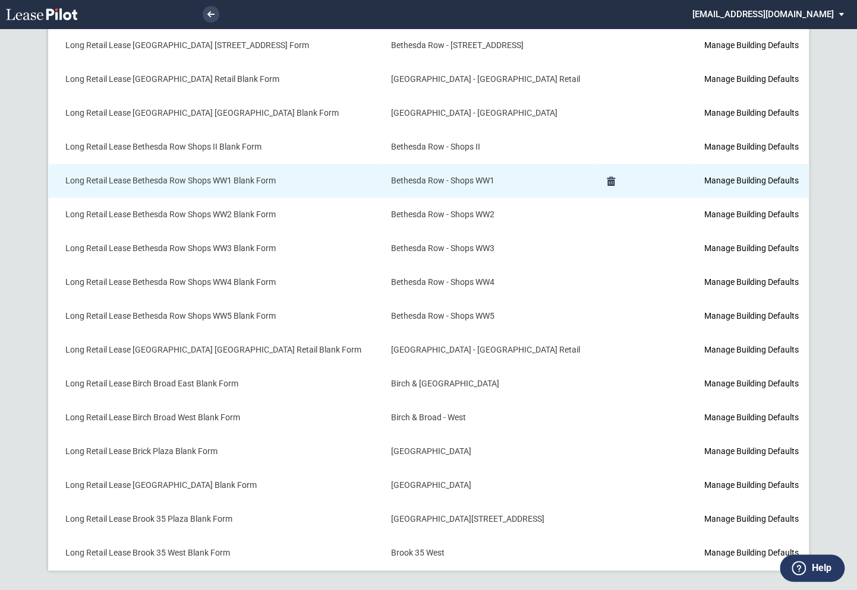
scroll to position [0, 0]
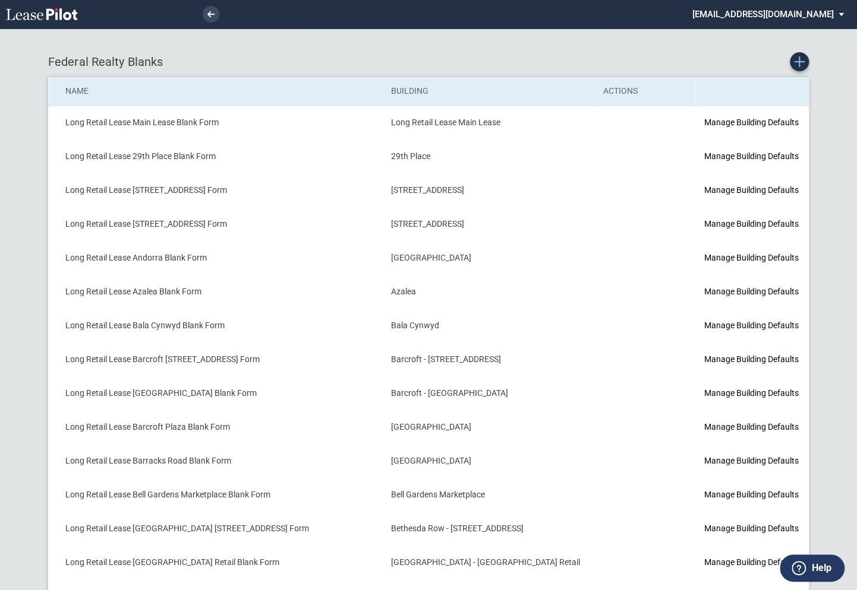
click at [800, 64] on icon "Create new Blank Form" at bounding box center [799, 61] width 11 height 11
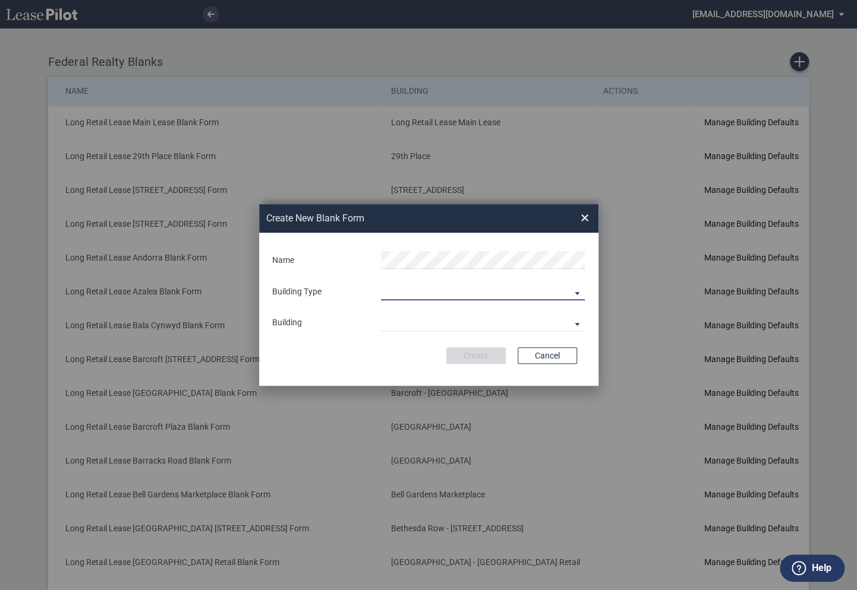
click at [427, 299] on md-select "Building Predefined Empty Building New Empty Building" at bounding box center [483, 292] width 204 height 18
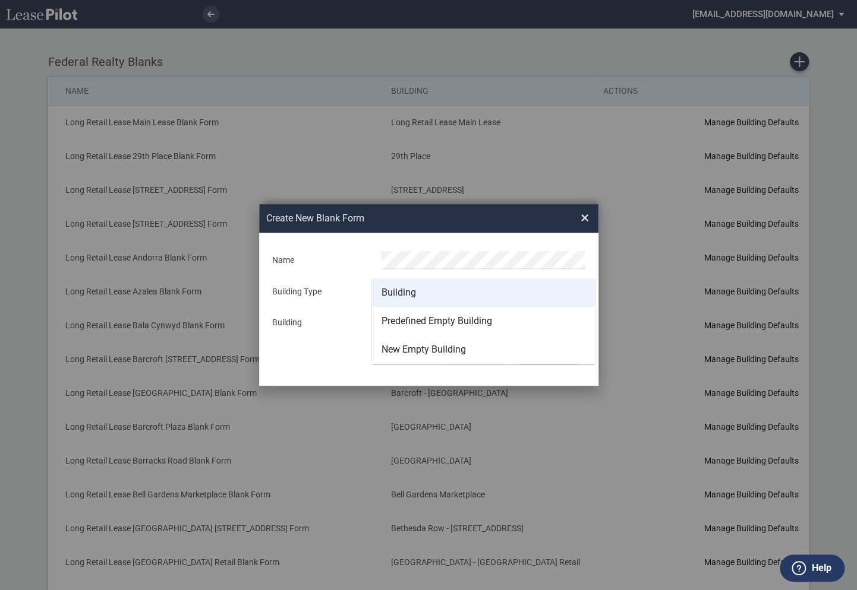
click at [412, 298] on div "Building" at bounding box center [398, 292] width 34 height 13
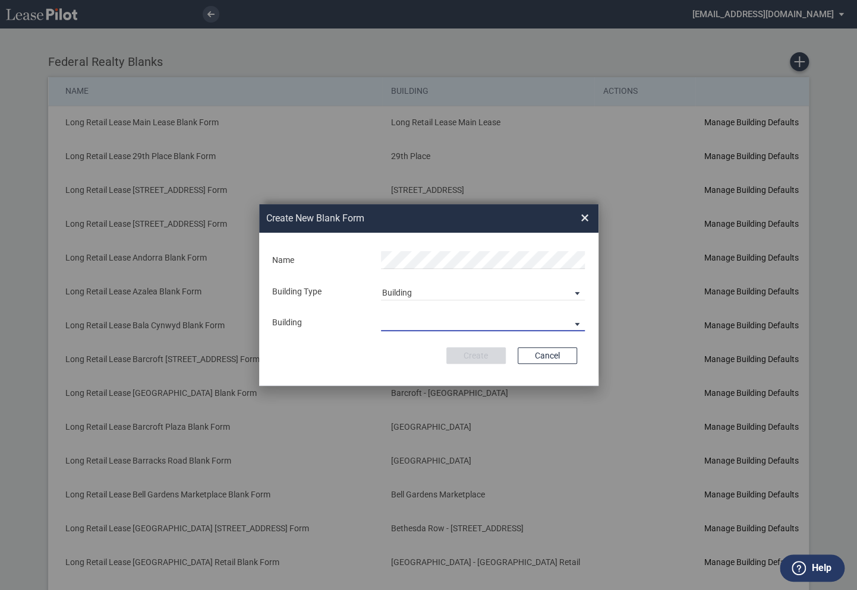
click at [409, 319] on md-select "29th Place 6464 Lincolnia Avenue 7770 Richmond Highway Andorra Azalea Bala Cynw…" at bounding box center [483, 323] width 204 height 18
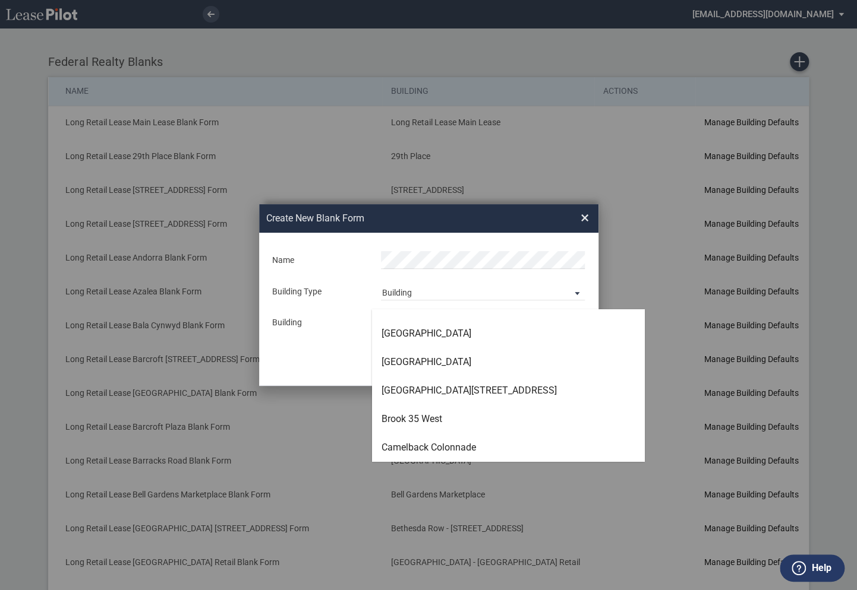
scroll to position [647, 0]
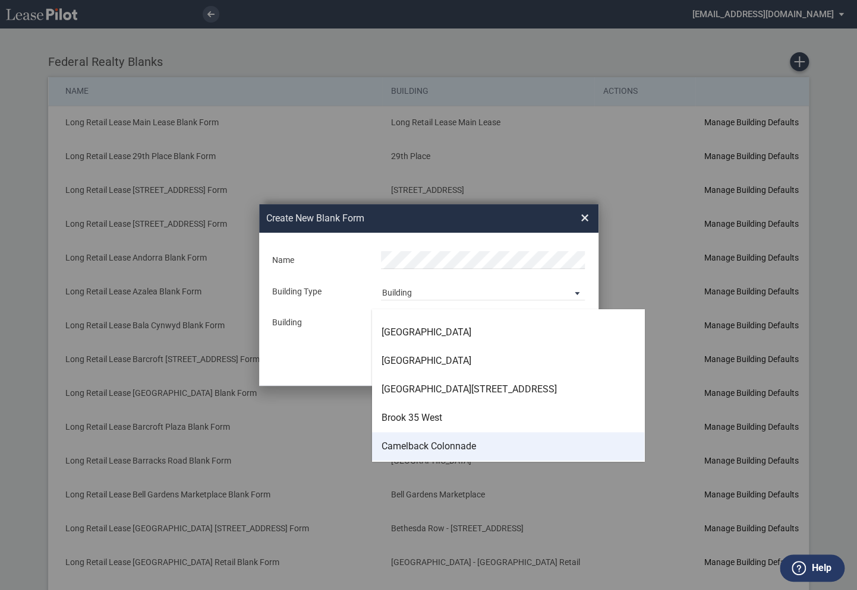
click at [413, 442] on div "Camelback Colonnade" at bounding box center [428, 446] width 94 height 13
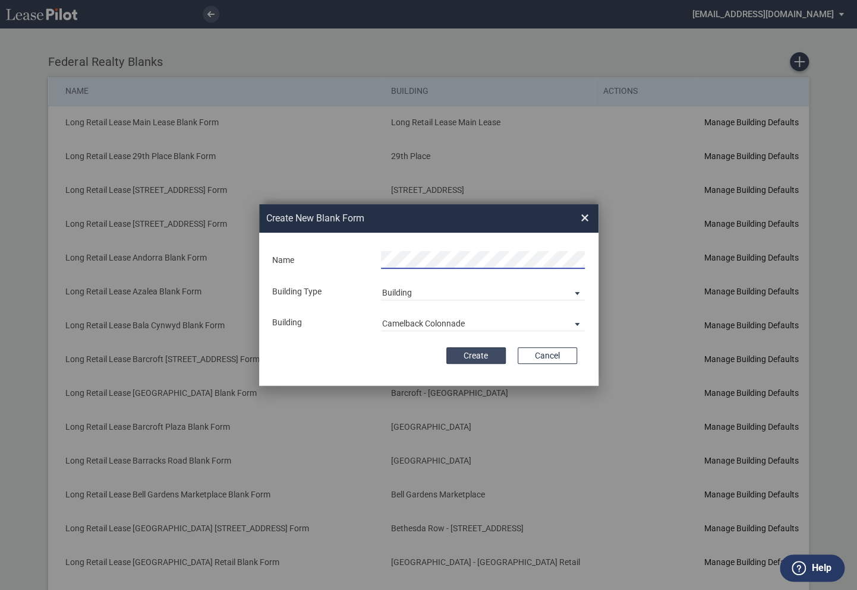
click at [473, 355] on button "Create" at bounding box center [475, 356] width 59 height 17
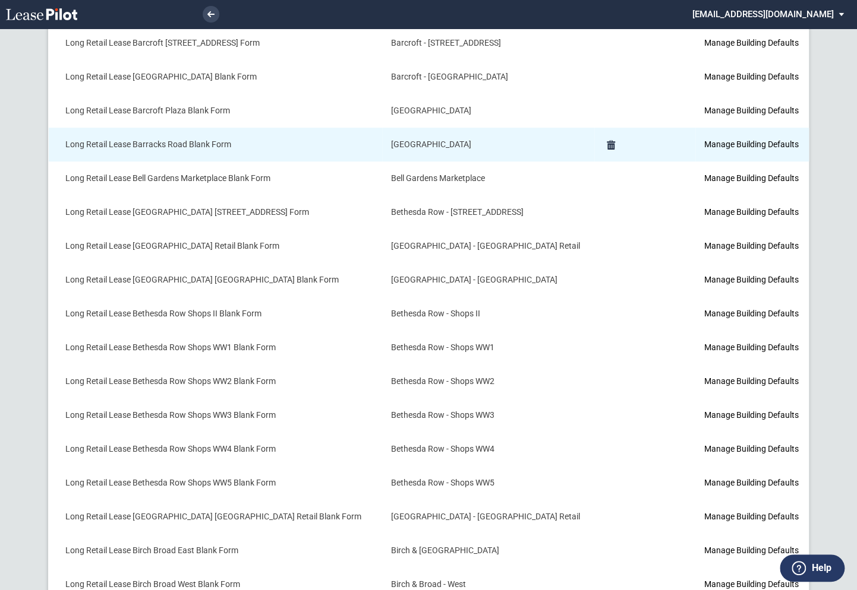
scroll to position [517, 0]
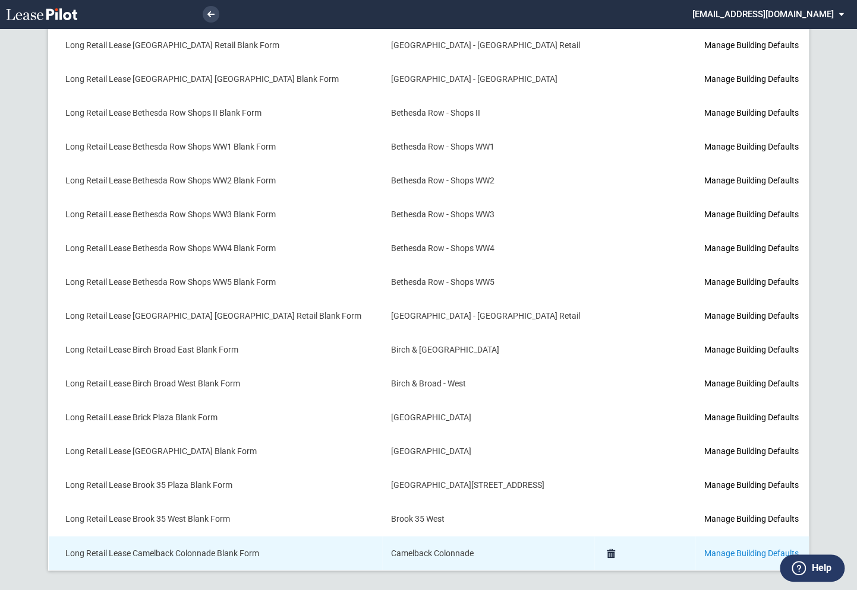
click at [707, 548] on link "Manage Building Defaults" at bounding box center [750, 553] width 94 height 10
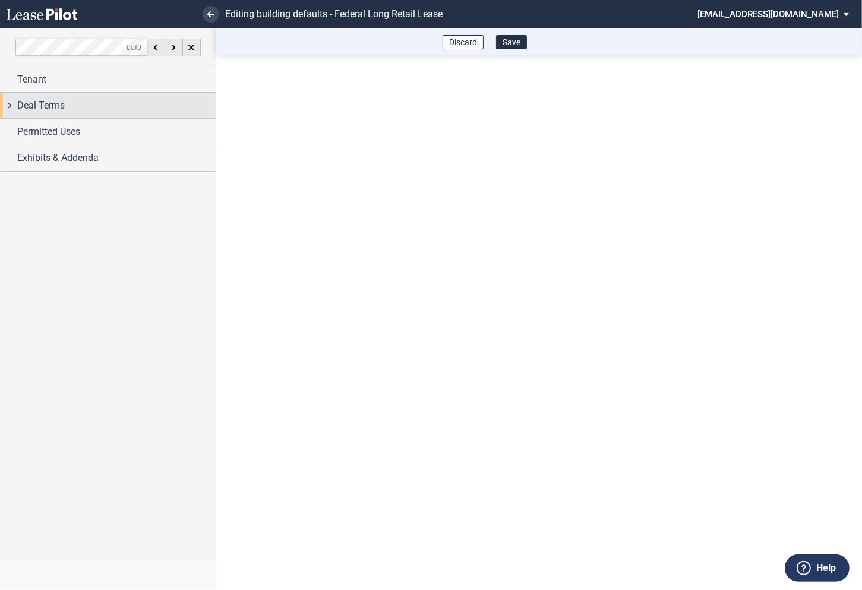
click at [16, 107] on div "Deal Terms" at bounding box center [108, 106] width 216 height 26
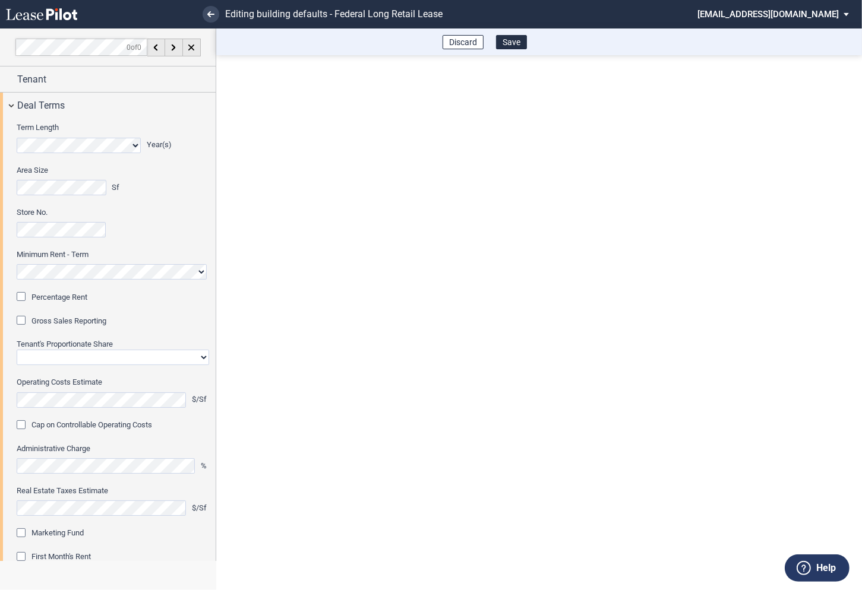
click at [24, 297] on div "Percentage Rent" at bounding box center [23, 298] width 12 height 12
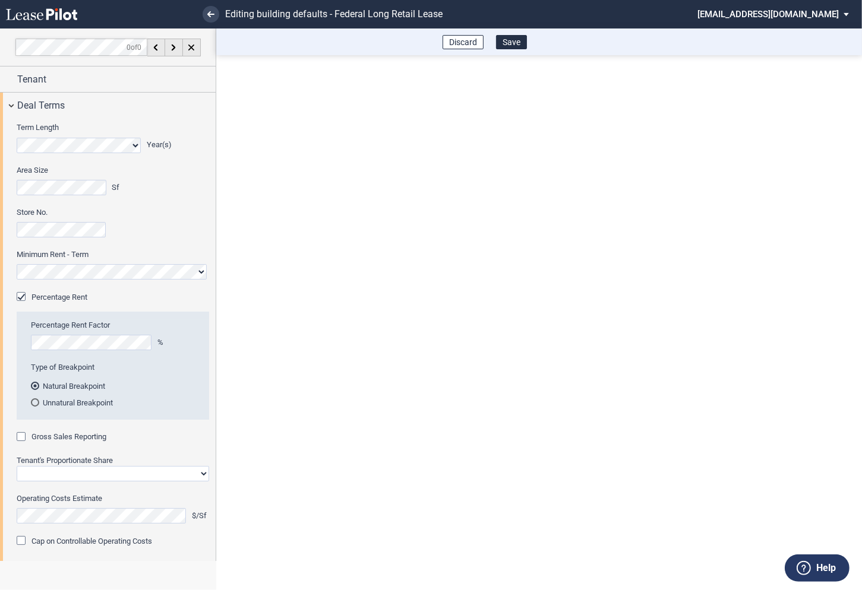
click at [23, 438] on div "Gross Sales Reporting" at bounding box center [23, 438] width 12 height 12
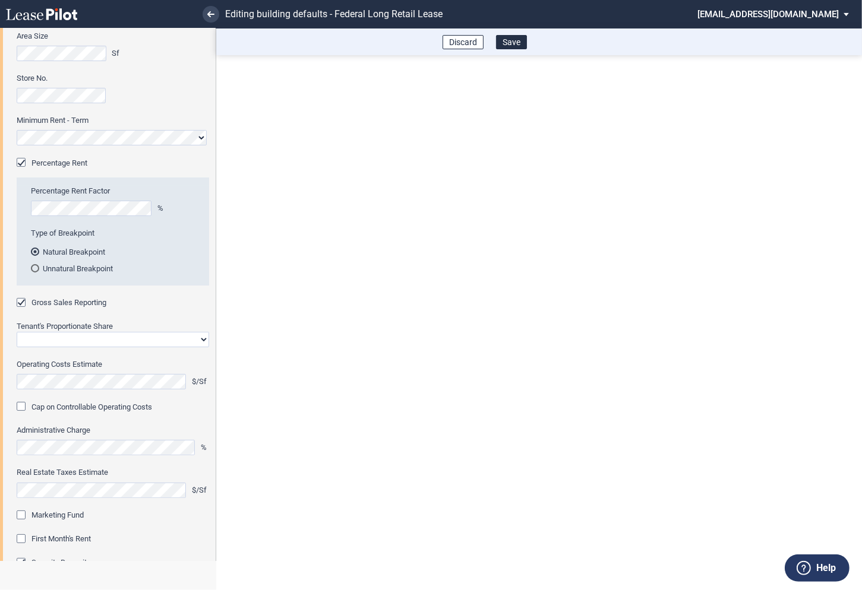
scroll to position [135, 0]
click at [91, 343] on select "Straight GLA Net Major" at bounding box center [113, 338] width 192 height 15
select select "straight GLA"
click at [17, 331] on select "Straight GLA Net Major" at bounding box center [113, 338] width 192 height 15
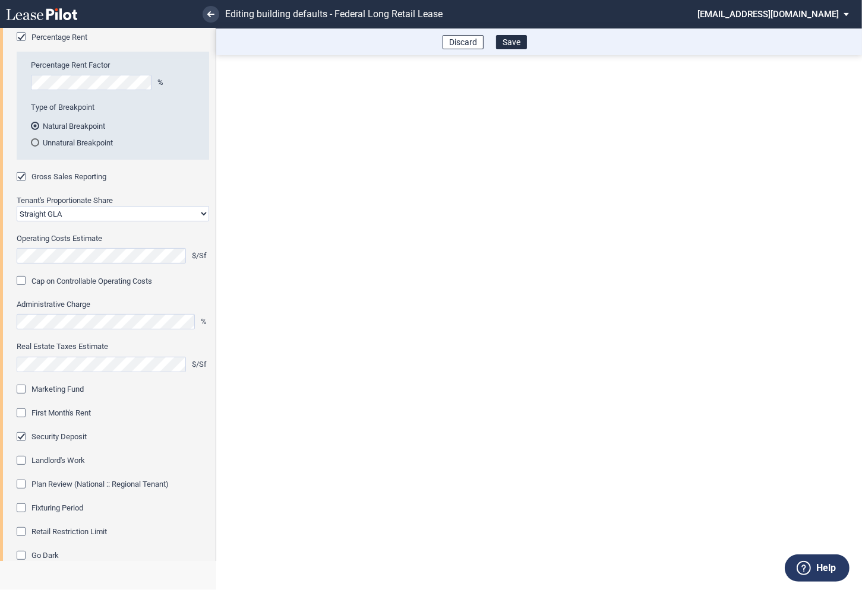
scroll to position [276, 0]
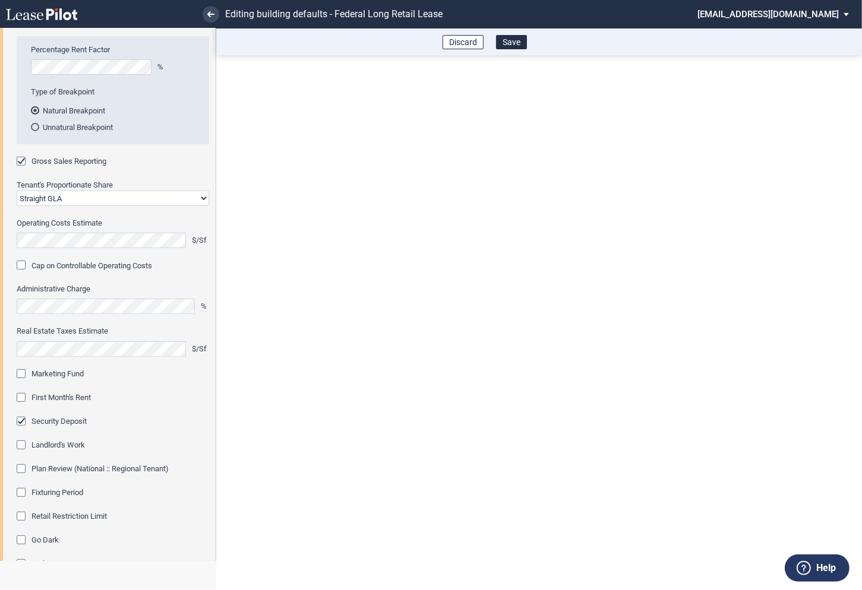
click at [21, 372] on div "Marketing Fund" at bounding box center [23, 375] width 12 height 12
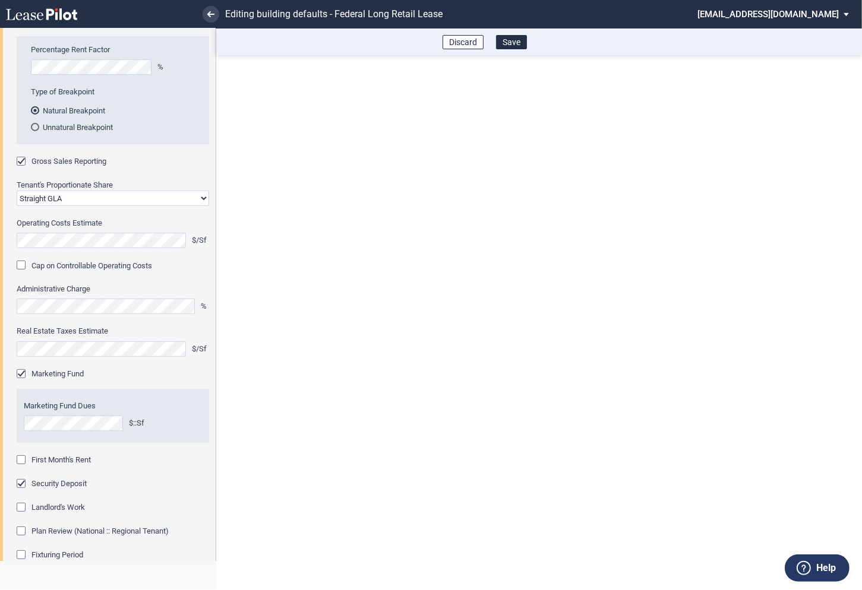
click at [24, 460] on div "First Month's Rent" at bounding box center [23, 462] width 12 height 12
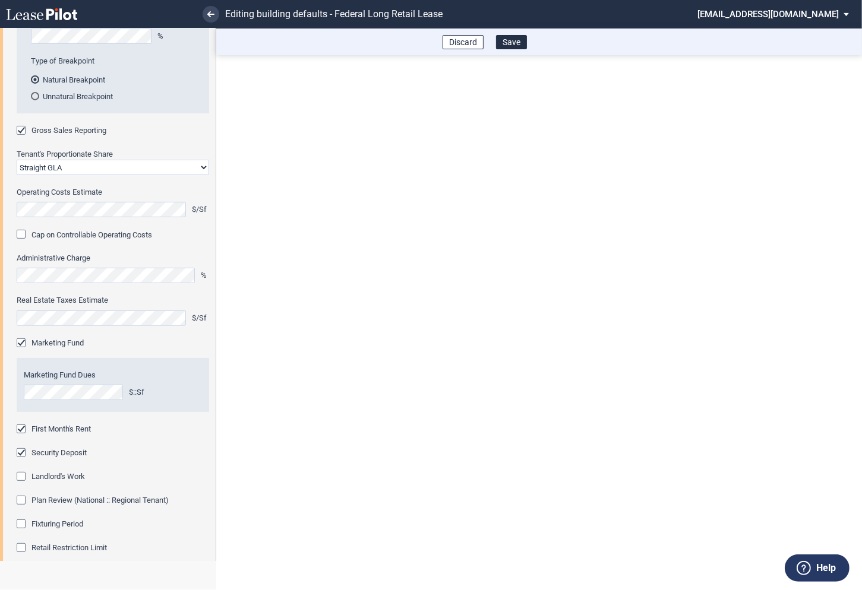
scroll to position [370, 0]
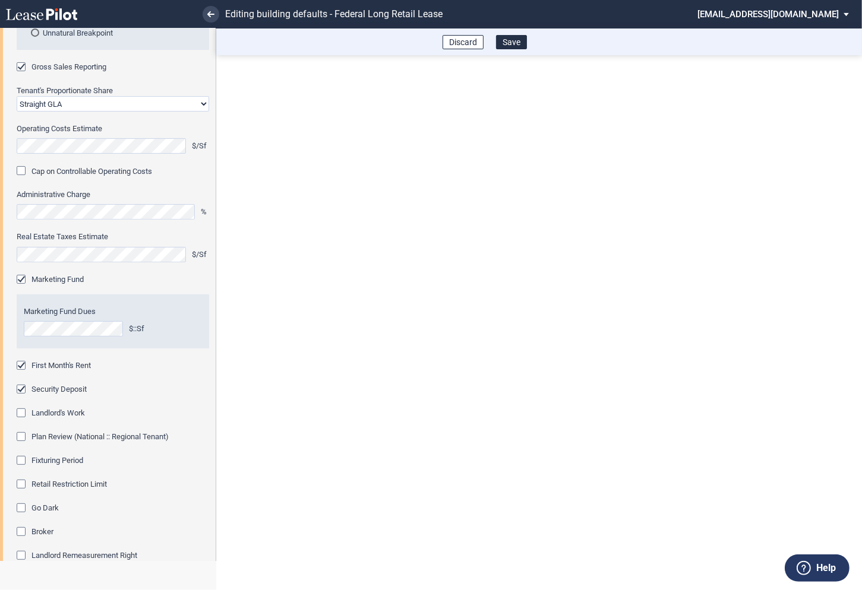
click at [23, 462] on div "Fixturing Period" at bounding box center [23, 462] width 12 height 12
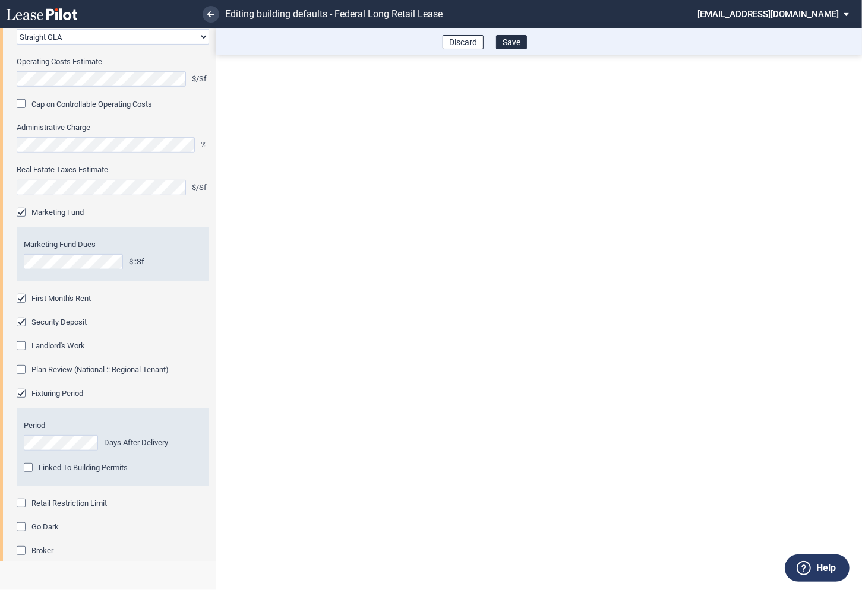
click at [21, 500] on div "Retail Restriction Limit" at bounding box center [23, 505] width 12 height 12
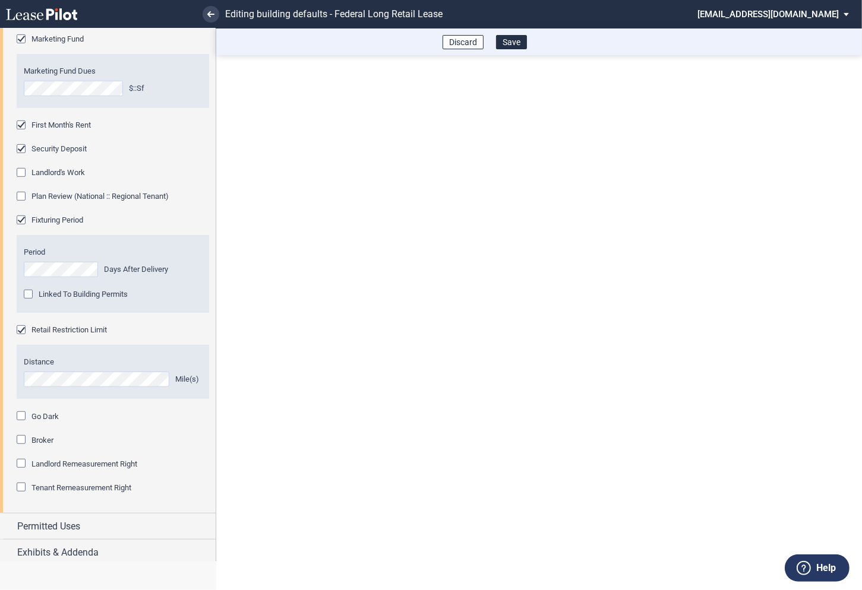
scroll to position [615, 0]
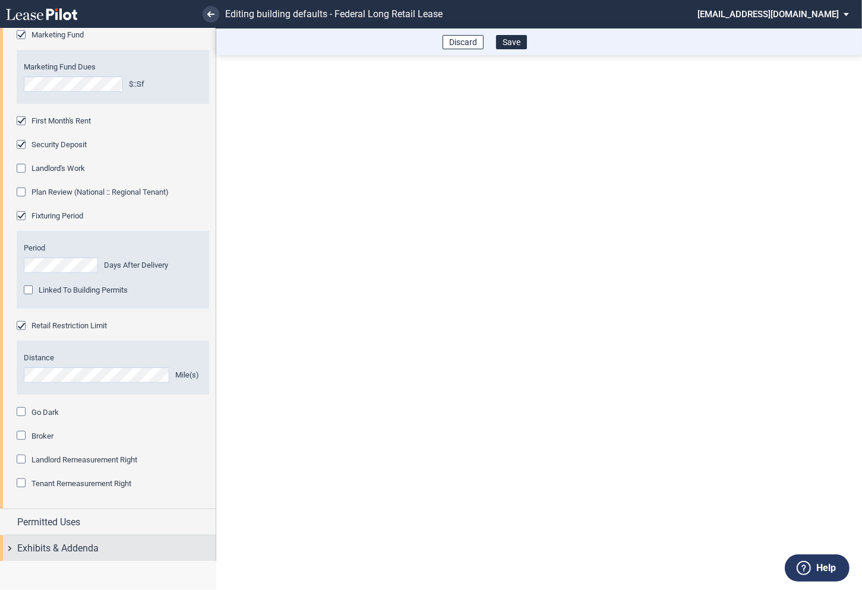
click at [5, 551] on div "Exhibits & Addenda" at bounding box center [108, 549] width 216 height 26
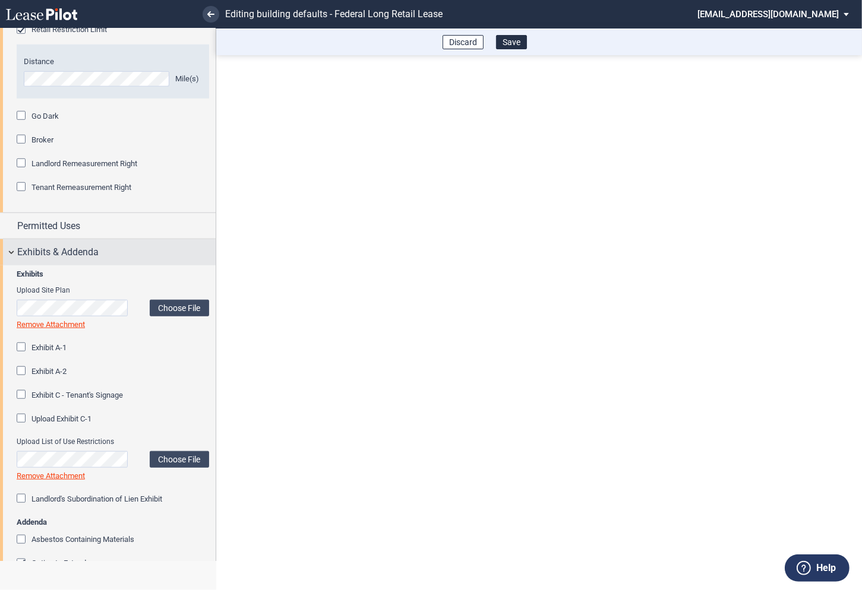
scroll to position [1057, 0]
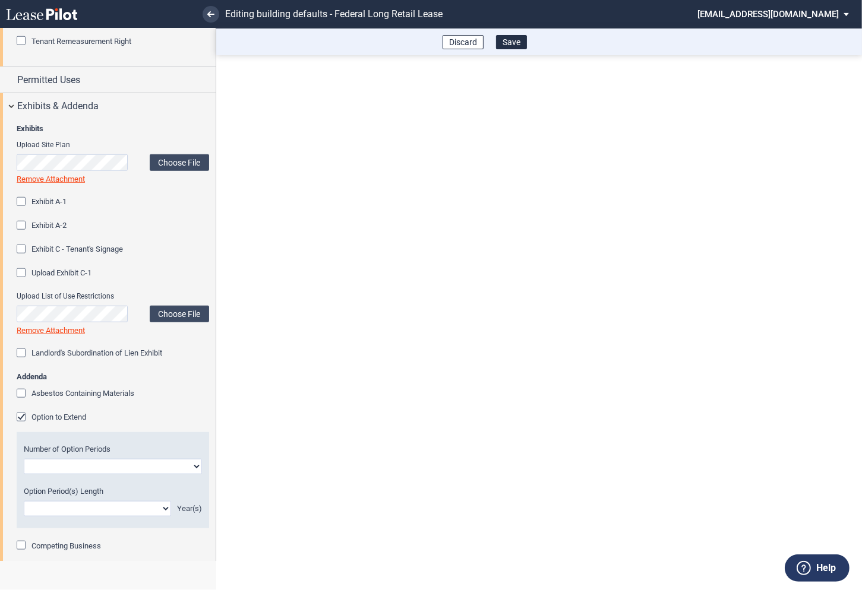
click at [23, 419] on div "Option to Extend" at bounding box center [23, 419] width 12 height 12
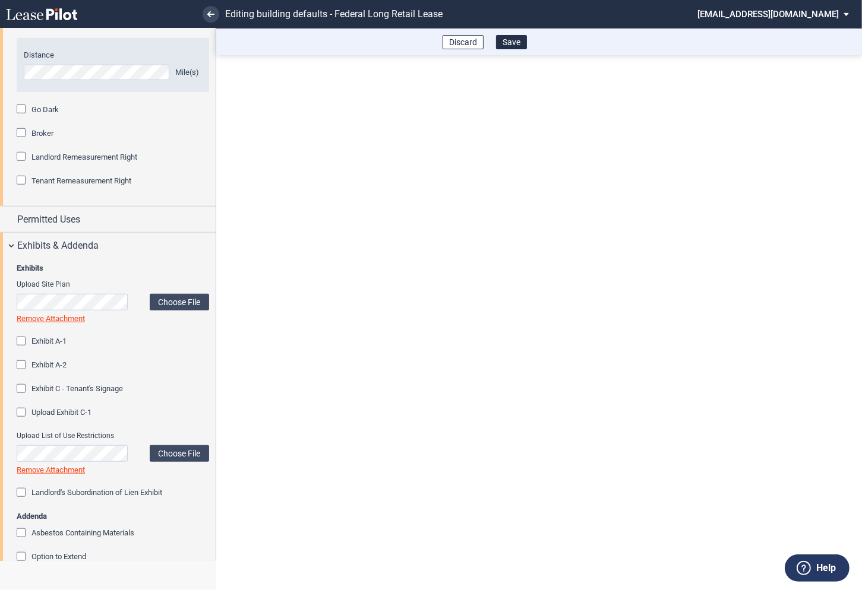
scroll to position [1217, 0]
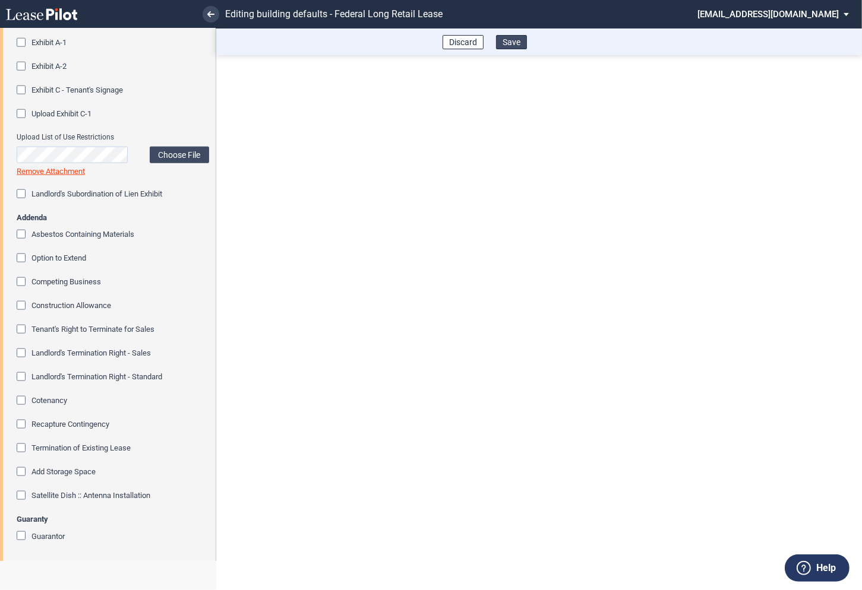
click at [516, 40] on button "Save" at bounding box center [511, 42] width 31 height 14
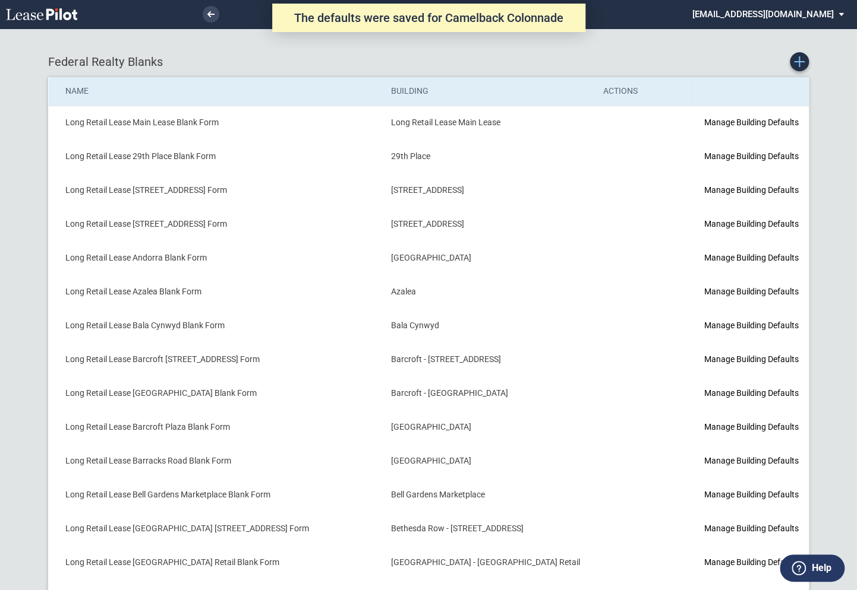
click at [797, 63] on icon "Create new Blank Form" at bounding box center [799, 61] width 11 height 11
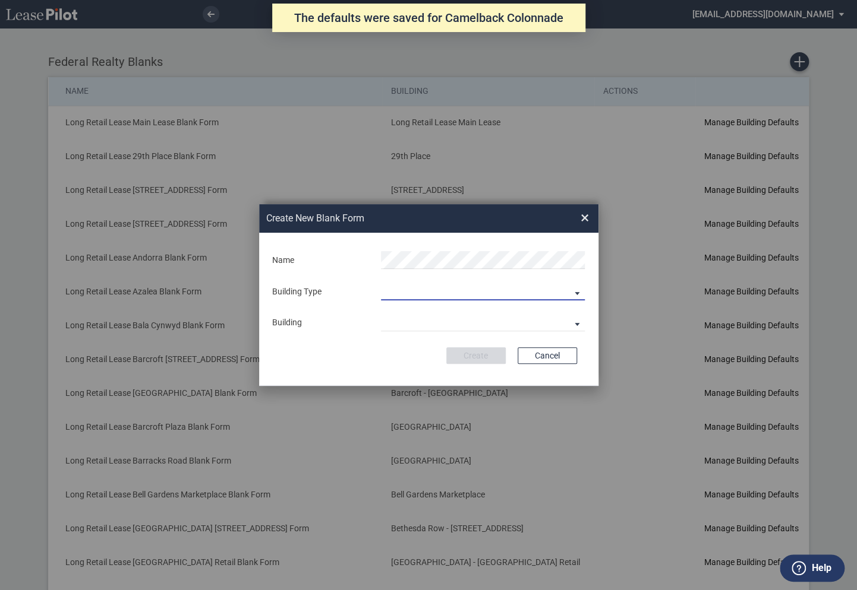
click at [409, 294] on md-select "Building Predefined Empty Building New Empty Building" at bounding box center [483, 292] width 204 height 18
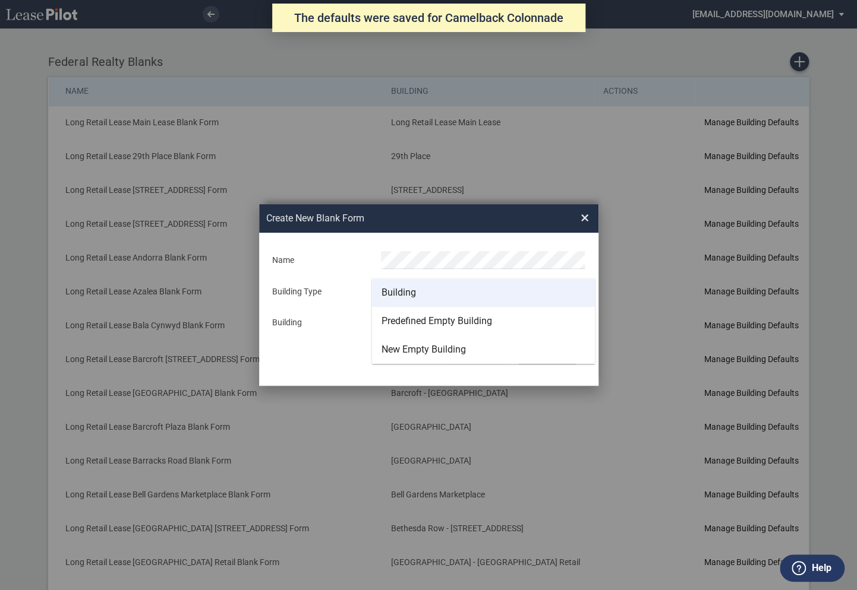
click at [400, 295] on div "Building" at bounding box center [398, 292] width 34 height 13
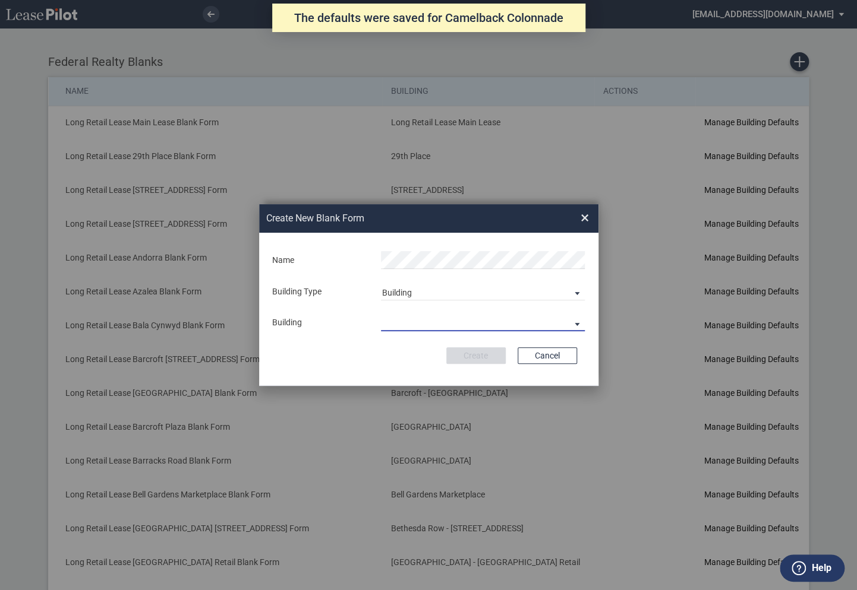
click at [397, 323] on md-select "29th Place 6464 Lincolnia Avenue 7770 Richmond Highway Andorra Azalea Bala Cynw…" at bounding box center [483, 323] width 204 height 18
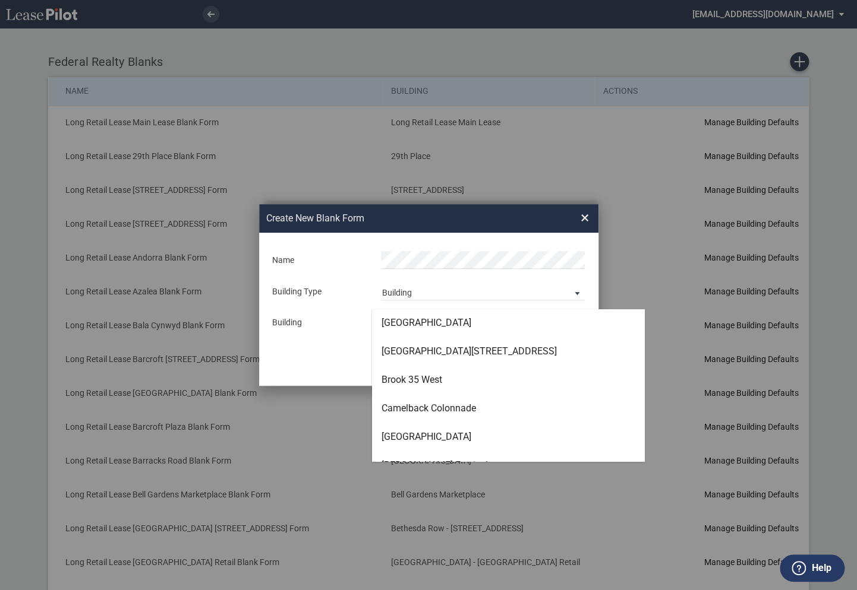
scroll to position [680, 0]
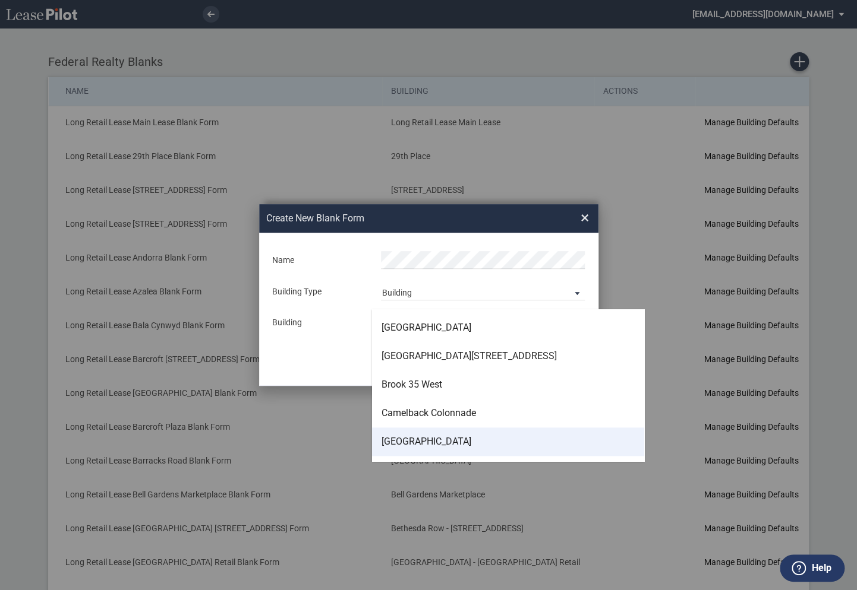
click at [405, 437] on div "Campus Plaza" at bounding box center [426, 441] width 90 height 13
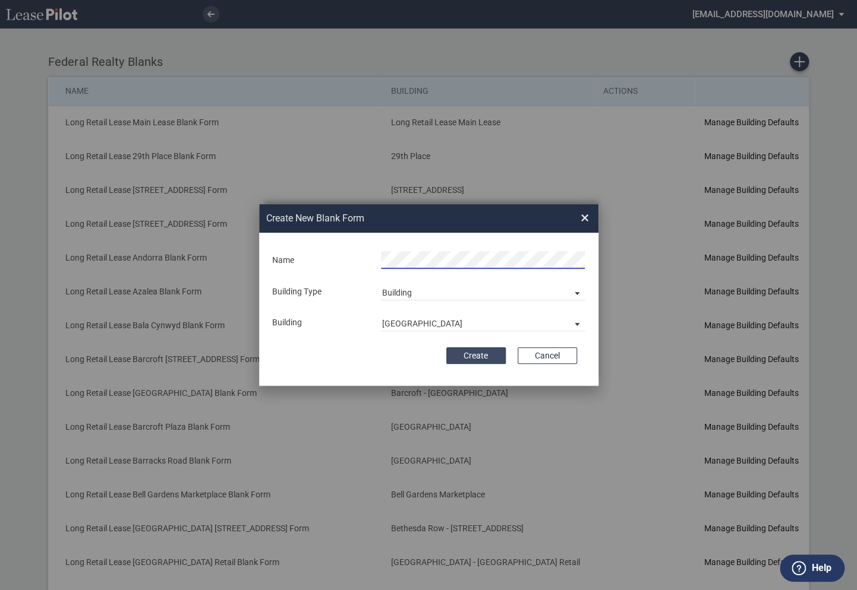
click at [475, 359] on button "Create" at bounding box center [475, 356] width 59 height 17
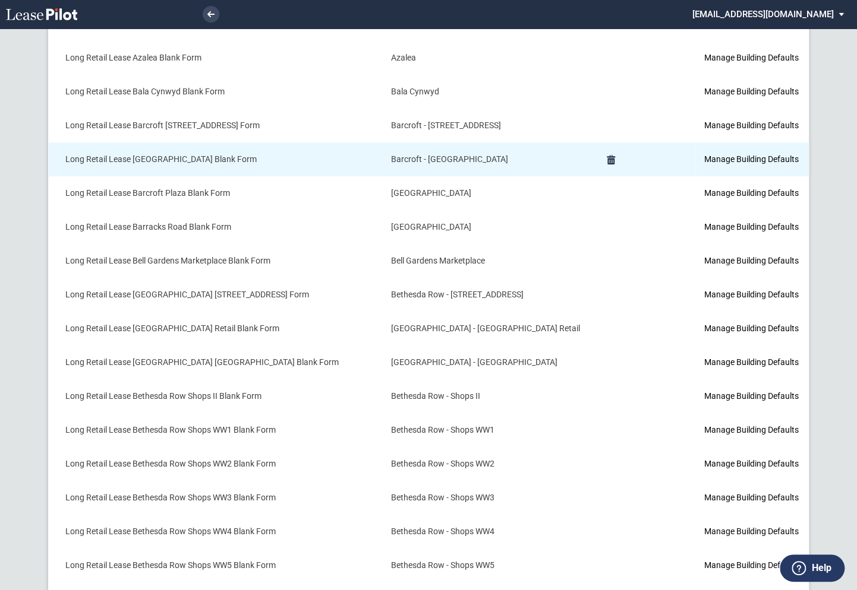
scroll to position [551, 0]
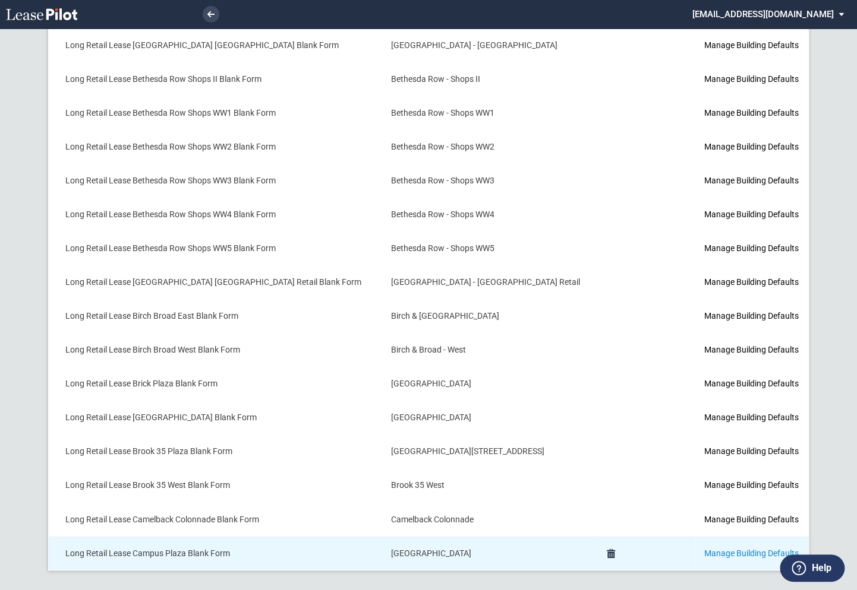
click at [703, 552] on link "Manage Building Defaults" at bounding box center [750, 553] width 94 height 10
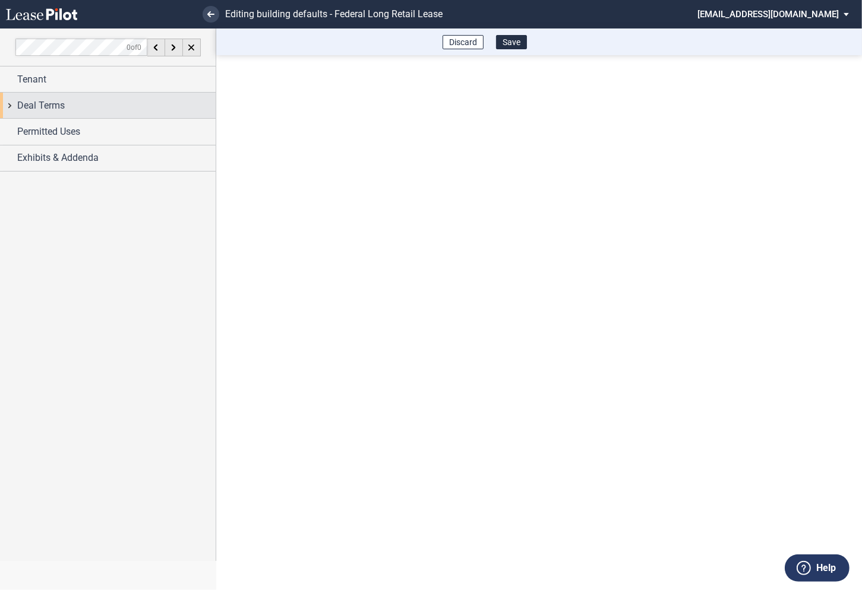
click at [11, 105] on div "Deal Terms" at bounding box center [108, 106] width 216 height 26
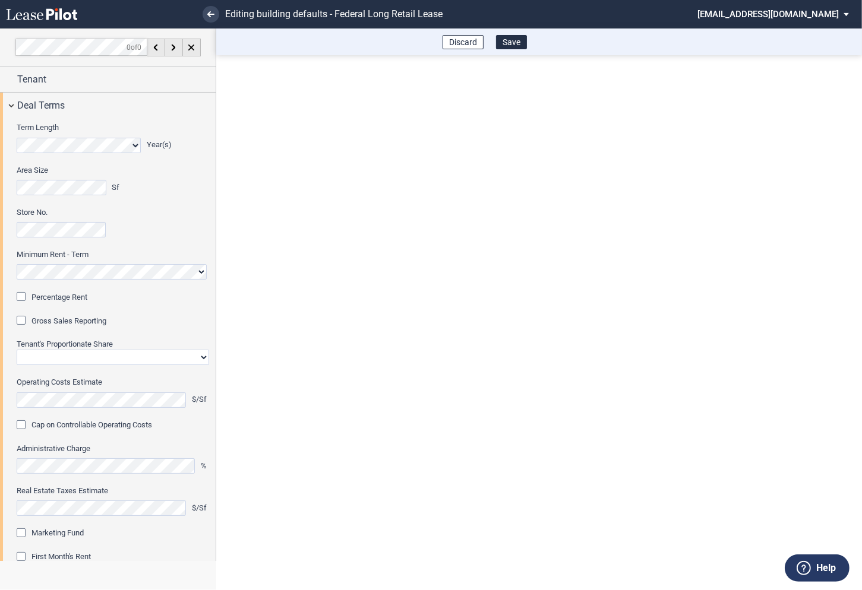
click at [25, 301] on div "Percentage Rent" at bounding box center [23, 298] width 12 height 12
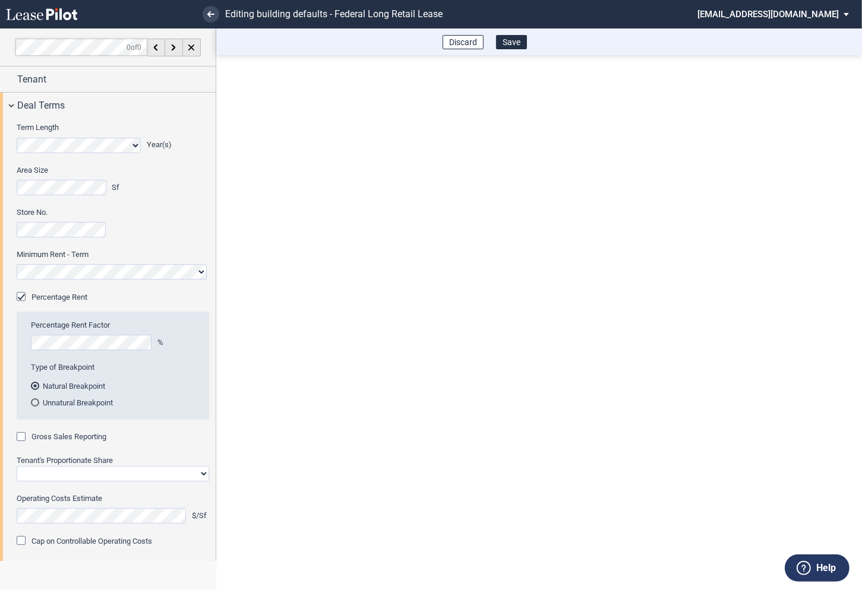
click at [22, 436] on div "Gross Sales Reporting" at bounding box center [23, 438] width 12 height 12
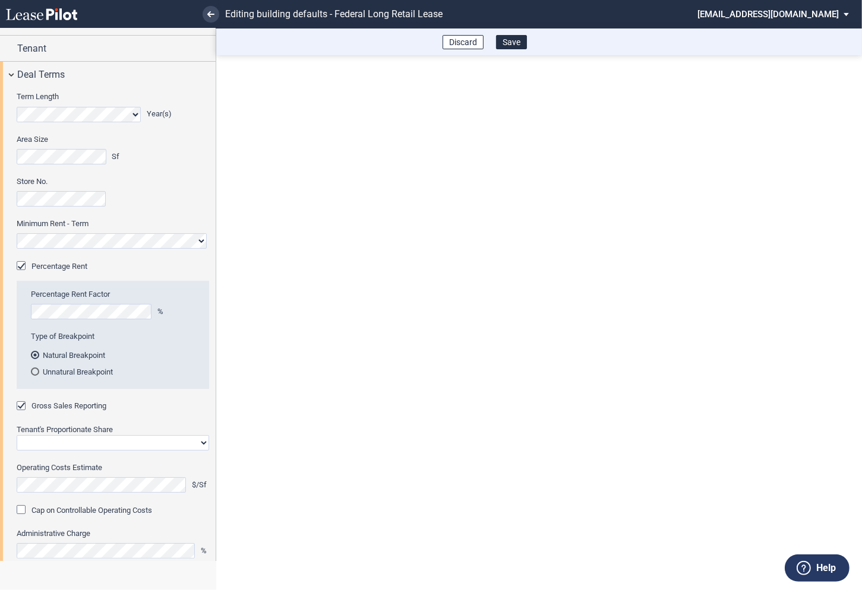
scroll to position [76, 0]
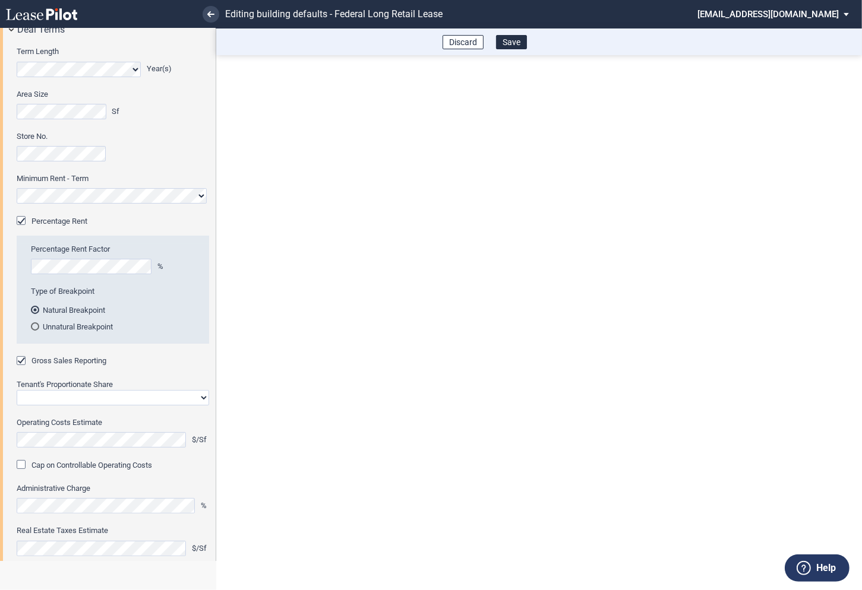
click at [64, 397] on select "Straight GLA Net Major" at bounding box center [113, 397] width 192 height 15
select select "straight GLA"
click at [17, 390] on select "Straight GLA Net Major" at bounding box center [113, 397] width 192 height 15
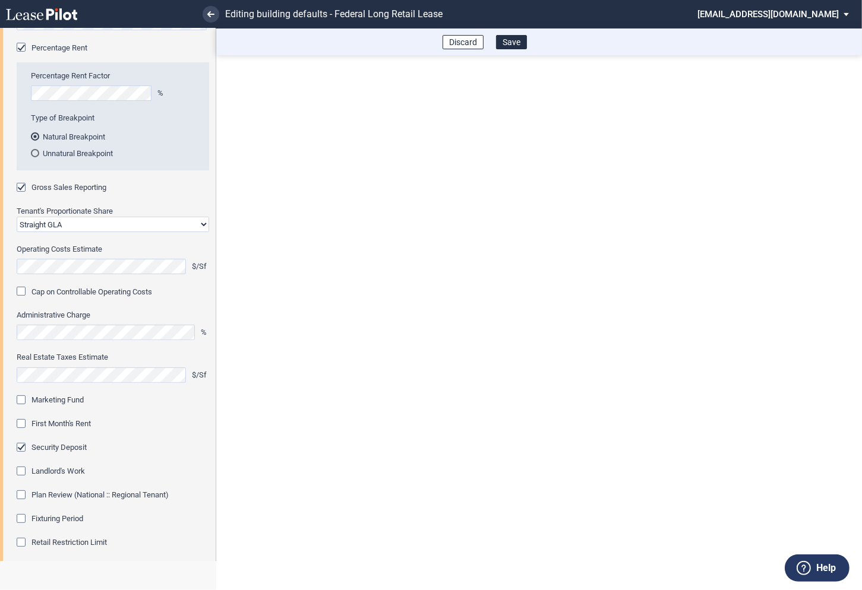
scroll to position [286, 0]
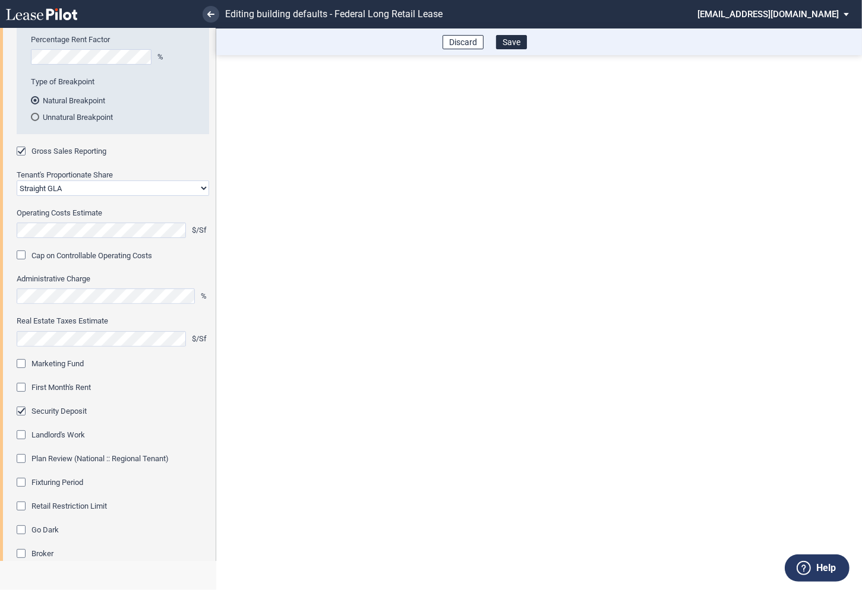
click at [22, 371] on editor-control "Marketing Fund" at bounding box center [113, 371] width 192 height 24
click at [20, 364] on div "Marketing Fund" at bounding box center [23, 365] width 12 height 12
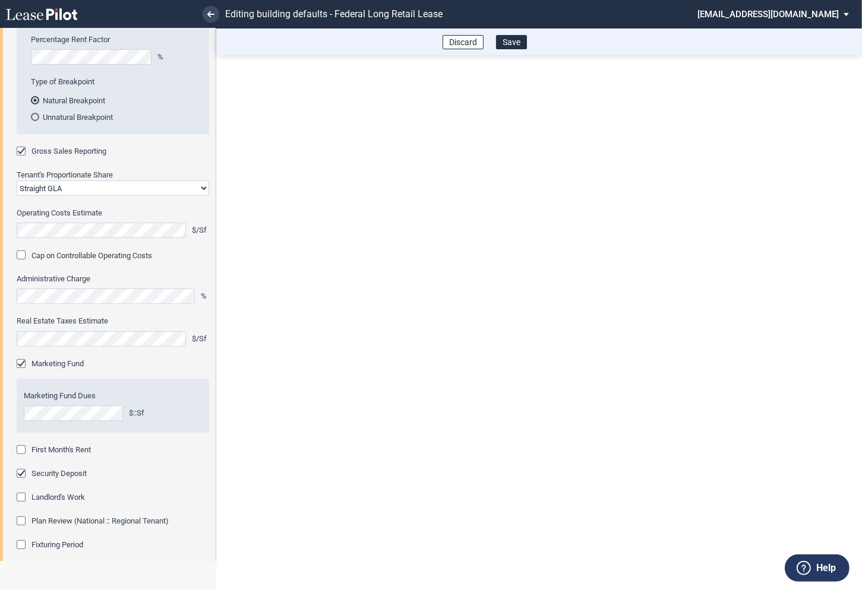
click at [21, 450] on div "First Month's Rent" at bounding box center [23, 452] width 12 height 12
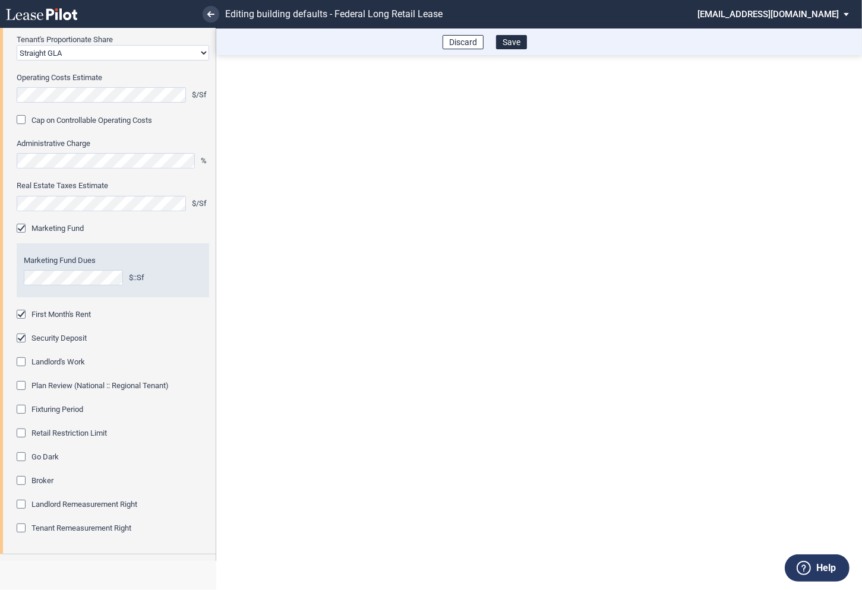
scroll to position [424, 0]
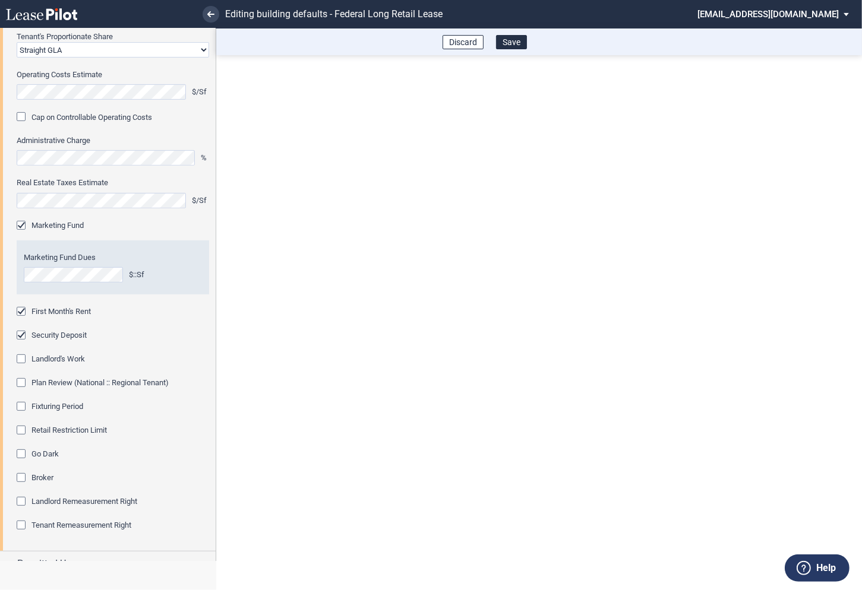
click at [23, 406] on div "Fixturing Period" at bounding box center [23, 408] width 12 height 12
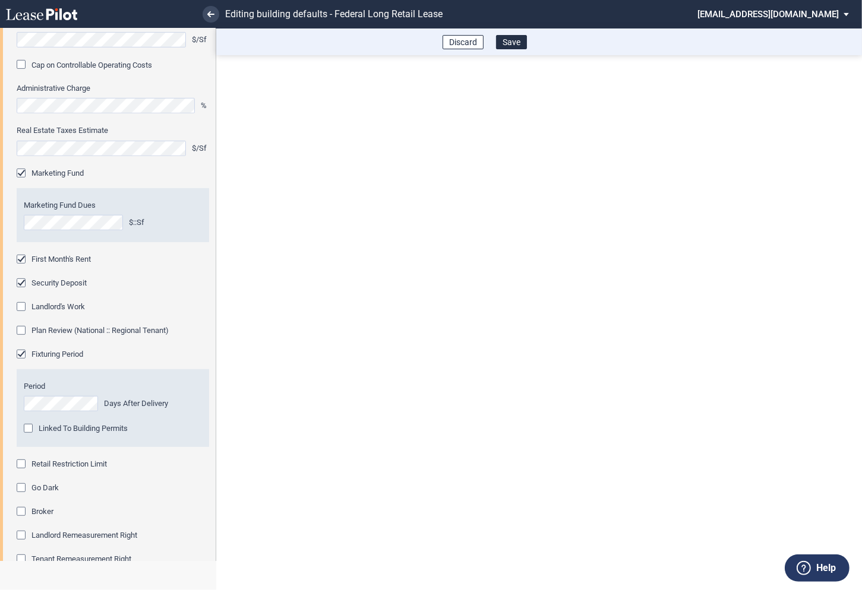
scroll to position [493, 0]
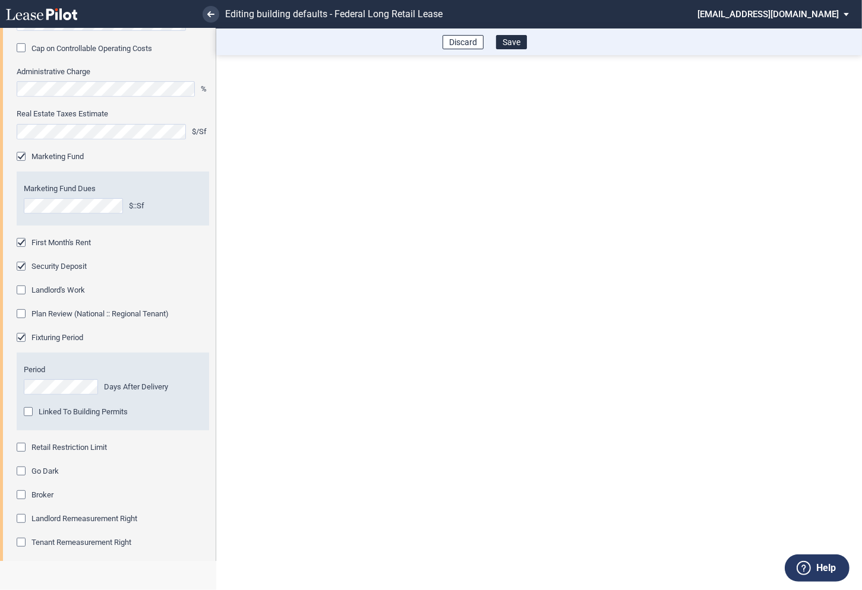
click at [18, 448] on div "Retail Restriction Limit" at bounding box center [23, 449] width 12 height 12
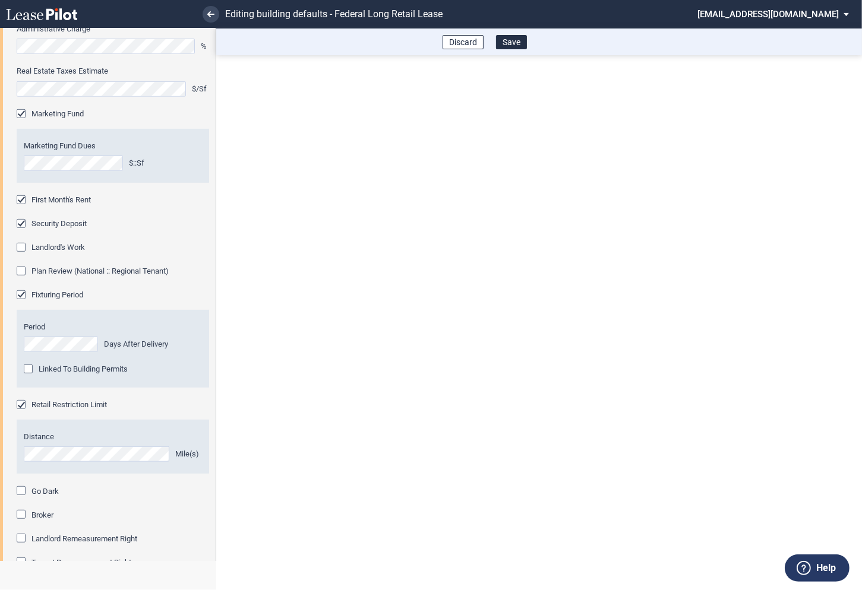
scroll to position [615, 0]
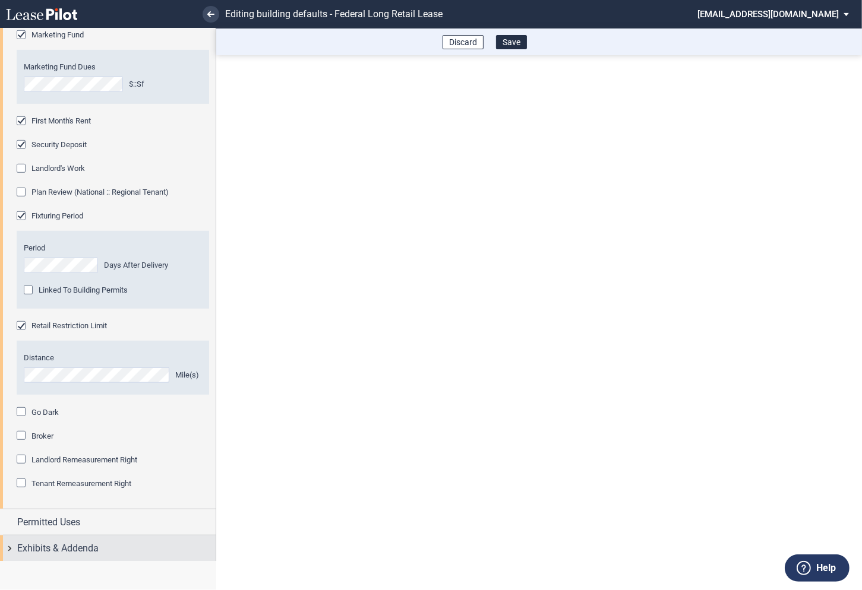
click at [7, 543] on div "Exhibits & Addenda" at bounding box center [108, 549] width 216 height 26
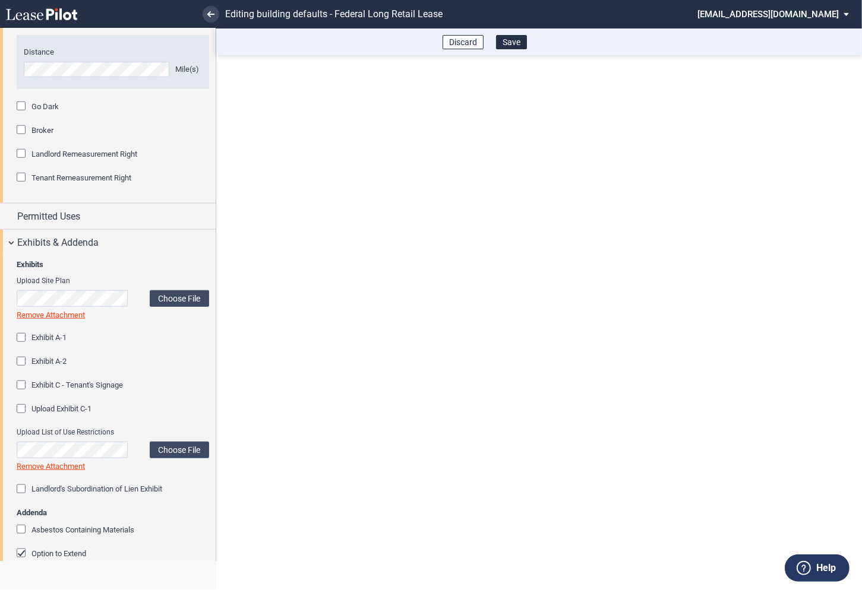
scroll to position [959, 0]
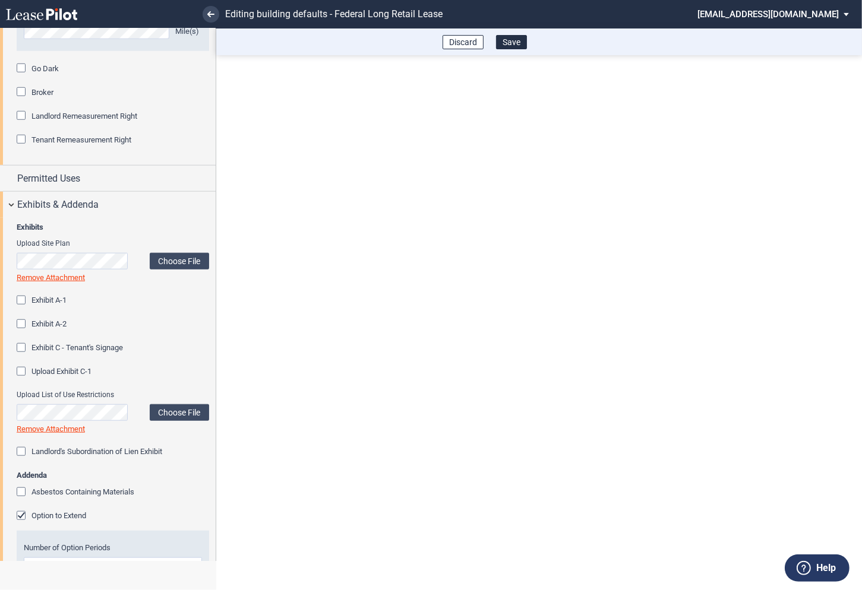
click at [22, 515] on div "Option to Extend" at bounding box center [23, 517] width 12 height 12
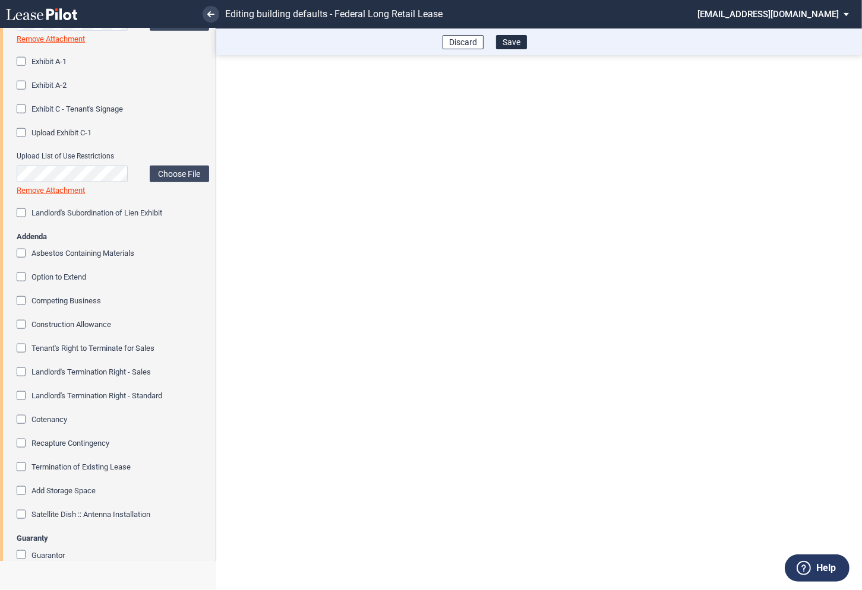
scroll to position [1217, 0]
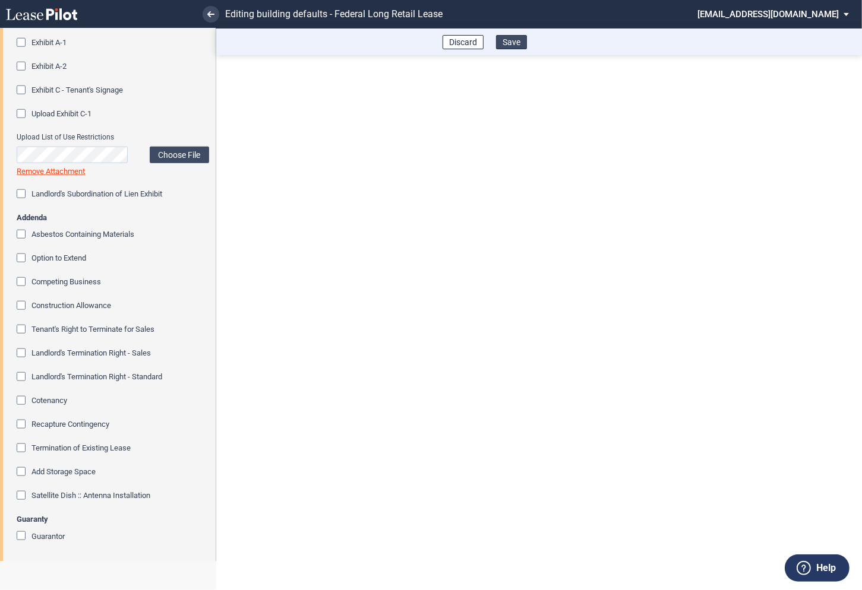
click at [516, 44] on button "Save" at bounding box center [511, 42] width 31 height 14
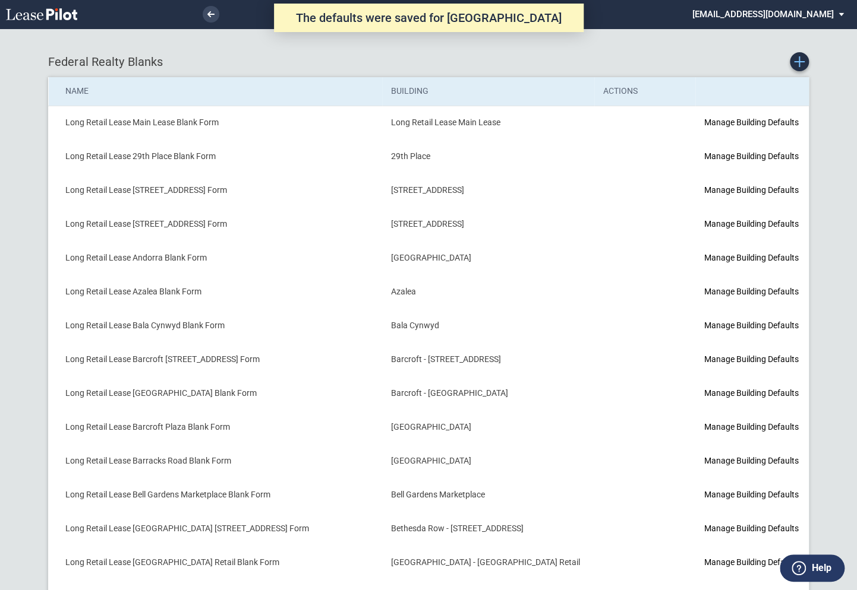
click at [802, 61] on use "Create new Blank Form" at bounding box center [799, 61] width 11 height 11
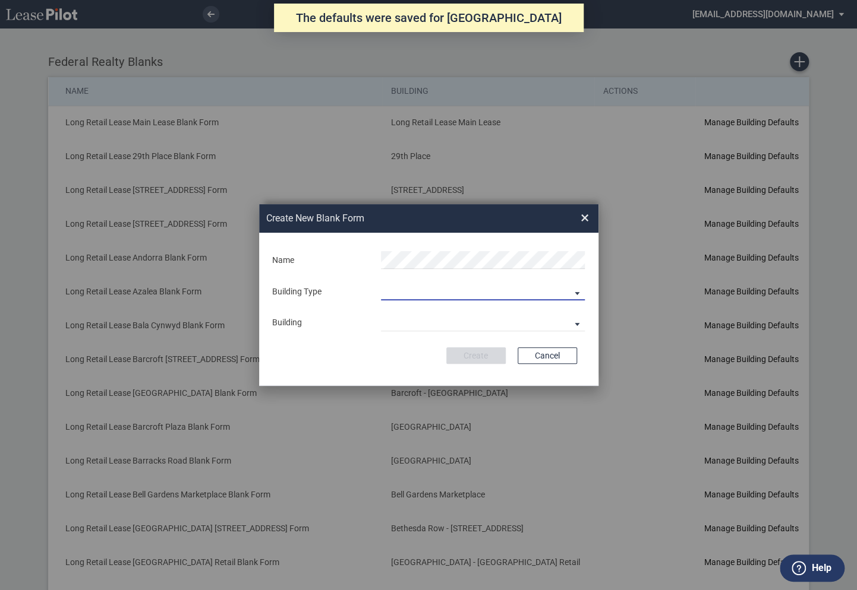
click at [424, 289] on md-select "Building Predefined Empty Building New Empty Building" at bounding box center [483, 292] width 204 height 18
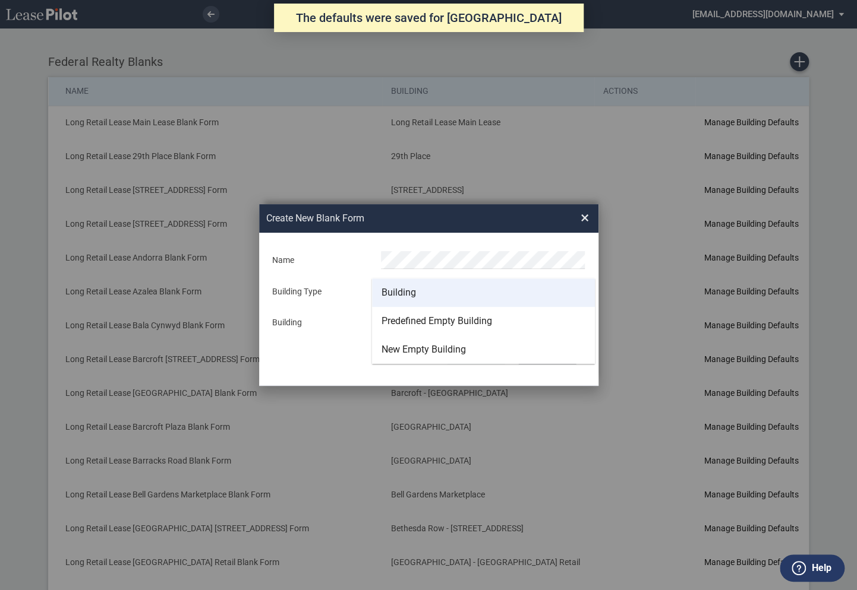
click at [412, 296] on div "Building" at bounding box center [398, 292] width 34 height 13
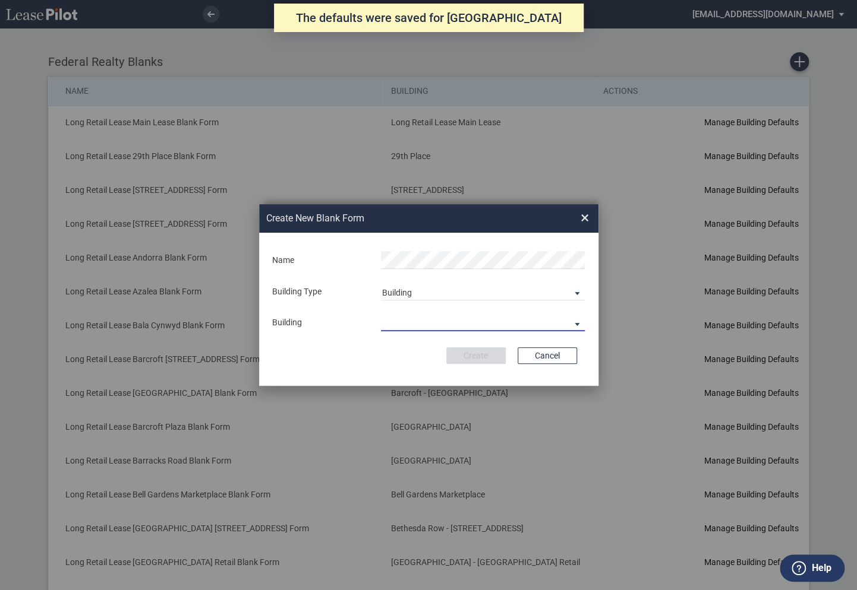
click at [406, 324] on md-select "29th Place [STREET_ADDRESS] [STREET_ADDRESS] [GEOGRAPHIC_DATA] Azalea Bala Cynw…" at bounding box center [483, 323] width 204 height 18
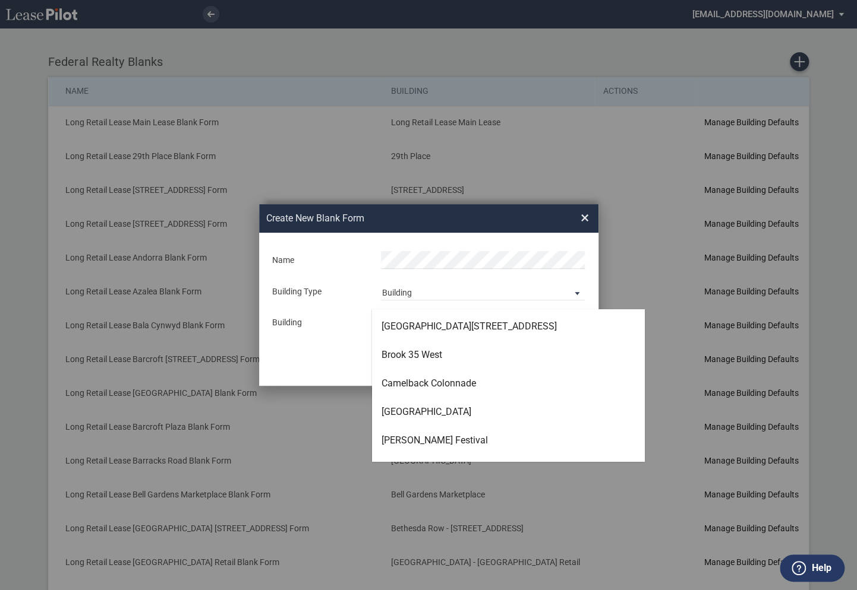
scroll to position [703, 0]
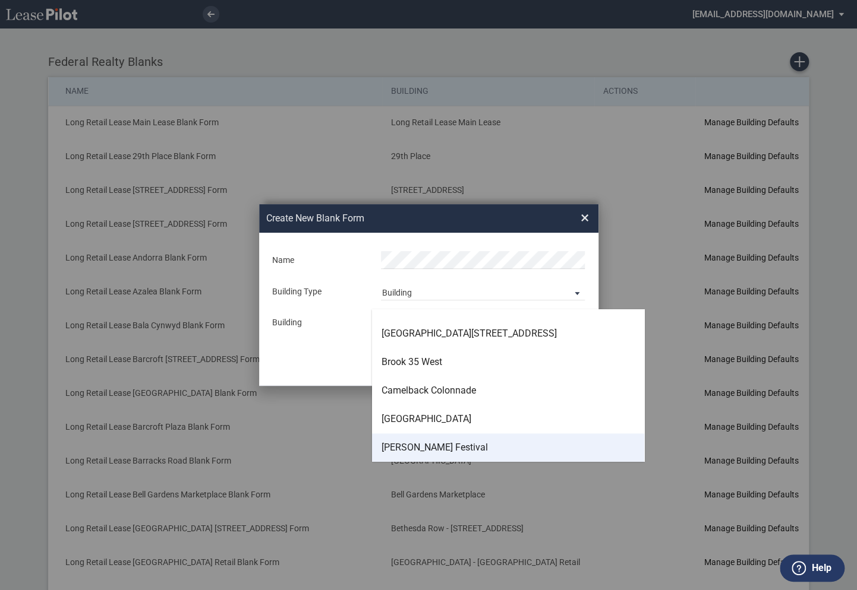
click at [410, 445] on div "[PERSON_NAME] Festival" at bounding box center [434, 447] width 106 height 13
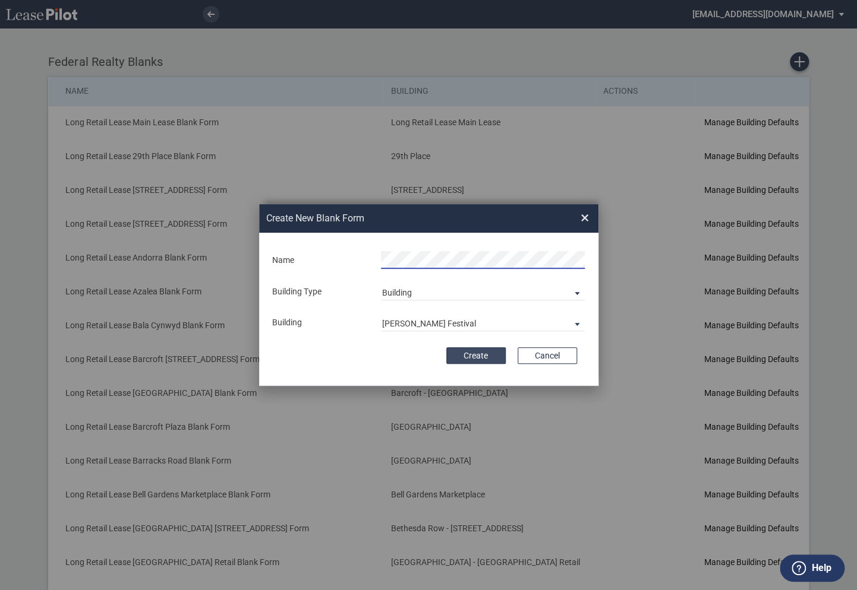
click at [478, 364] on button "Create" at bounding box center [475, 356] width 59 height 17
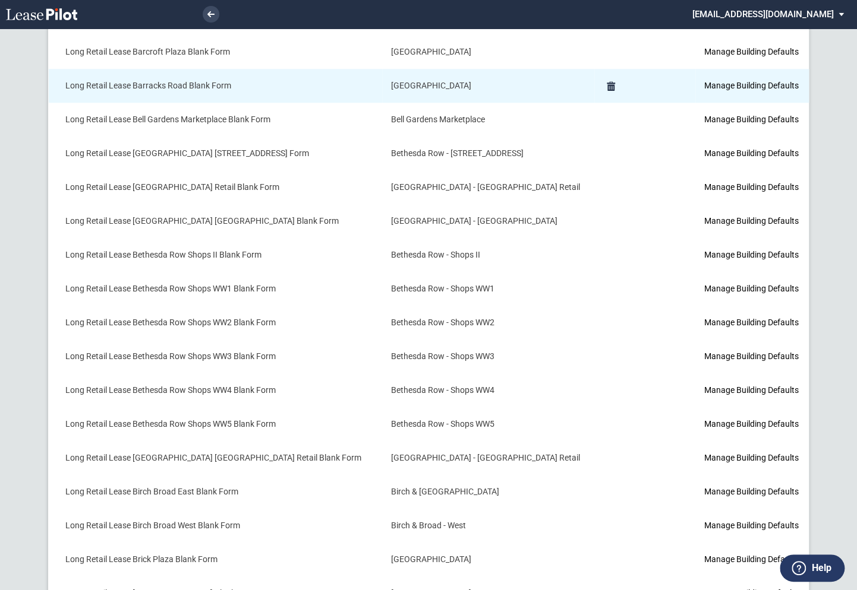
scroll to position [585, 0]
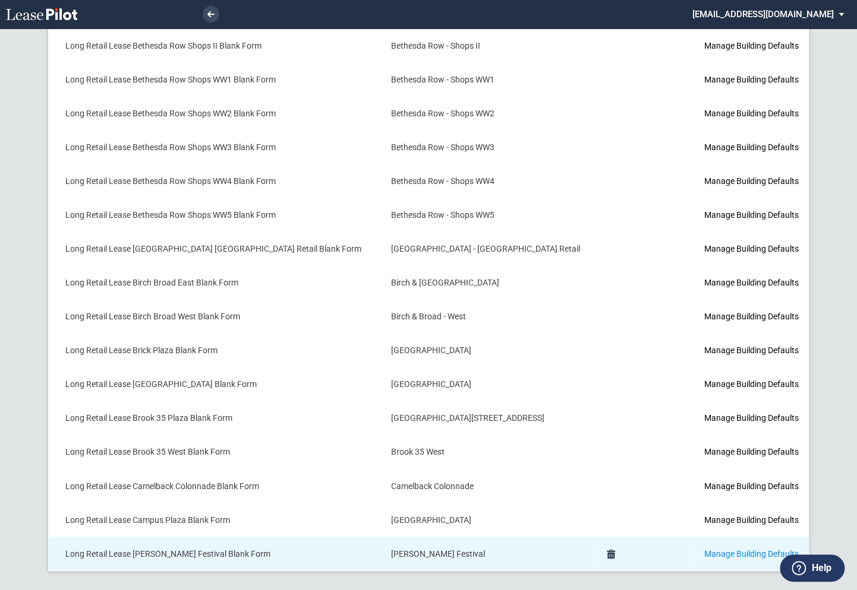
click at [705, 551] on link "Manage Building Defaults" at bounding box center [750, 554] width 94 height 10
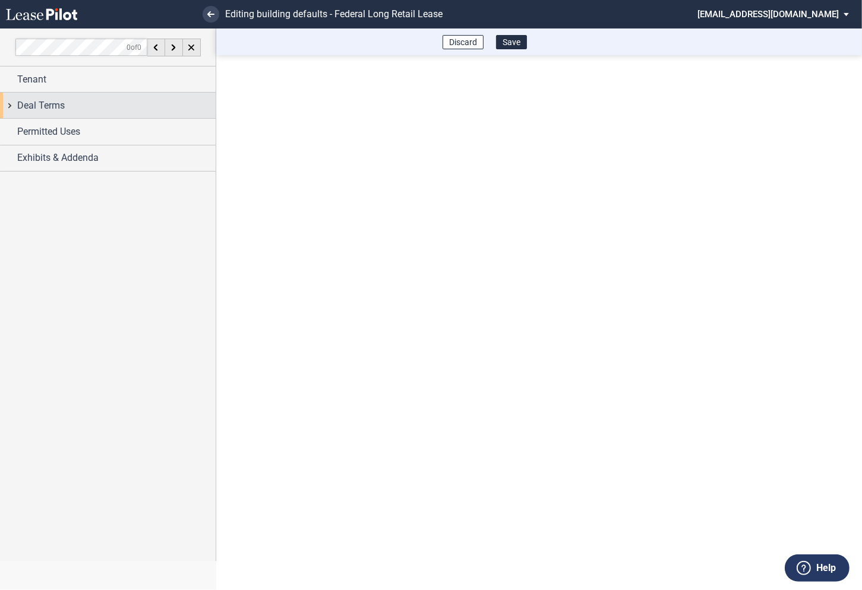
click at [11, 104] on div "Deal Terms" at bounding box center [108, 106] width 216 height 26
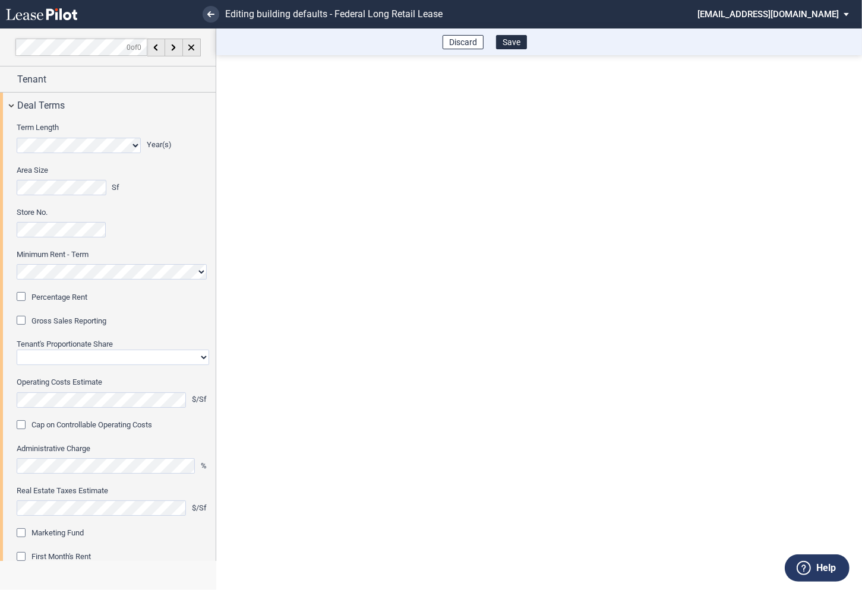
click at [24, 301] on div "Percentage Rent" at bounding box center [23, 298] width 12 height 12
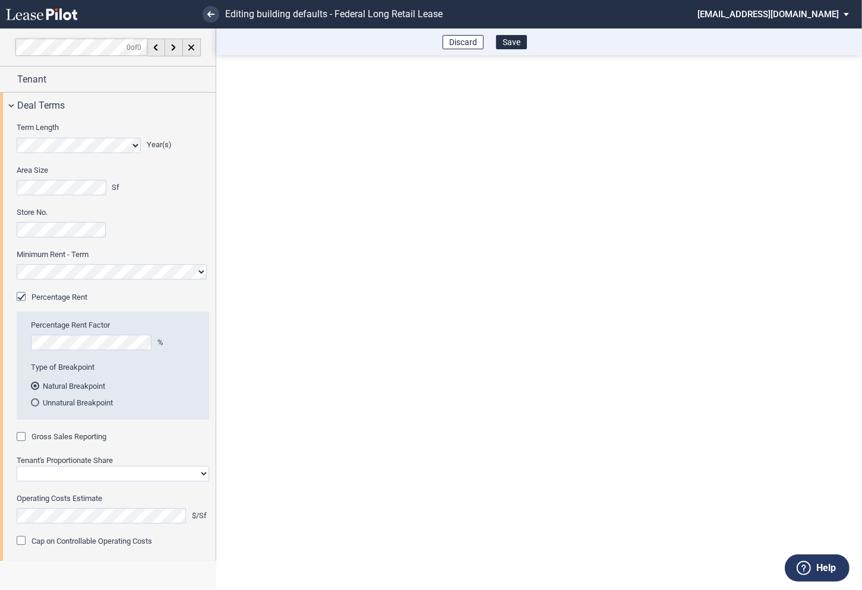
click at [23, 439] on div "Gross Sales Reporting" at bounding box center [23, 438] width 12 height 12
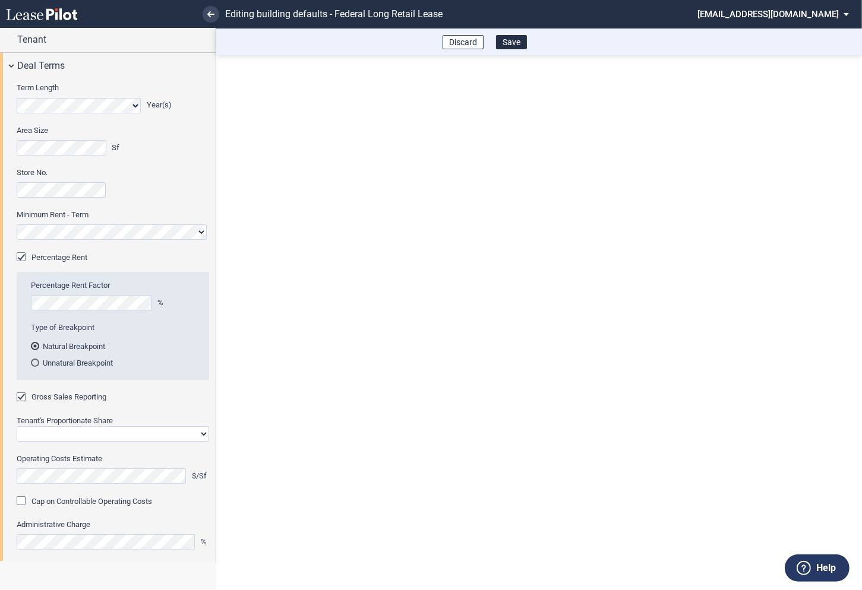
click at [71, 434] on select "Straight GLA Net Major" at bounding box center [113, 434] width 192 height 15
select select "straight GLA"
click at [17, 427] on select "Straight GLA Net Major" at bounding box center [113, 434] width 192 height 15
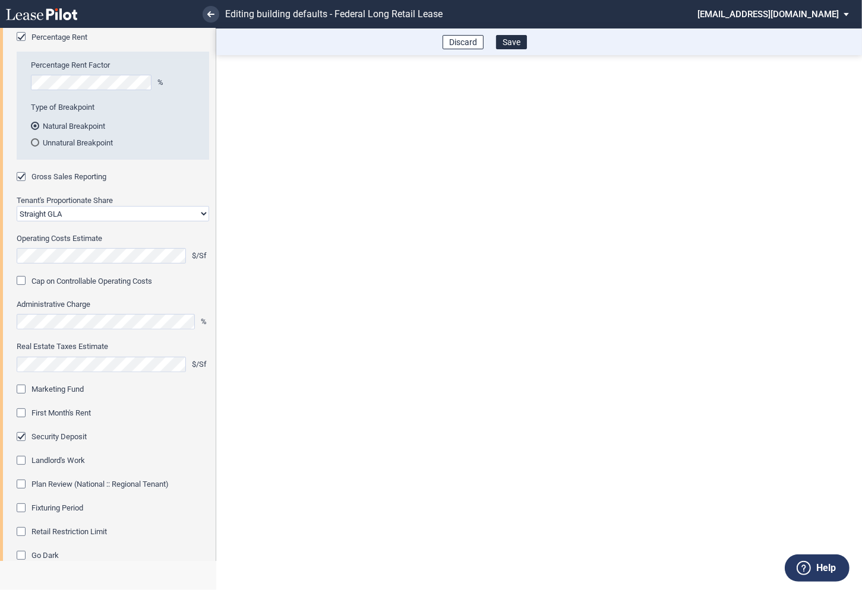
scroll to position [279, 0]
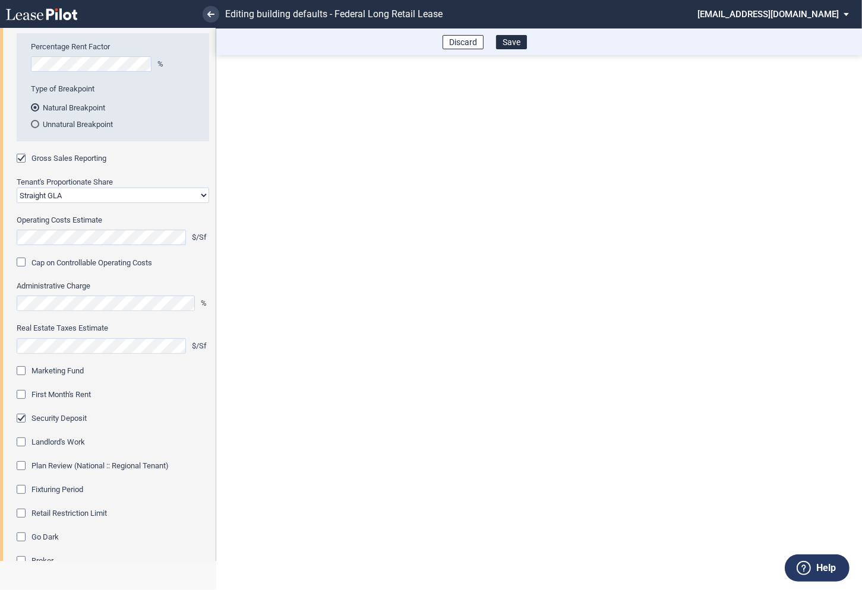
click at [25, 374] on div "Marketing Fund" at bounding box center [23, 373] width 12 height 12
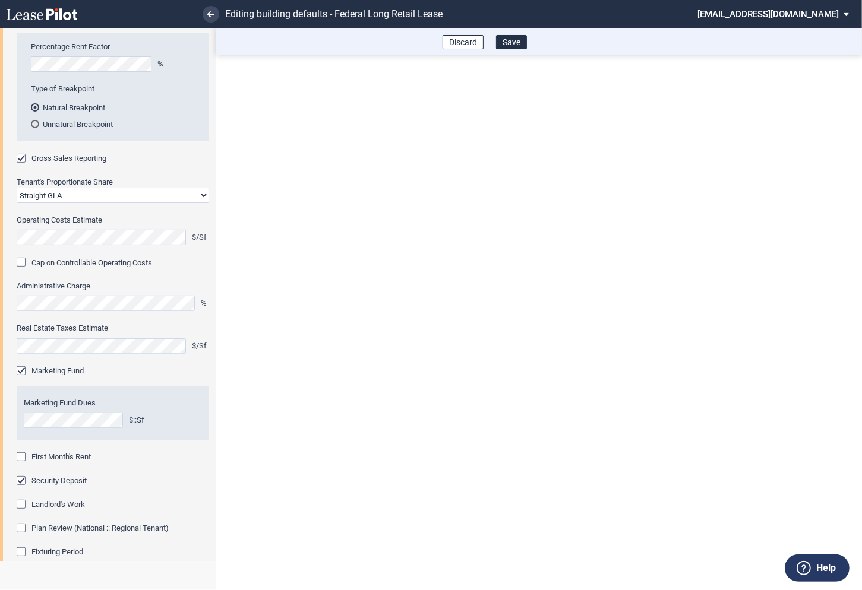
click at [24, 459] on div "First Month's Rent" at bounding box center [23, 459] width 12 height 12
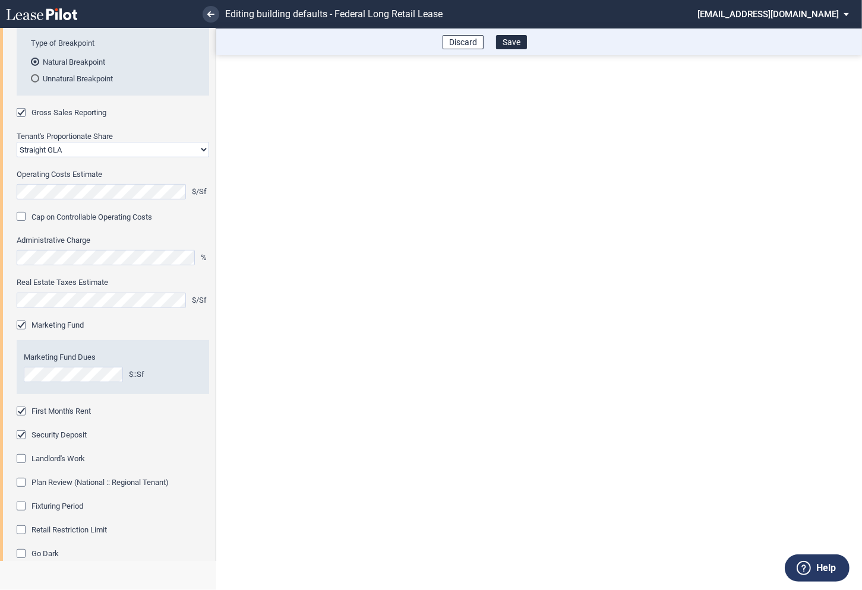
scroll to position [341, 0]
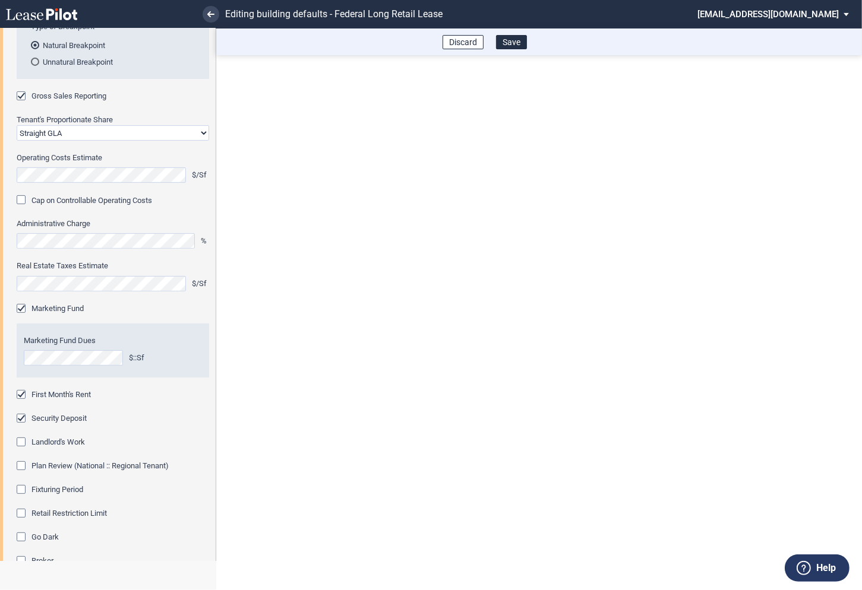
click at [24, 490] on div "Fixturing Period" at bounding box center [23, 491] width 12 height 12
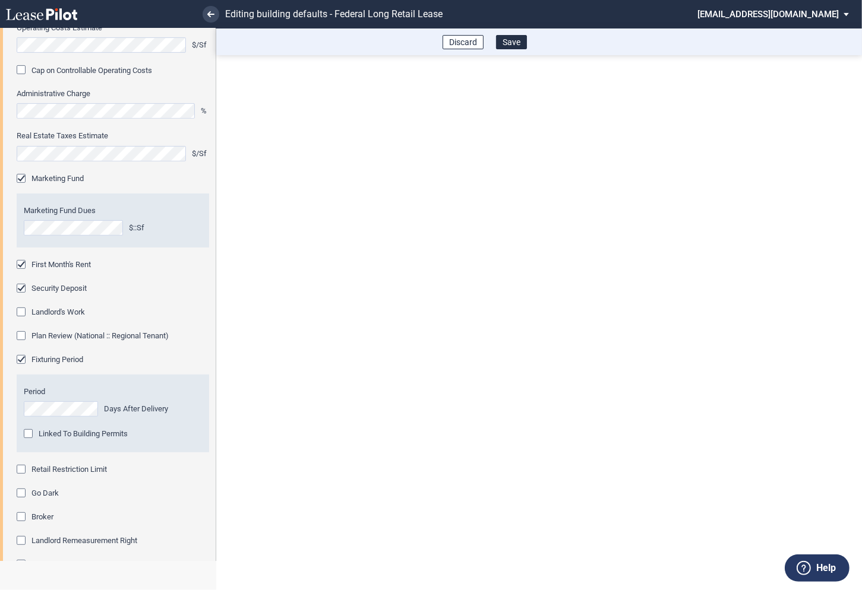
scroll to position [485, 0]
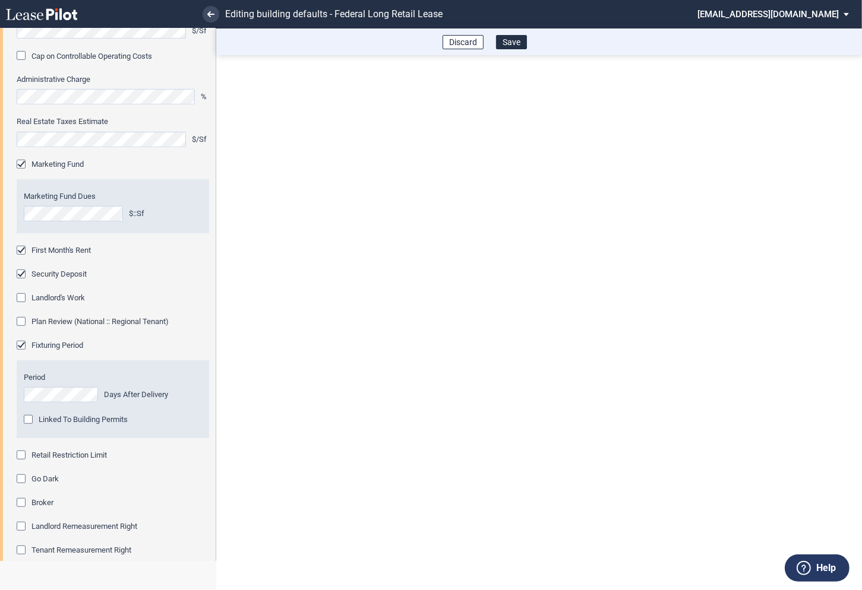
click at [24, 454] on div "Retail Restriction Limit" at bounding box center [23, 457] width 12 height 12
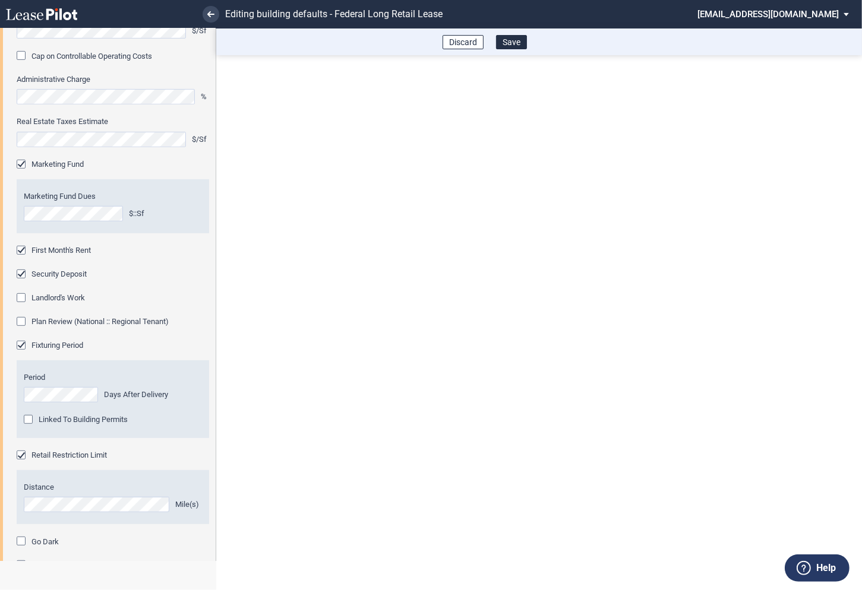
scroll to position [615, 0]
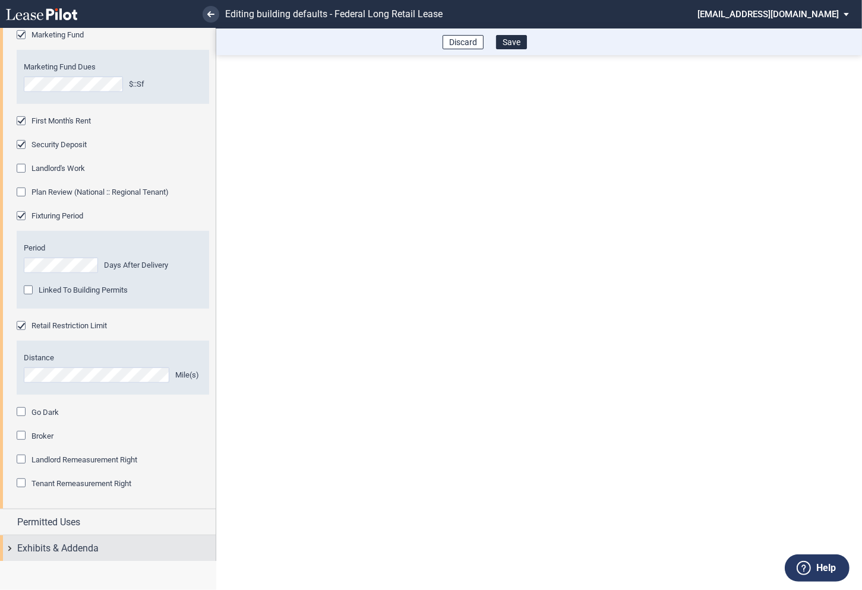
click at [14, 549] on div "Exhibits & Addenda" at bounding box center [108, 549] width 216 height 26
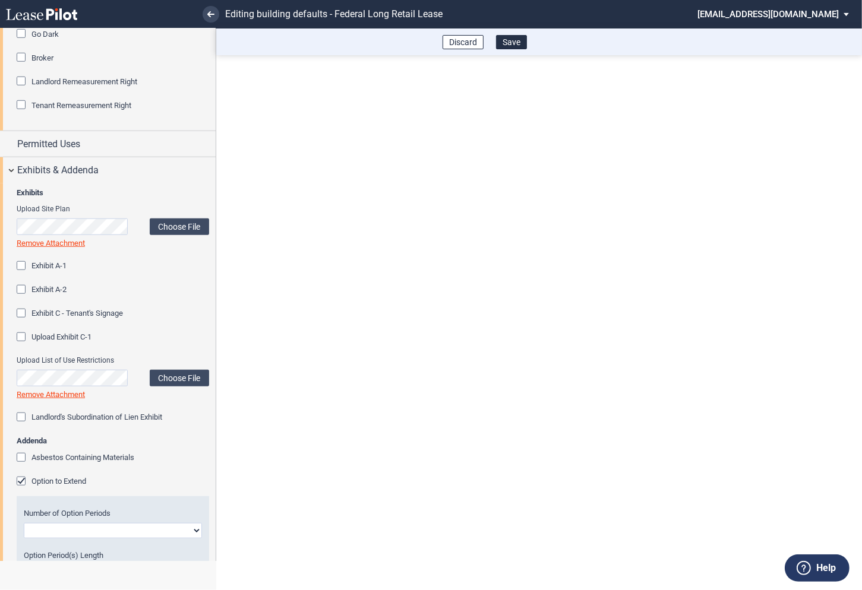
scroll to position [1013, 0]
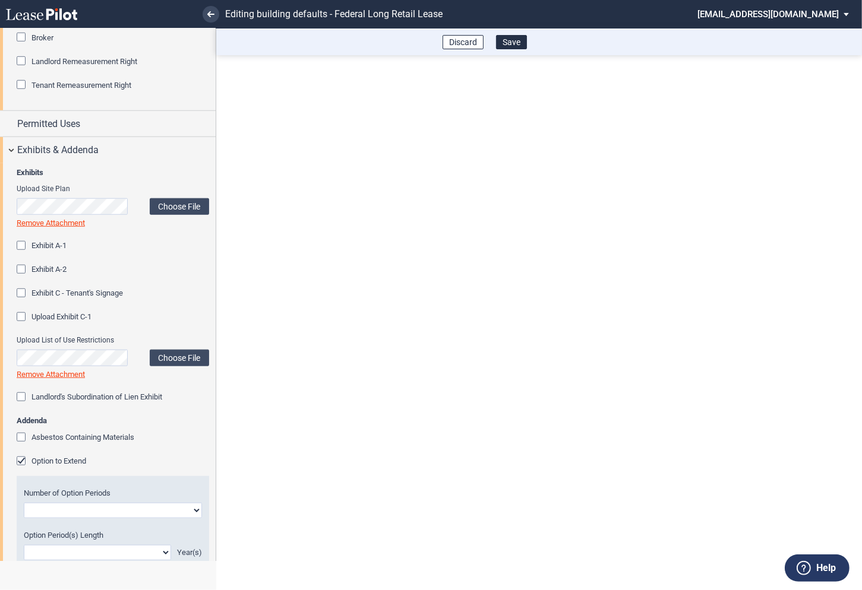
click at [27, 462] on div "Option to Extend" at bounding box center [23, 463] width 12 height 12
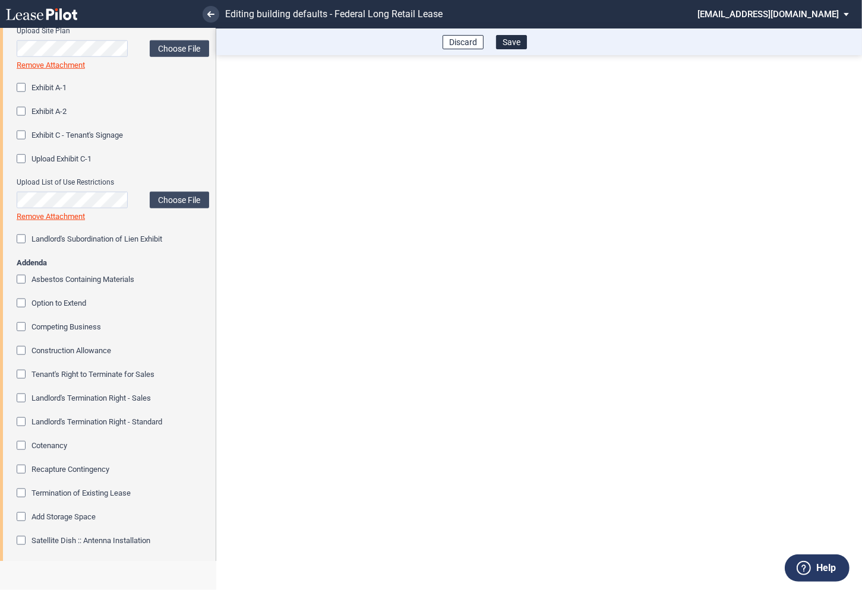
scroll to position [1217, 0]
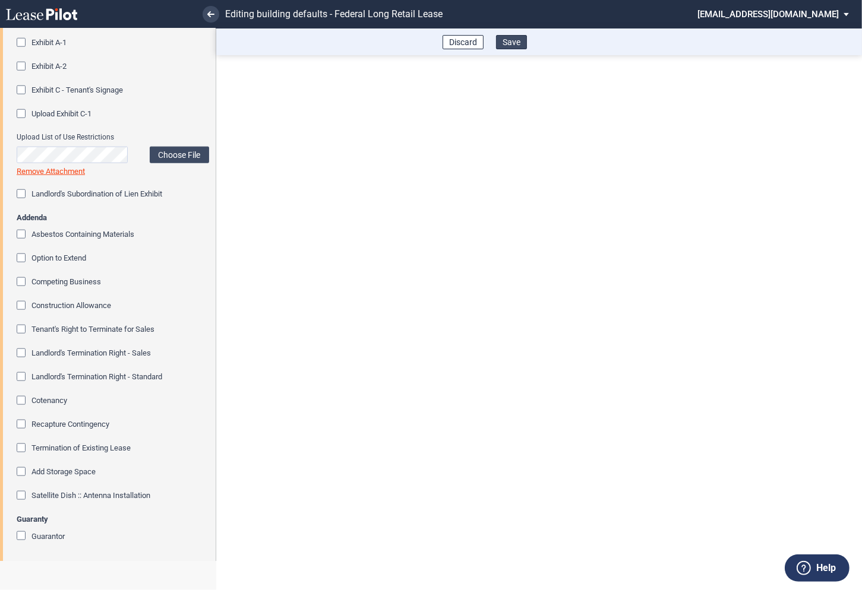
click at [518, 45] on button "Save" at bounding box center [511, 42] width 31 height 14
